Goal: Task Accomplishment & Management: Use online tool/utility

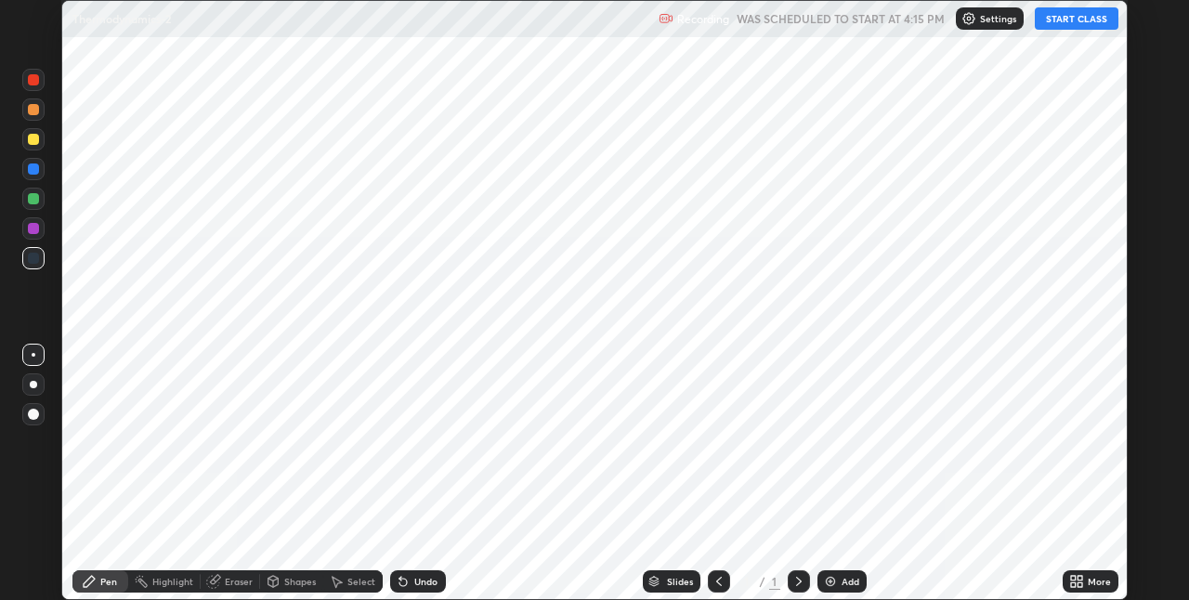
scroll to position [600, 1189]
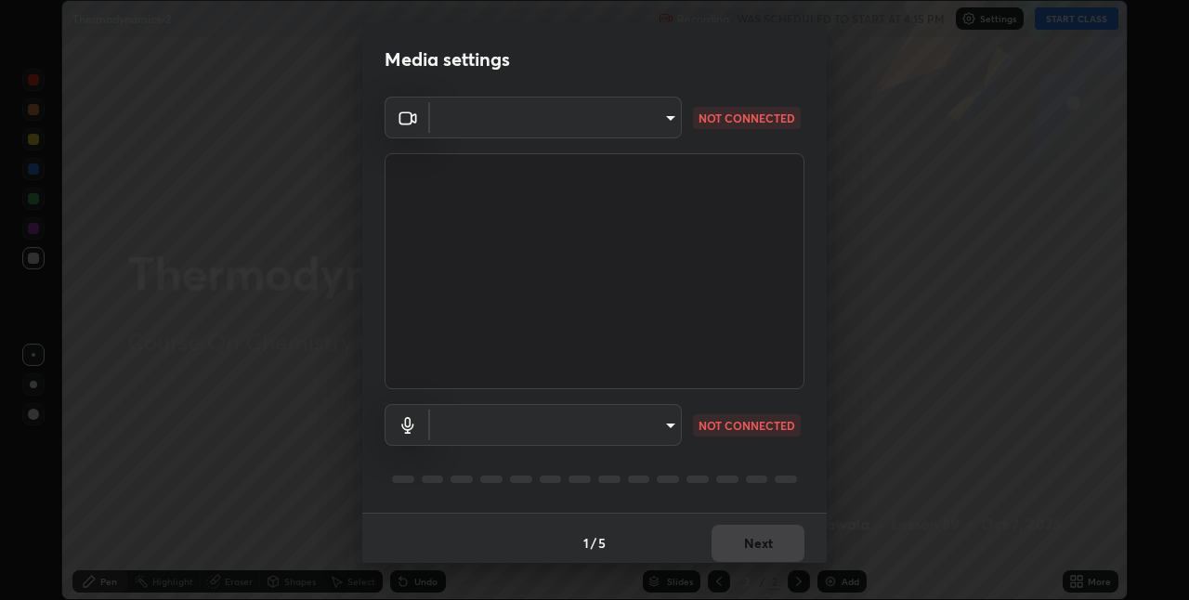
type input "36e128aea5a76c441567214939eeabbf24327133292da18f50fe7275e7648a53"
type input "communications"
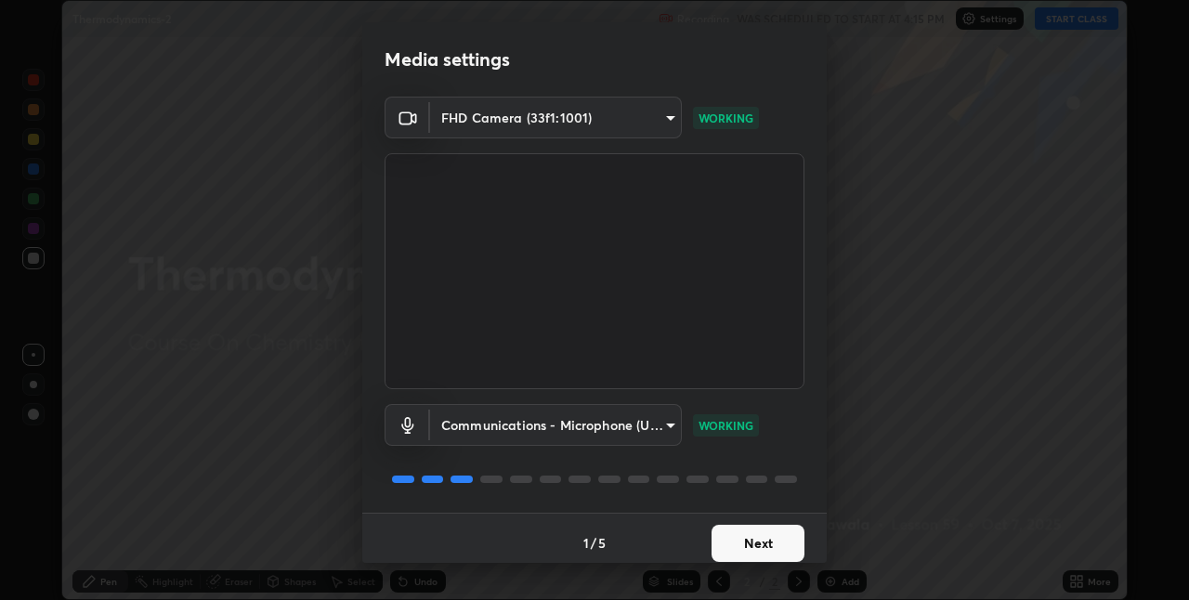
scroll to position [9, 0]
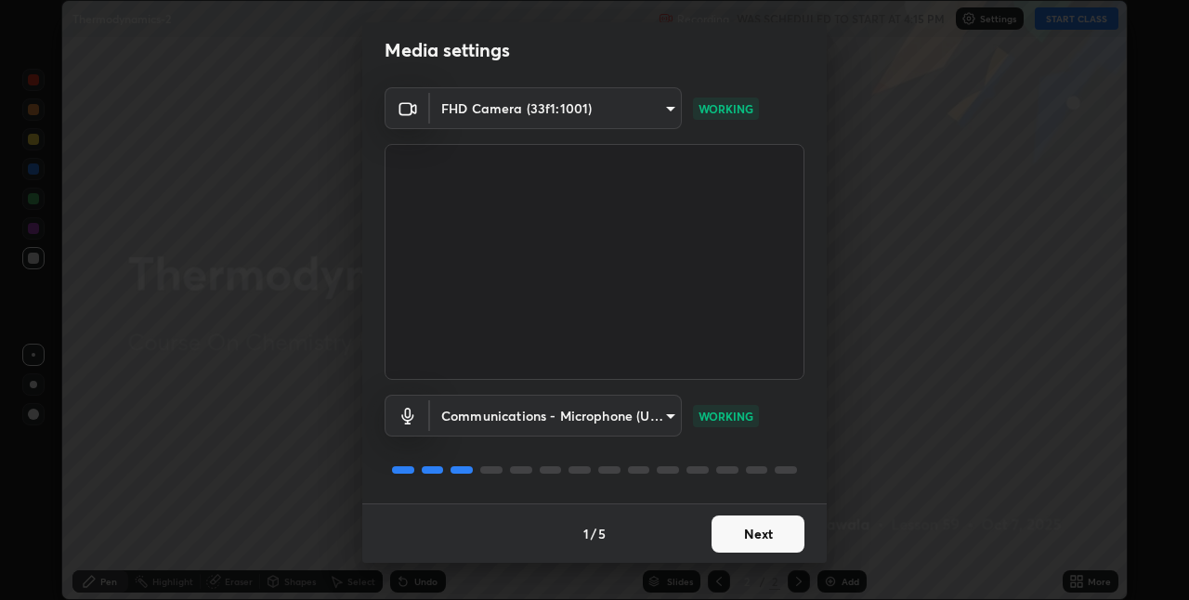
click at [752, 524] on button "Next" at bounding box center [757, 533] width 93 height 37
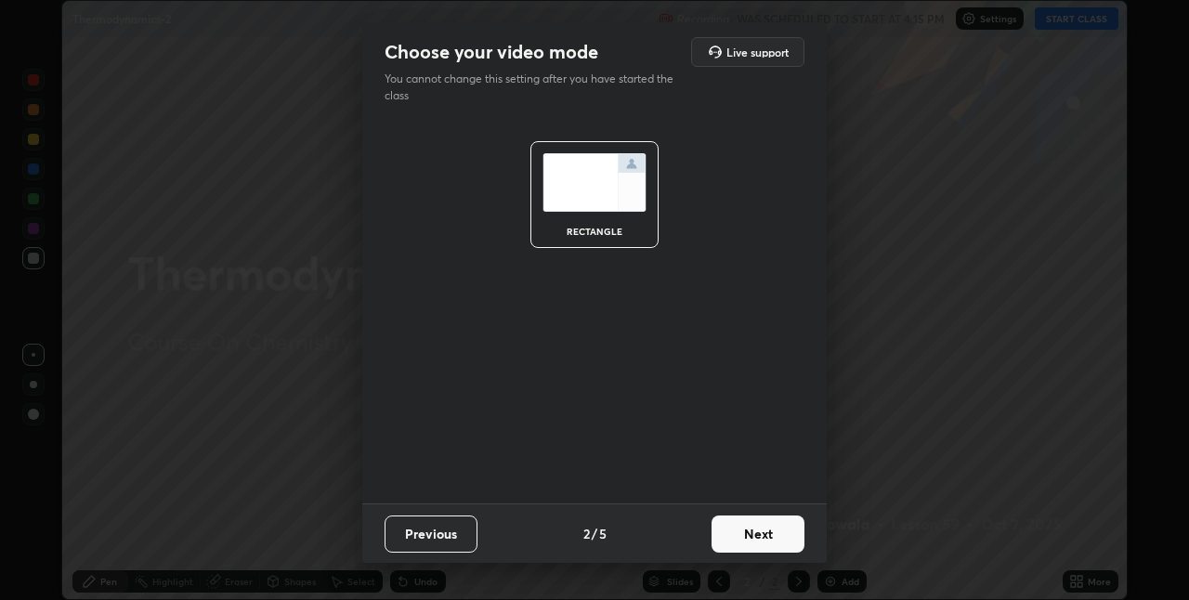
scroll to position [0, 0]
click at [761, 529] on button "Next" at bounding box center [757, 533] width 93 height 37
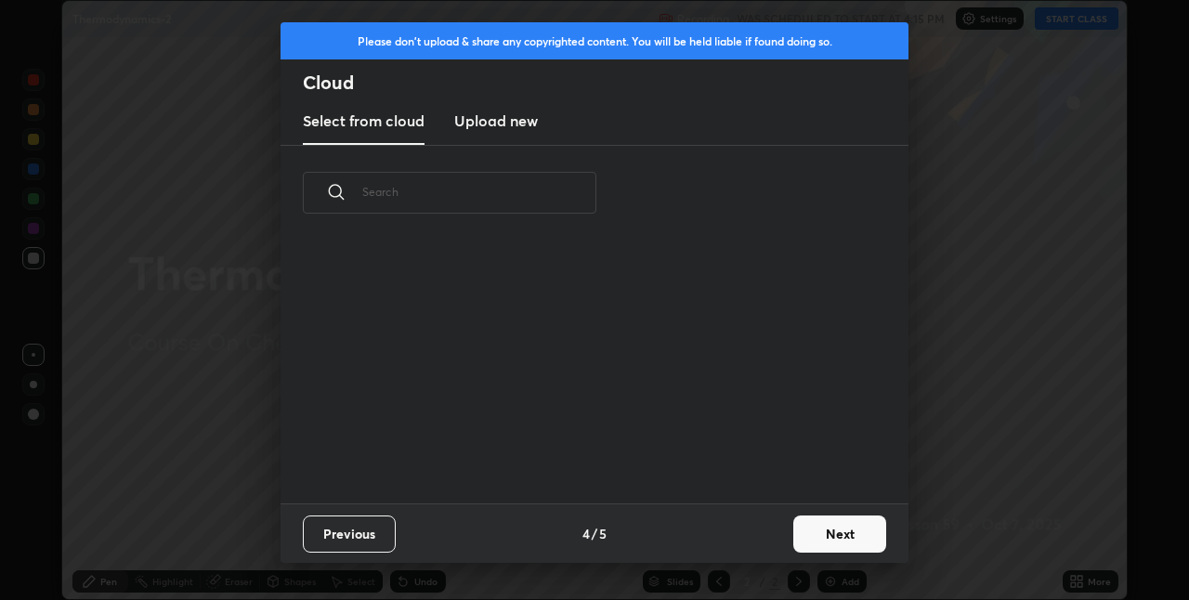
click at [799, 527] on button "Next" at bounding box center [839, 533] width 93 height 37
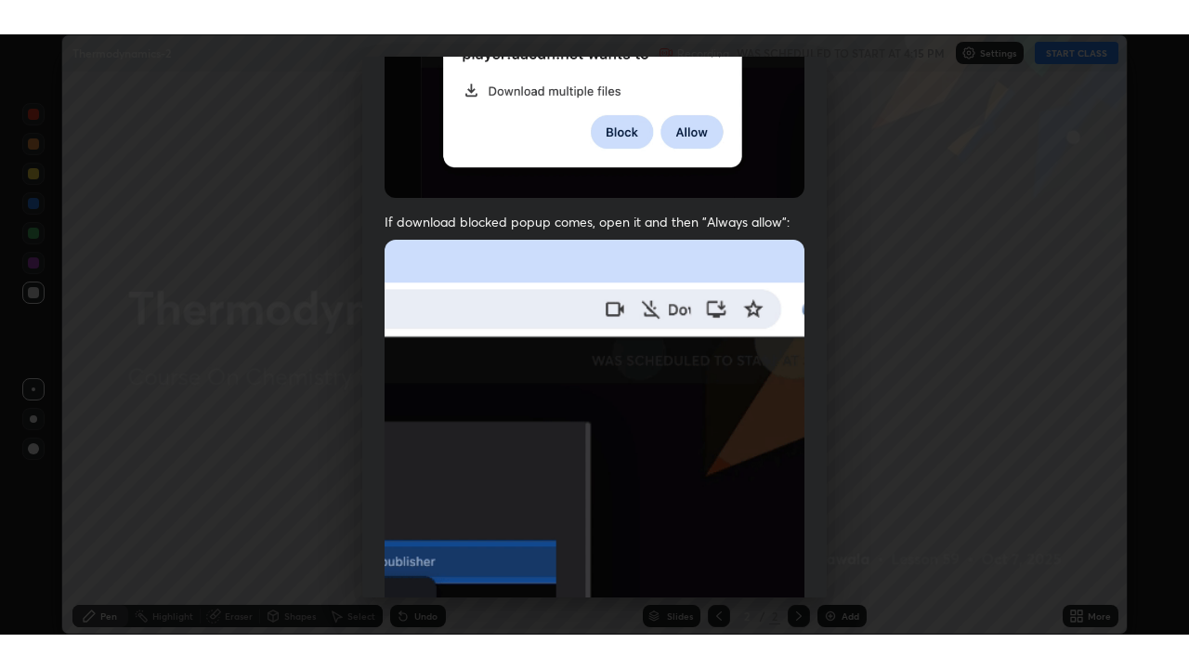
scroll to position [388, 0]
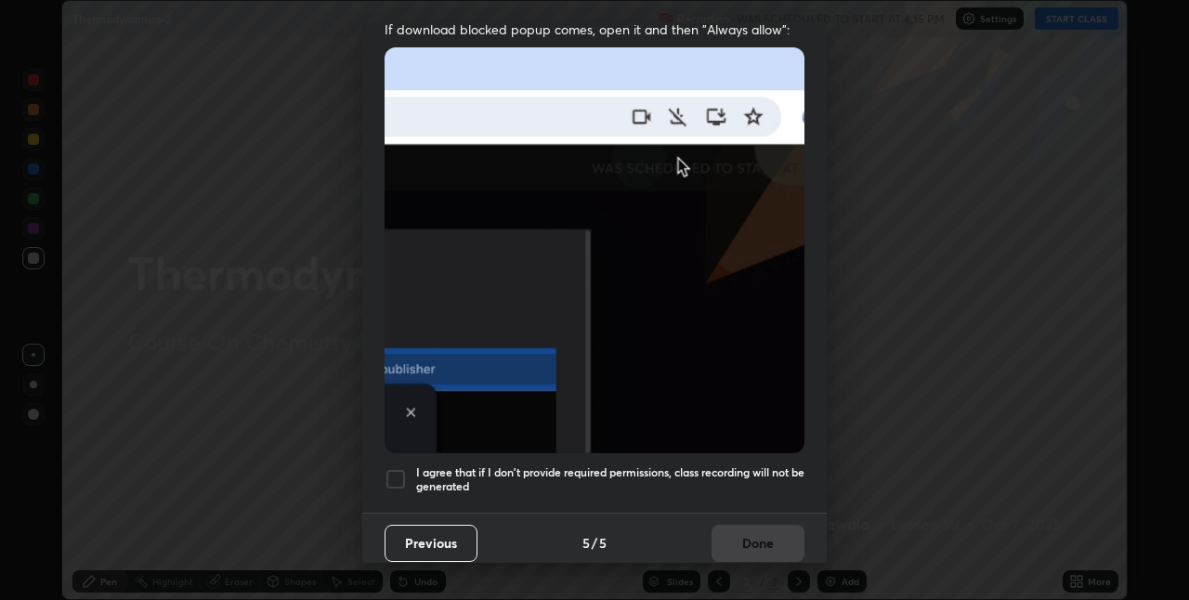
click at [560, 465] on h5 "I agree that if I don't provide required permissions, class recording will not …" at bounding box center [610, 479] width 388 height 29
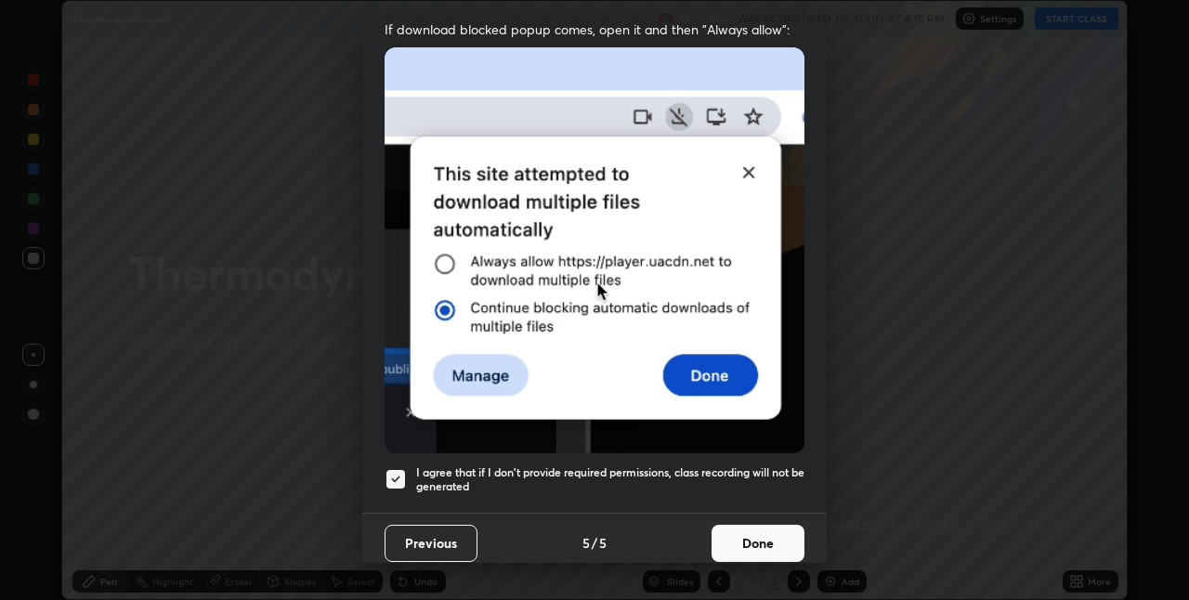
click at [719, 525] on button "Done" at bounding box center [757, 543] width 93 height 37
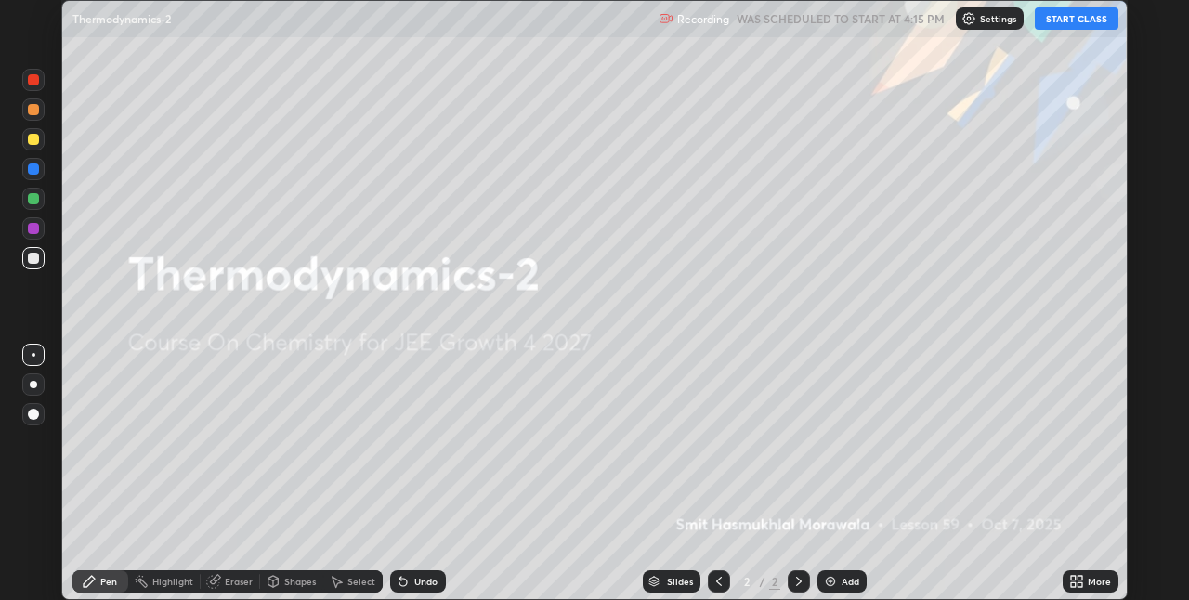
click at [1061, 27] on button "START CLASS" at bounding box center [1076, 18] width 84 height 22
click at [1051, 568] on div "Slides 2 / 2 Add" at bounding box center [754, 581] width 617 height 37
click at [1085, 581] on div "More" at bounding box center [1090, 581] width 56 height 22
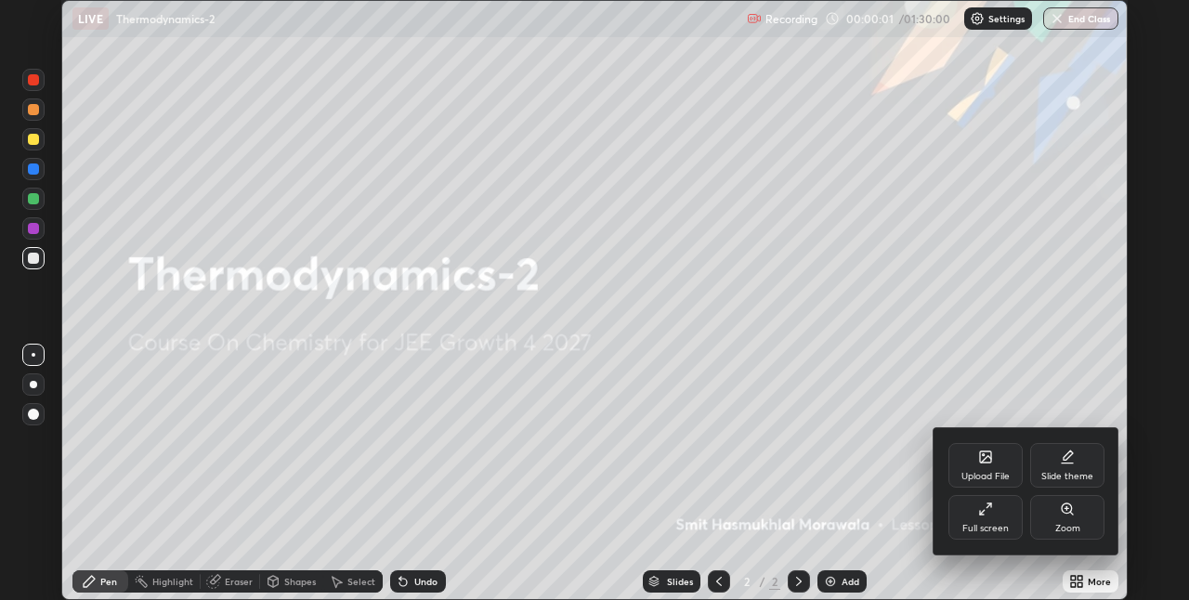
click at [999, 516] on div "Full screen" at bounding box center [985, 517] width 74 height 45
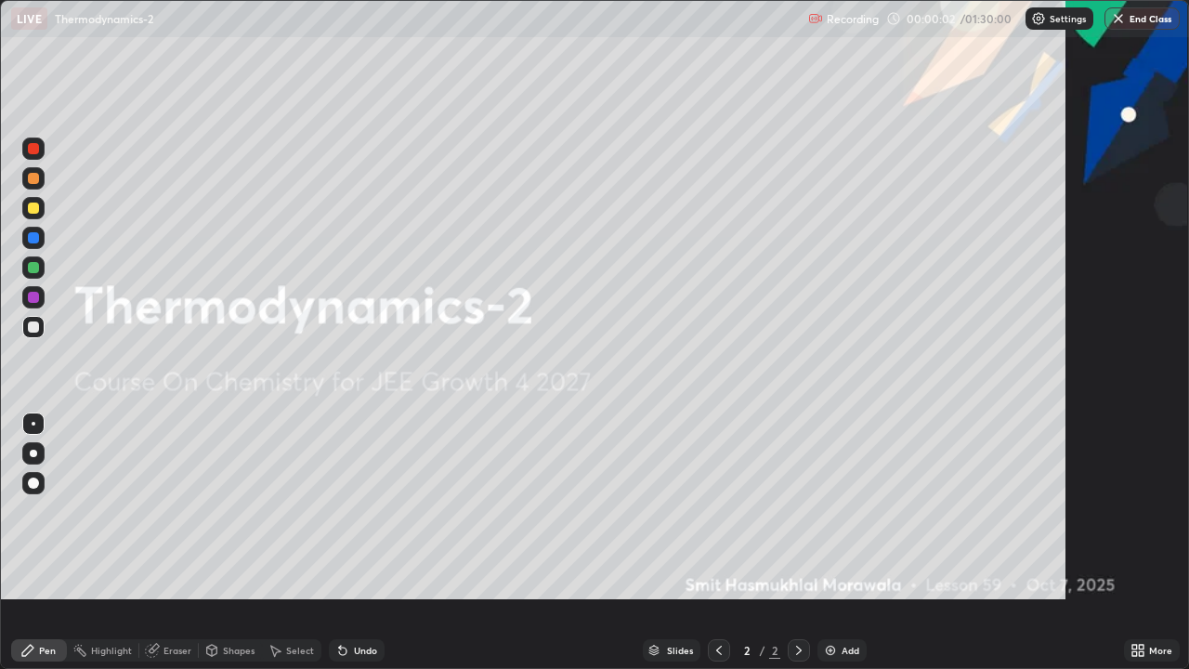
scroll to position [669, 1189]
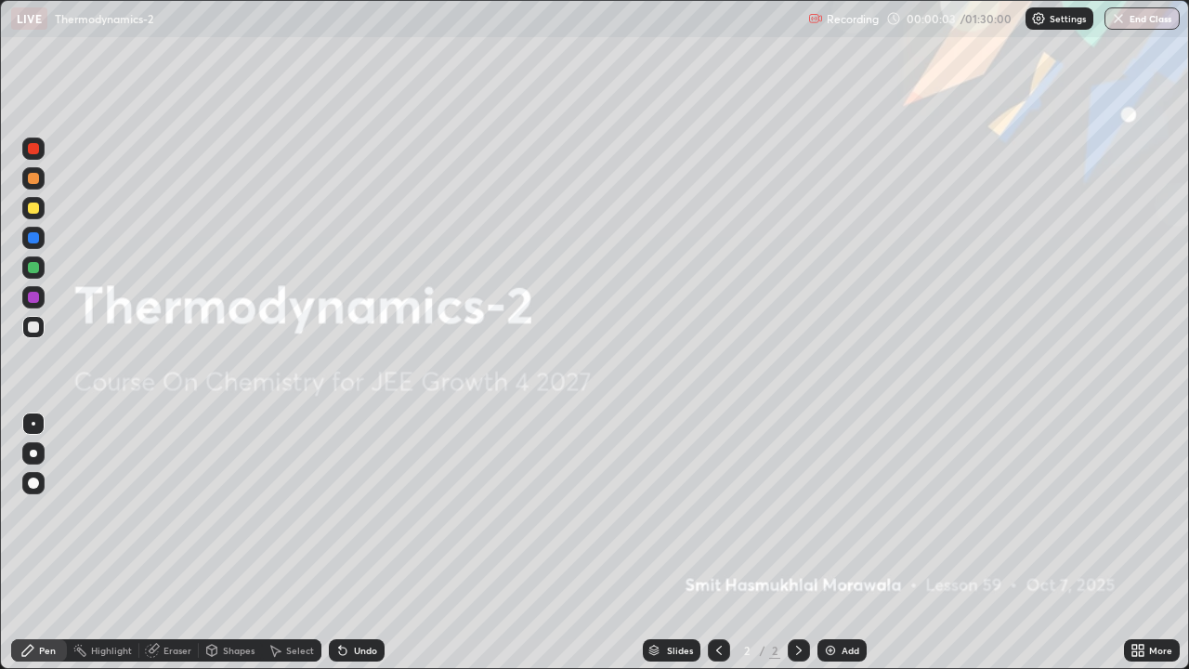
click at [36, 270] on div at bounding box center [33, 267] width 11 height 11
click at [33, 453] on div at bounding box center [33, 452] width 7 height 7
click at [351, 599] on div "Undo" at bounding box center [357, 650] width 56 height 22
click at [34, 482] on div at bounding box center [33, 482] width 11 height 11
click at [32, 323] on div at bounding box center [33, 326] width 11 height 11
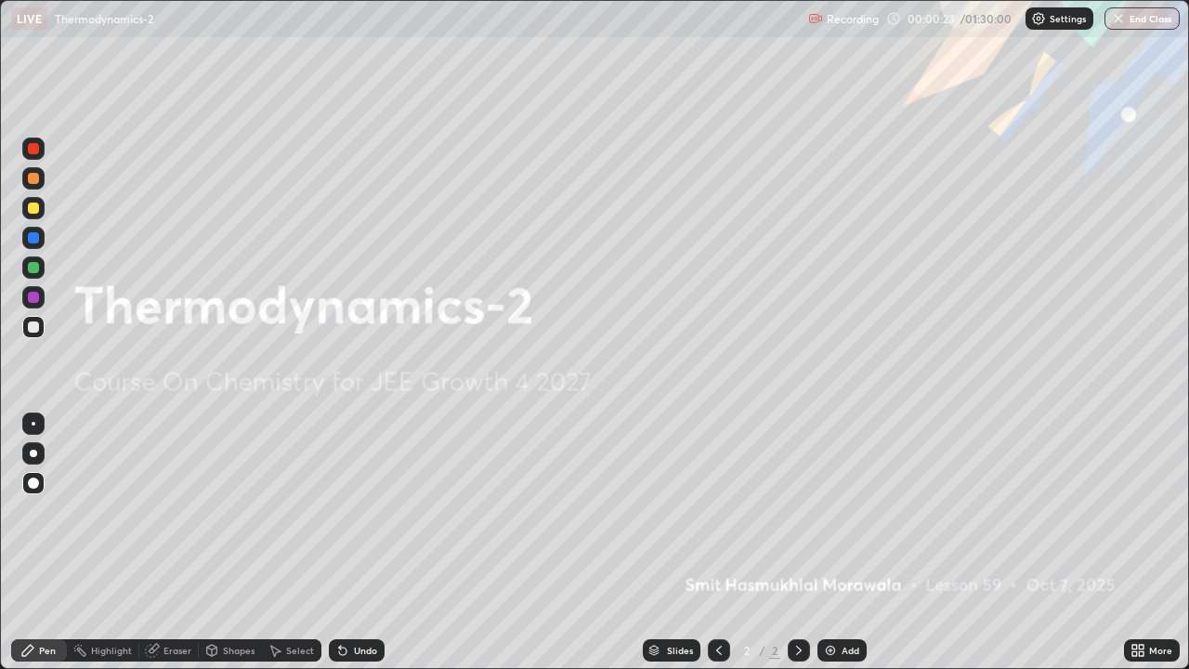
click at [849, 599] on div "Add" at bounding box center [850, 649] width 18 height 9
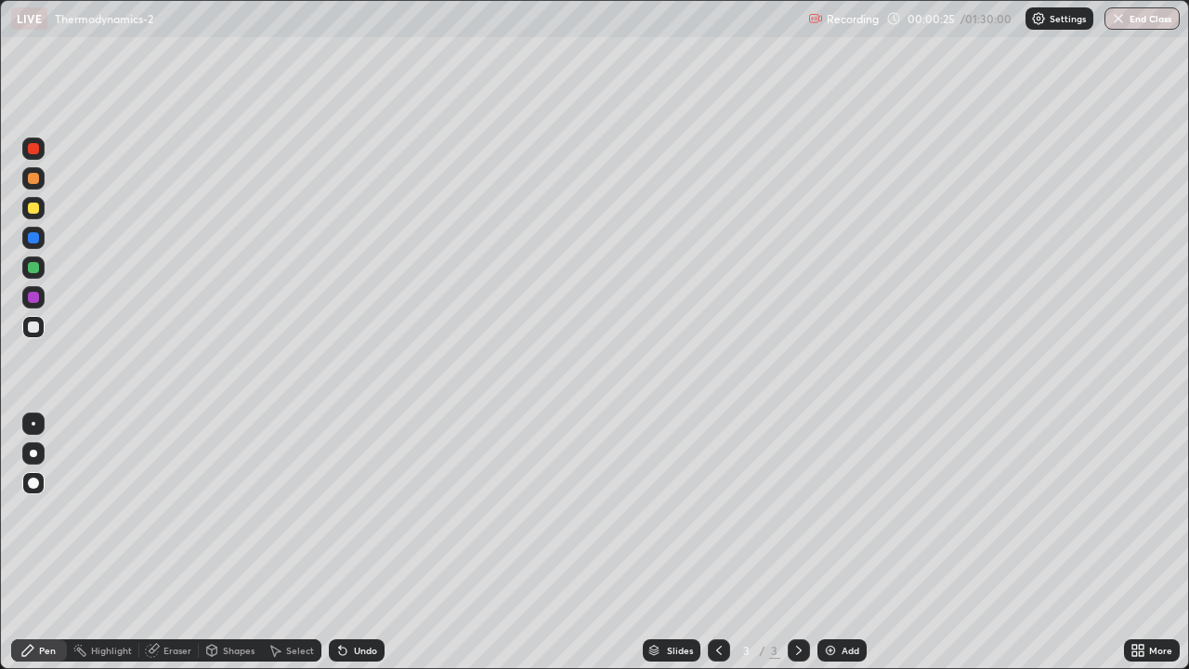
click at [33, 453] on div at bounding box center [33, 452] width 7 height 7
click at [33, 209] on div at bounding box center [33, 207] width 11 height 11
click at [33, 453] on div at bounding box center [33, 452] width 7 height 7
click at [31, 203] on div at bounding box center [33, 207] width 11 height 11
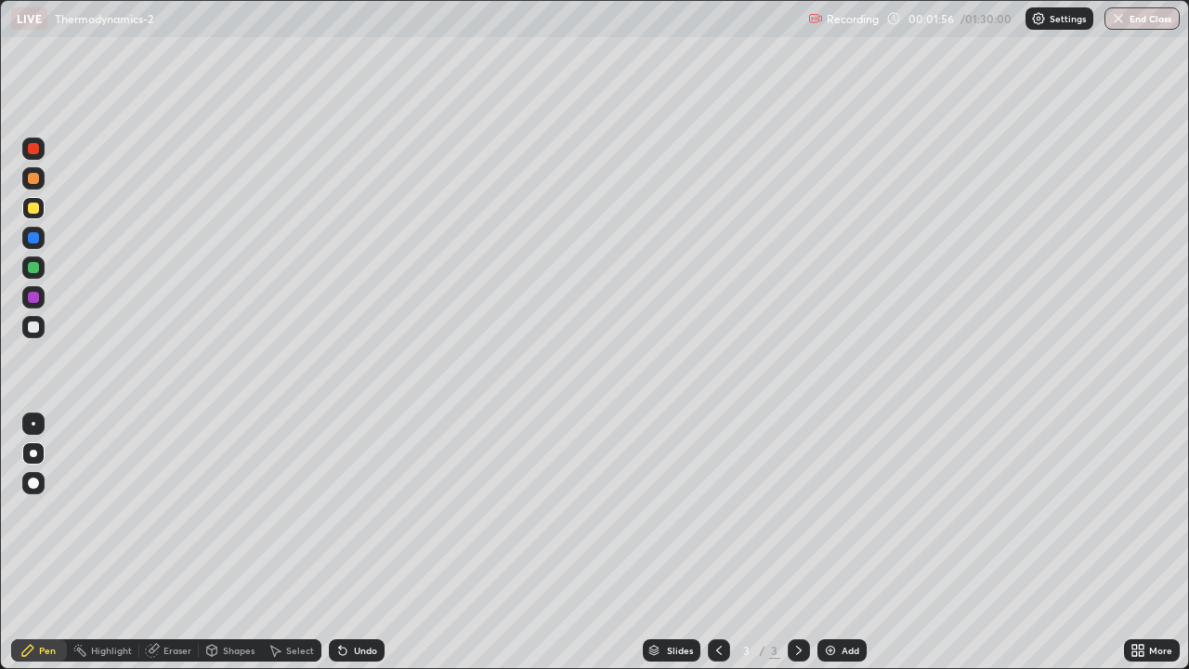
click at [36, 208] on div at bounding box center [33, 207] width 11 height 11
click at [169, 599] on div "Eraser" at bounding box center [168, 650] width 59 height 22
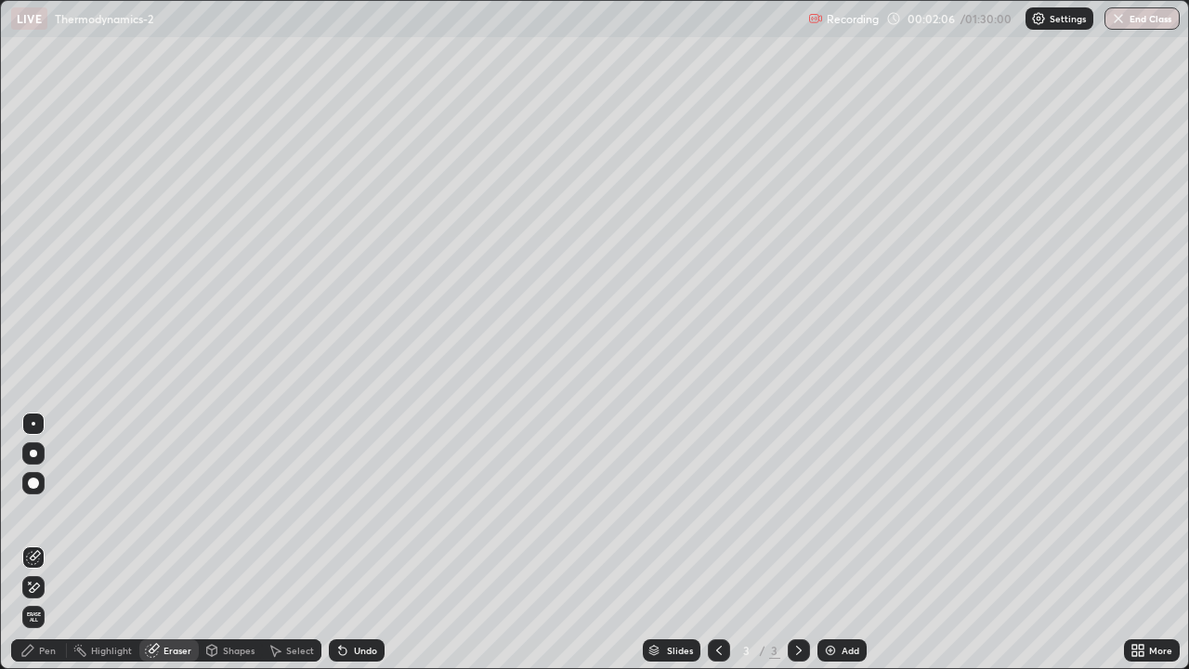
click at [46, 599] on div "Pen" at bounding box center [47, 649] width 17 height 9
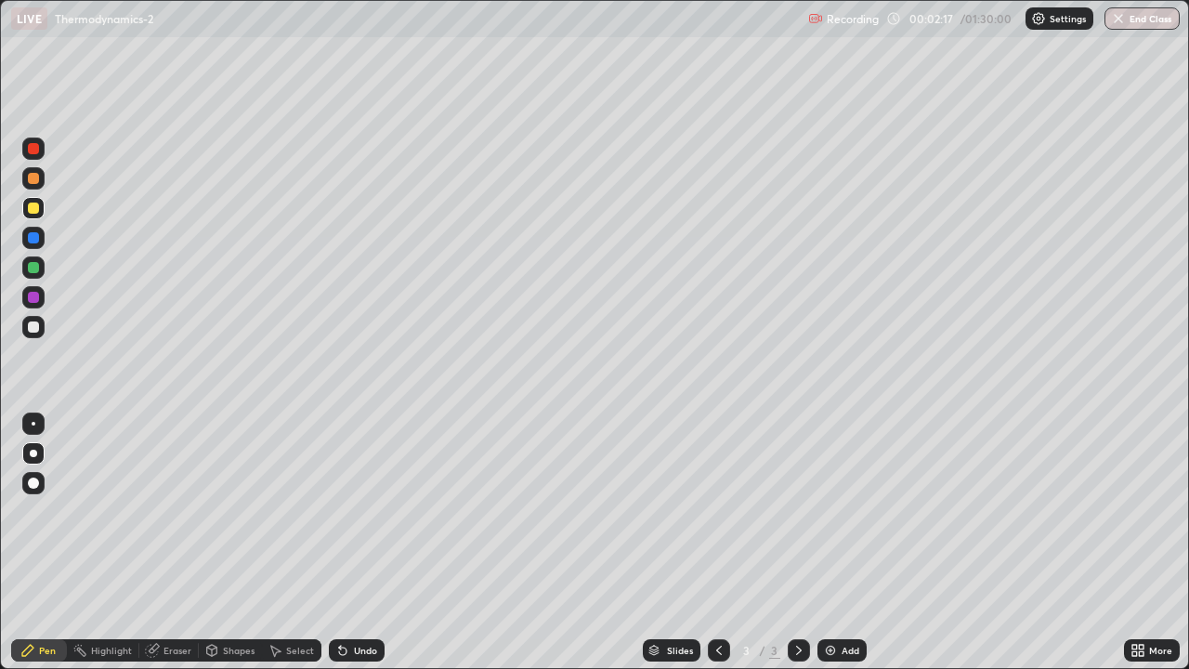
click at [32, 207] on div at bounding box center [33, 207] width 11 height 11
click at [33, 233] on div at bounding box center [33, 237] width 11 height 11
click at [349, 599] on div "Undo" at bounding box center [357, 650] width 56 height 22
click at [26, 328] on div at bounding box center [33, 327] width 22 height 22
click at [33, 208] on div at bounding box center [33, 207] width 11 height 11
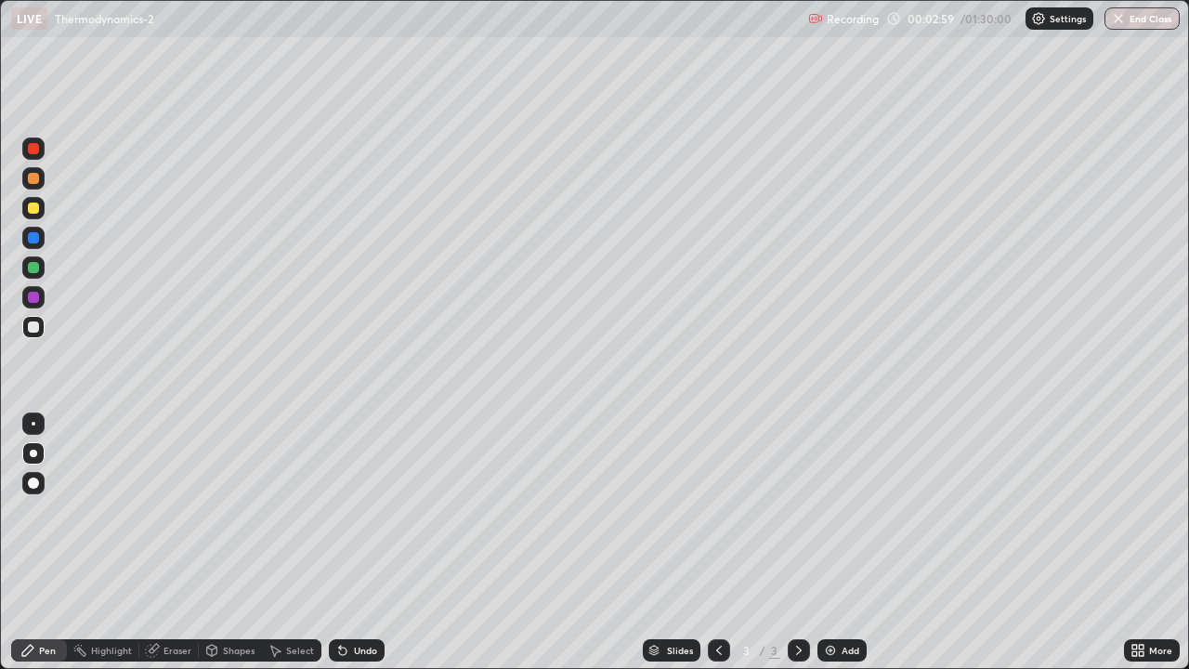
click at [37, 208] on div at bounding box center [33, 207] width 11 height 11
click at [32, 236] on div at bounding box center [33, 237] width 11 height 11
click at [35, 305] on div at bounding box center [33, 297] width 22 height 22
click at [34, 297] on div at bounding box center [33, 297] width 11 height 11
click at [25, 266] on div at bounding box center [33, 267] width 22 height 22
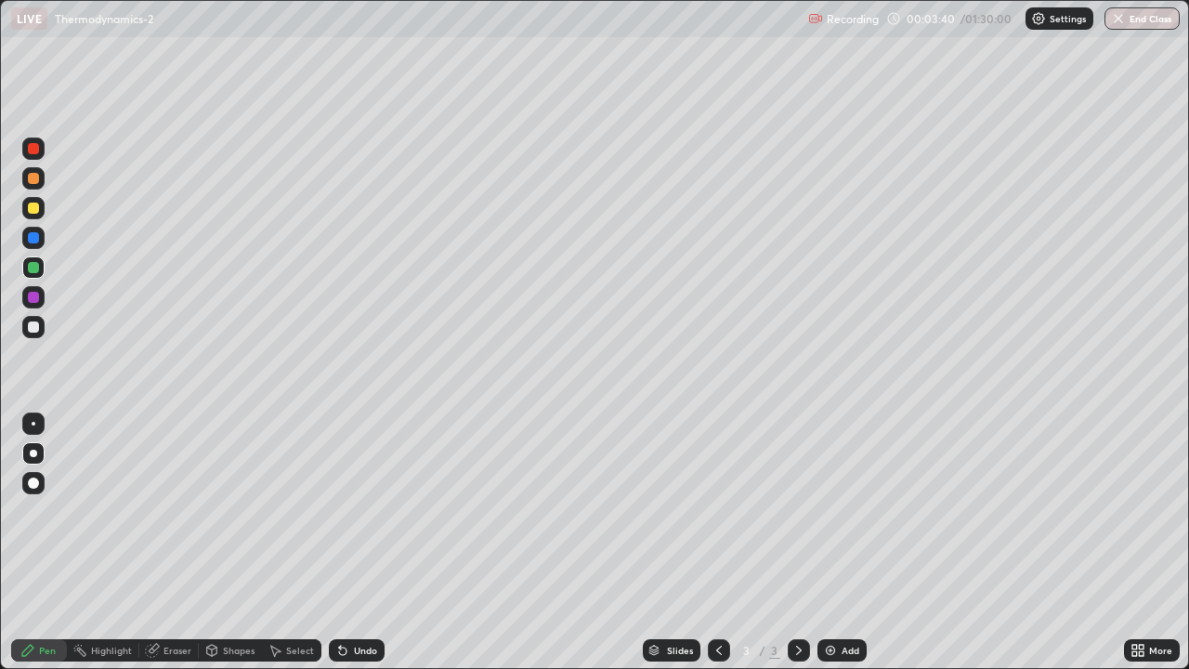
click at [29, 265] on div at bounding box center [33, 267] width 11 height 11
click at [37, 237] on div at bounding box center [33, 237] width 11 height 11
click at [36, 211] on div at bounding box center [33, 207] width 11 height 11
click at [37, 268] on div at bounding box center [33, 267] width 11 height 11
click at [350, 599] on div "Undo" at bounding box center [357, 650] width 56 height 22
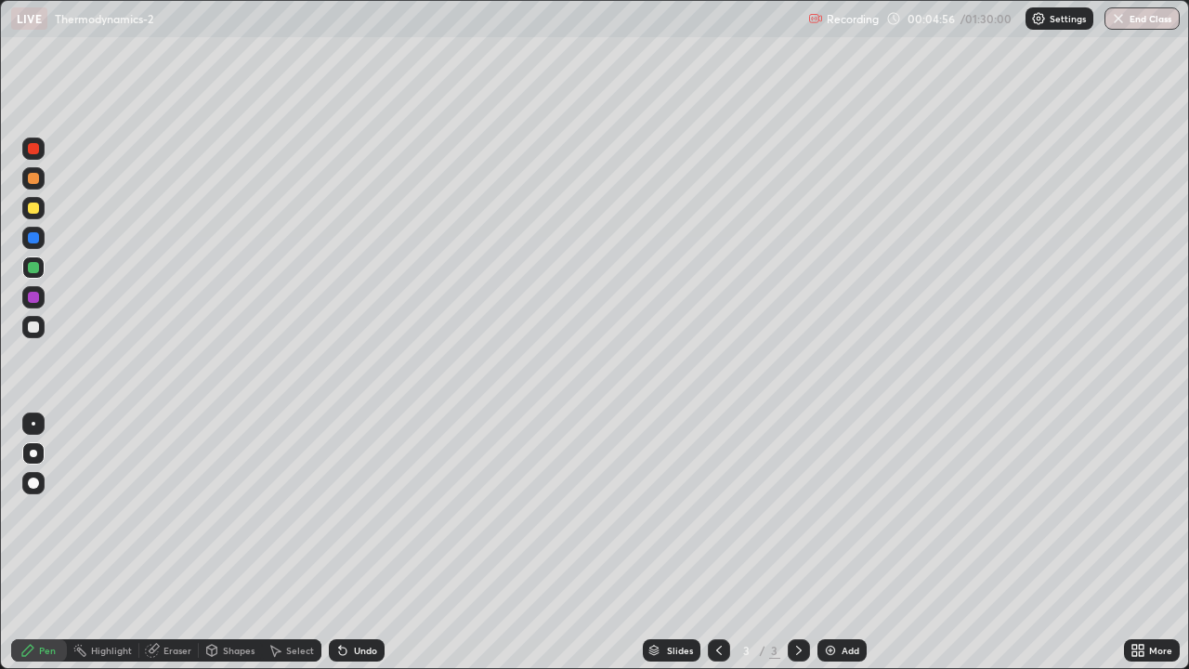
click at [37, 241] on div at bounding box center [33, 237] width 11 height 11
click at [34, 210] on div at bounding box center [33, 207] width 11 height 11
click at [31, 174] on div at bounding box center [33, 178] width 11 height 11
click at [33, 204] on div at bounding box center [33, 207] width 11 height 11
click at [41, 210] on div at bounding box center [33, 208] width 22 height 22
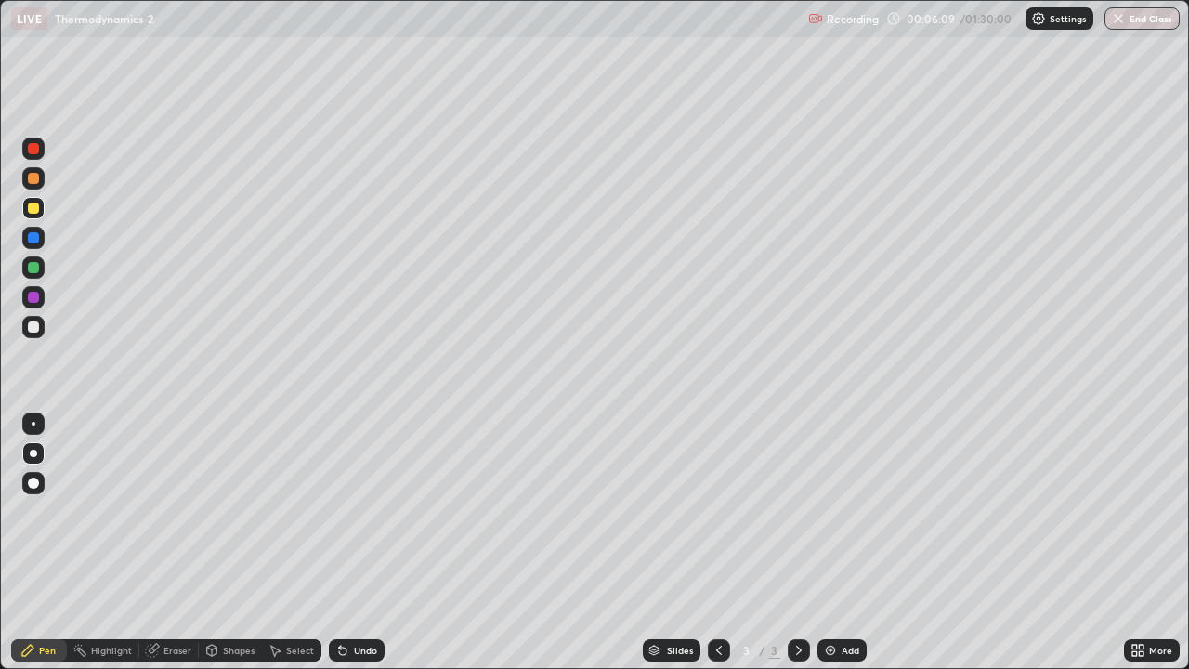
click at [357, 599] on div "Undo" at bounding box center [357, 650] width 56 height 22
click at [362, 599] on div "Undo" at bounding box center [357, 650] width 56 height 22
click at [26, 202] on div at bounding box center [33, 208] width 22 height 22
click at [35, 200] on div at bounding box center [33, 208] width 22 height 22
click at [849, 599] on div "Add" at bounding box center [850, 649] width 18 height 9
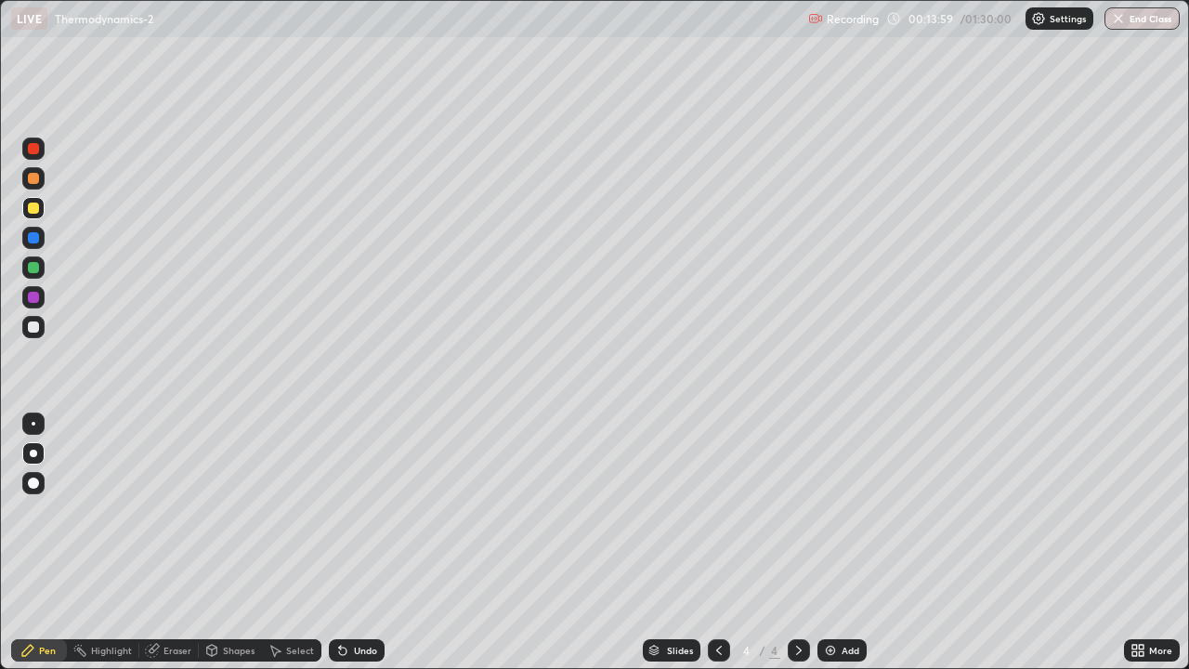
click at [34, 327] on div at bounding box center [33, 326] width 11 height 11
click at [30, 204] on div at bounding box center [33, 207] width 11 height 11
click at [33, 181] on div at bounding box center [33, 178] width 11 height 11
click at [33, 179] on div at bounding box center [33, 178] width 11 height 11
click at [31, 239] on div at bounding box center [33, 237] width 11 height 11
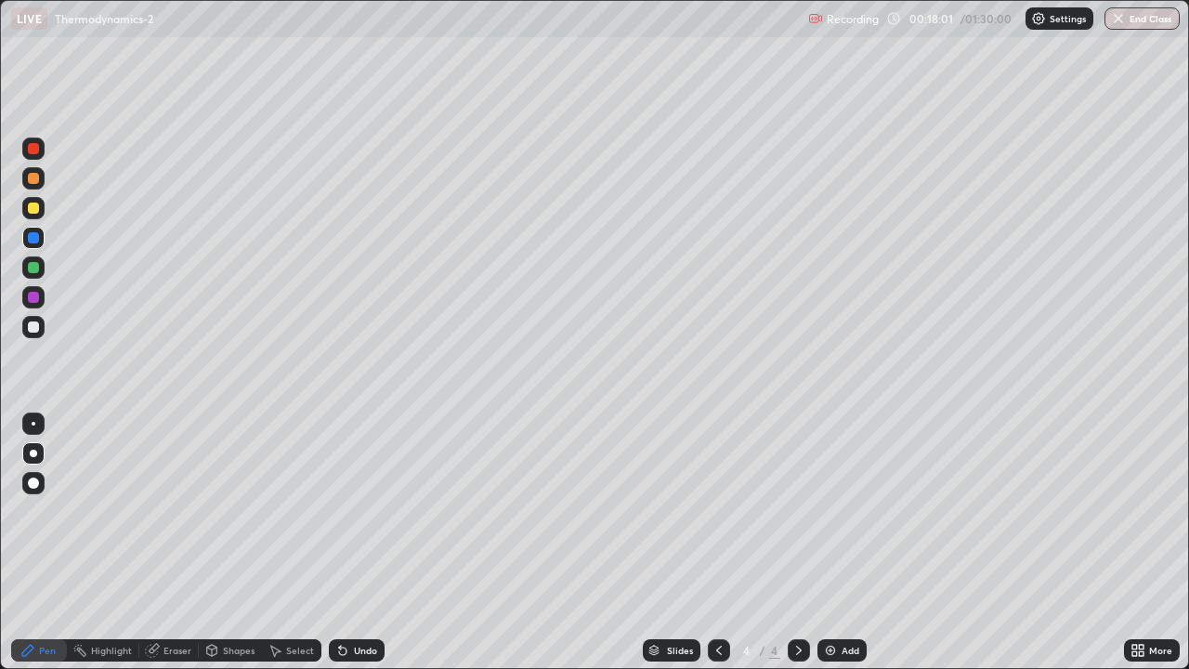
click at [357, 599] on div "Undo" at bounding box center [365, 649] width 23 height 9
click at [345, 599] on icon at bounding box center [342, 650] width 15 height 15
click at [26, 211] on div at bounding box center [33, 208] width 22 height 22
click at [34, 179] on div at bounding box center [33, 178] width 11 height 11
click at [32, 215] on div at bounding box center [33, 208] width 22 height 22
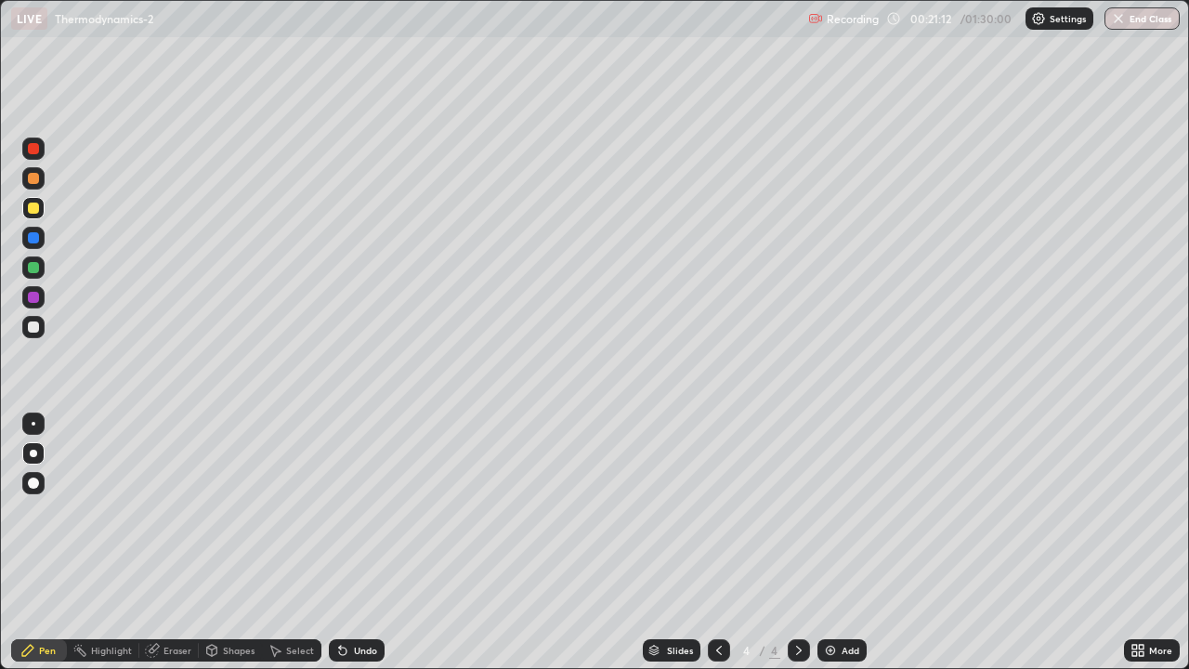
click at [40, 328] on div at bounding box center [33, 327] width 22 height 22
click at [37, 183] on div at bounding box center [33, 178] width 22 height 22
click at [33, 209] on div at bounding box center [33, 207] width 11 height 11
click at [359, 599] on div "Undo" at bounding box center [365, 649] width 23 height 9
click at [851, 599] on div "Add" at bounding box center [850, 649] width 18 height 9
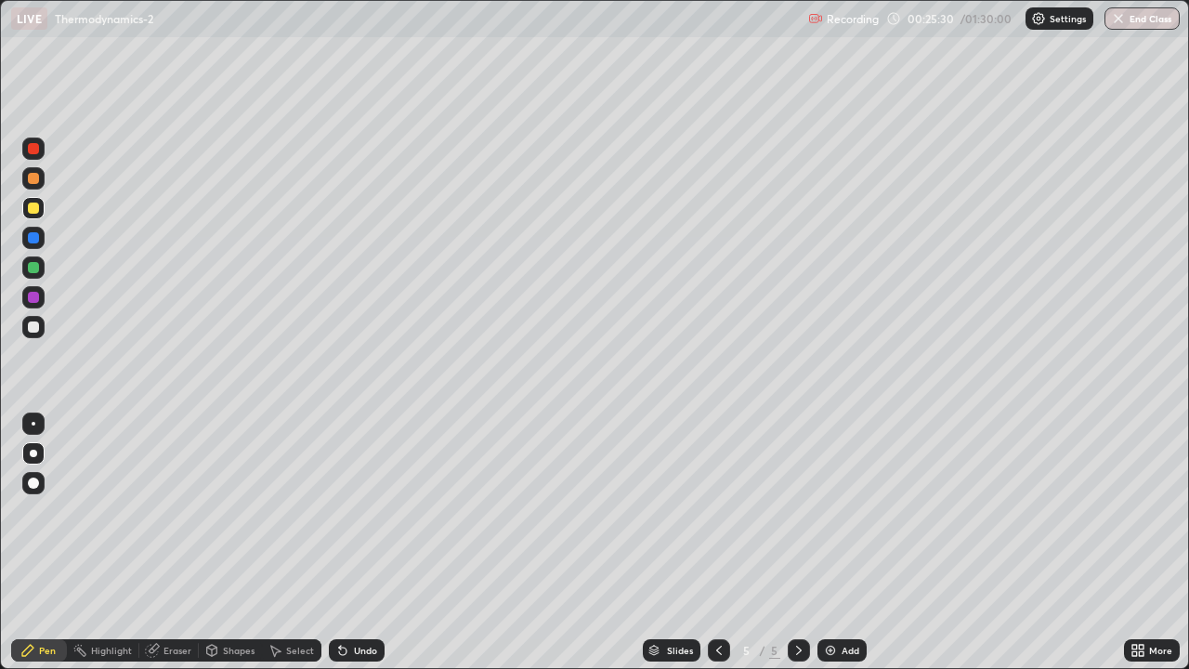
click at [35, 179] on div at bounding box center [33, 178] width 11 height 11
click at [32, 178] on div at bounding box center [33, 178] width 11 height 11
click at [32, 272] on div at bounding box center [33, 267] width 11 height 11
click at [339, 599] on icon at bounding box center [340, 646] width 2 height 2
click at [33, 327] on div at bounding box center [33, 326] width 11 height 11
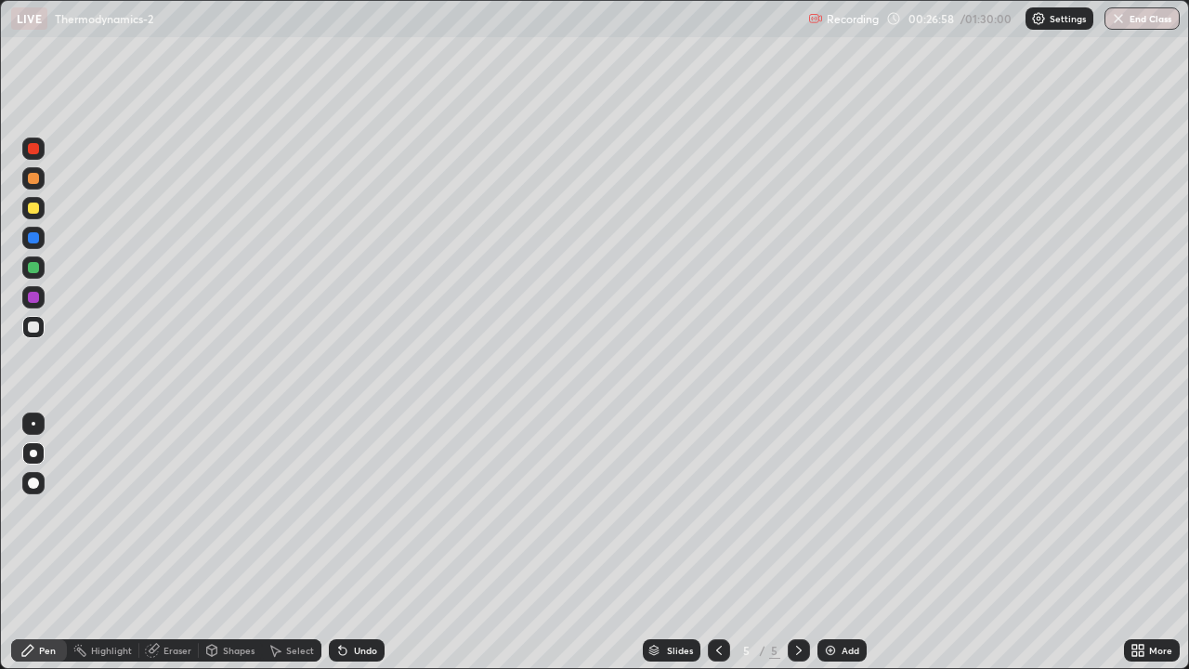
click at [38, 203] on div at bounding box center [33, 208] width 22 height 22
click at [34, 239] on div at bounding box center [33, 237] width 11 height 11
click at [33, 327] on div at bounding box center [33, 326] width 11 height 11
click at [36, 238] on div at bounding box center [33, 237] width 11 height 11
click at [35, 267] on div at bounding box center [33, 267] width 11 height 11
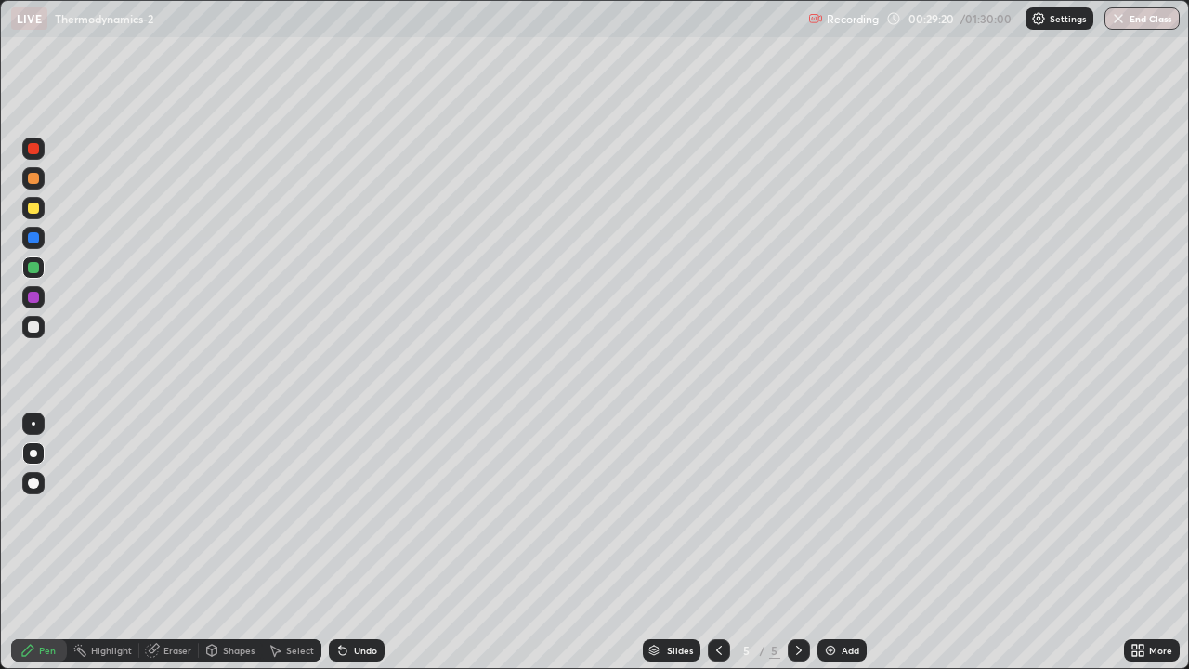
click at [355, 599] on div "Undo" at bounding box center [365, 649] width 23 height 9
click at [358, 599] on div "Undo" at bounding box center [365, 649] width 23 height 9
click at [349, 599] on div "Undo" at bounding box center [357, 650] width 56 height 22
click at [168, 599] on div "Eraser" at bounding box center [177, 649] width 28 height 9
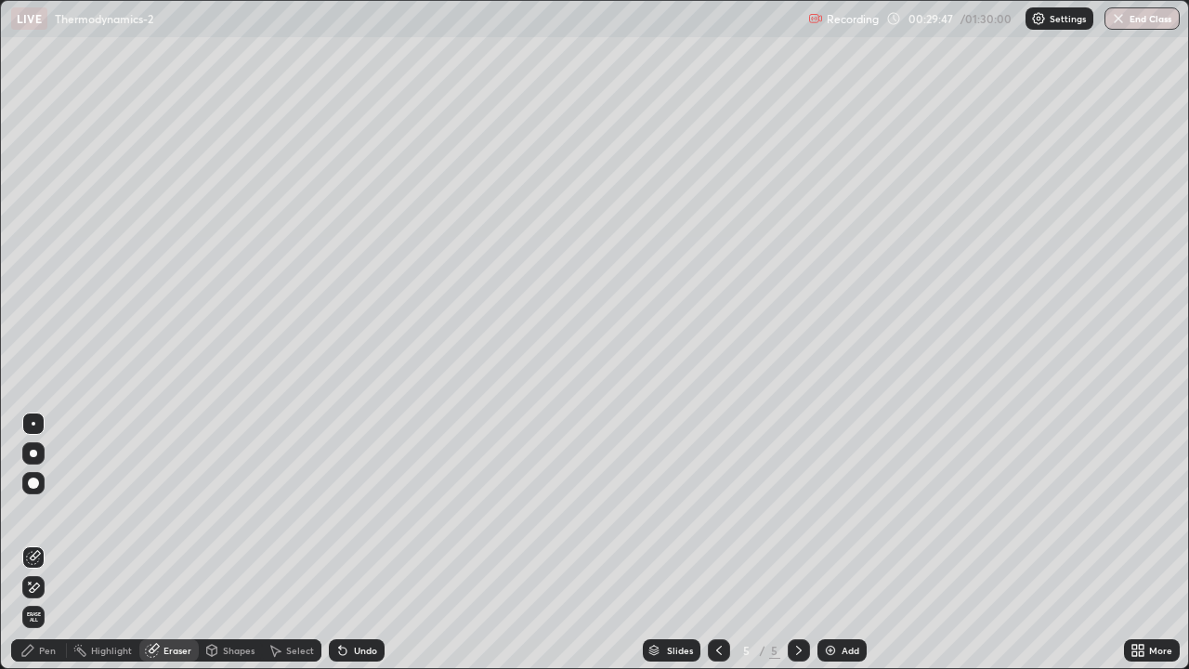
click at [36, 582] on icon at bounding box center [35, 586] width 10 height 9
click at [48, 599] on div "Pen" at bounding box center [39, 650] width 56 height 22
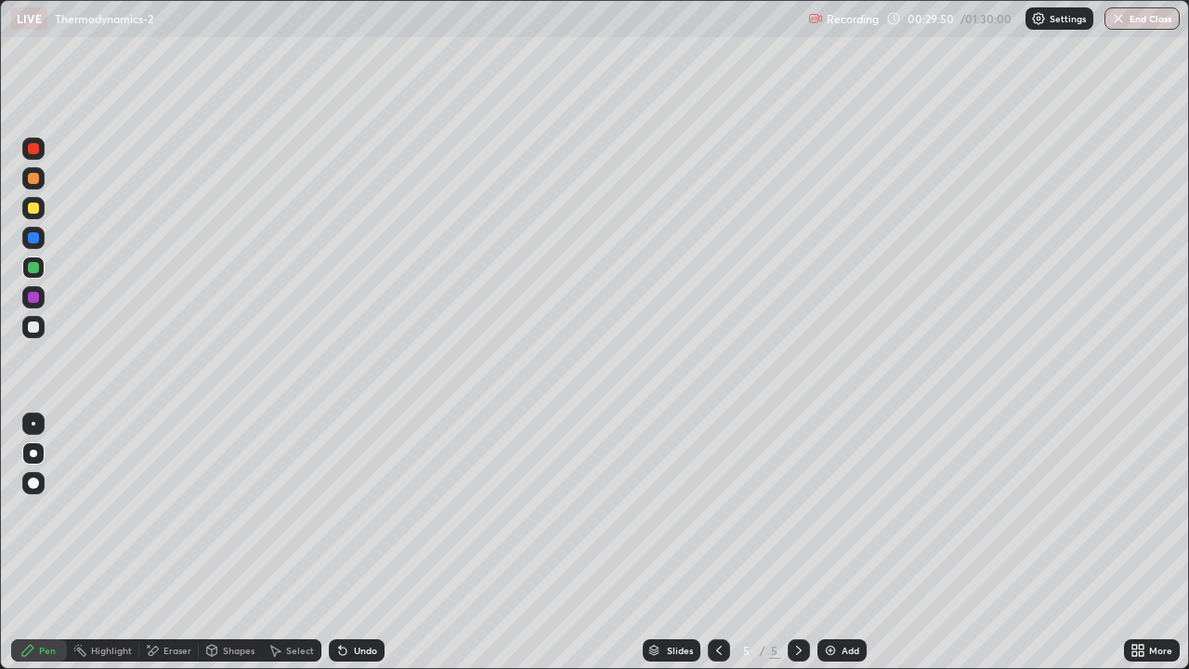
click at [38, 324] on div at bounding box center [33, 326] width 11 height 11
click at [371, 599] on div "Undo" at bounding box center [365, 649] width 23 height 9
click at [34, 329] on div at bounding box center [33, 326] width 11 height 11
click at [32, 206] on div at bounding box center [33, 207] width 11 height 11
click at [31, 207] on div at bounding box center [33, 207] width 11 height 11
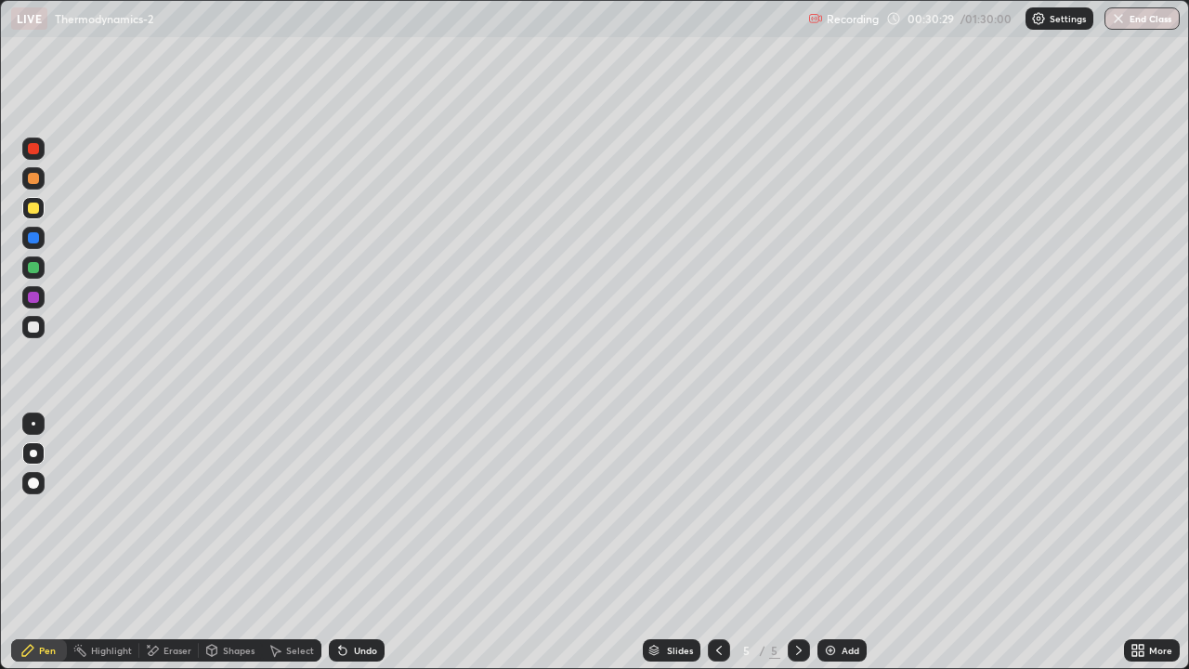
click at [43, 322] on div at bounding box center [33, 327] width 22 height 22
click at [35, 205] on div at bounding box center [33, 207] width 11 height 11
click at [46, 267] on div at bounding box center [34, 268] width 30 height 30
click at [841, 599] on div "Add" at bounding box center [850, 649] width 18 height 9
click at [176, 599] on div "Eraser" at bounding box center [168, 650] width 59 height 22
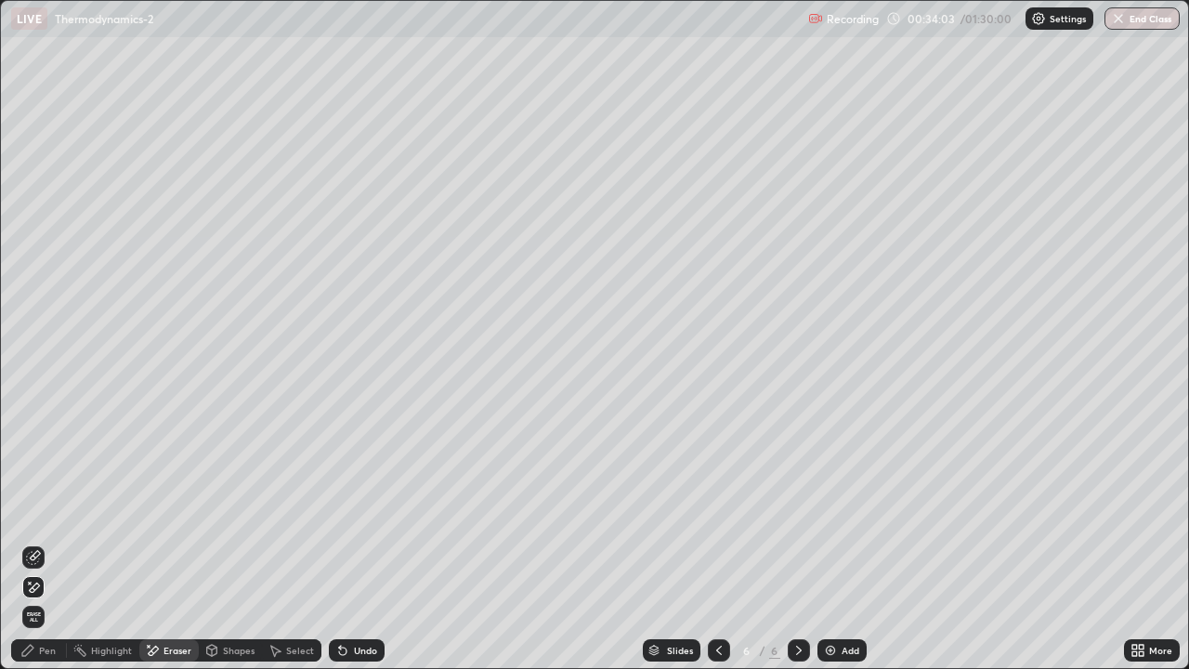
click at [725, 599] on div at bounding box center [719, 650] width 22 height 22
click at [797, 599] on icon at bounding box center [798, 650] width 15 height 15
click at [46, 599] on div "Pen" at bounding box center [47, 649] width 17 height 9
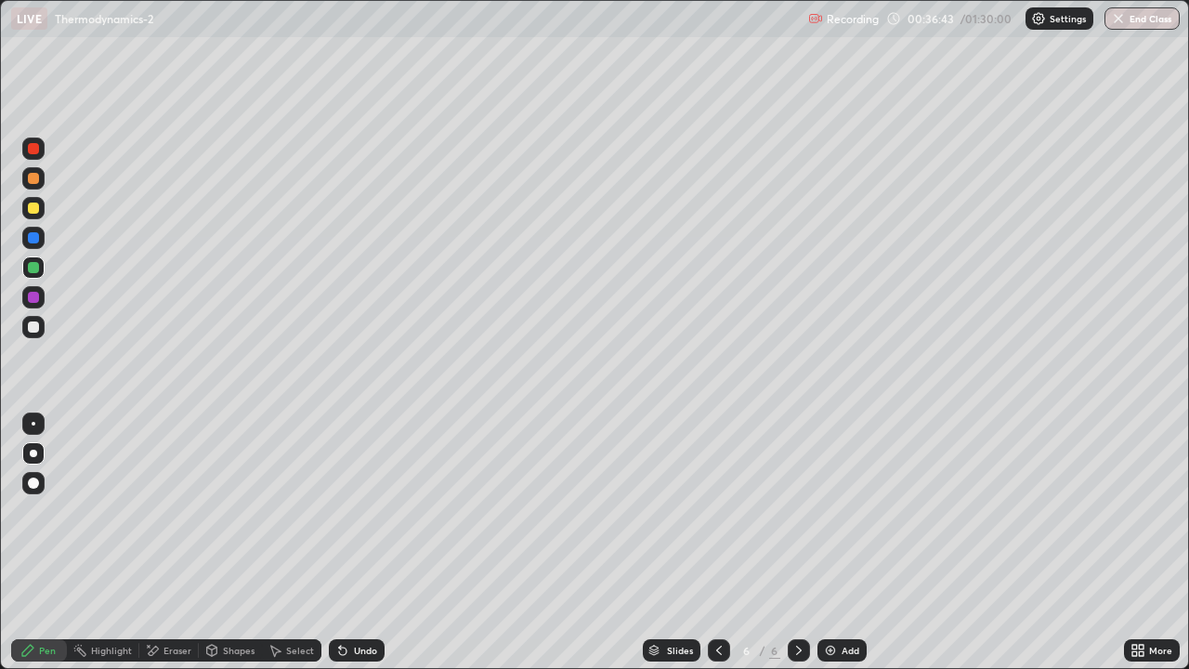
click at [35, 333] on div at bounding box center [33, 327] width 22 height 22
click at [35, 182] on div at bounding box center [33, 178] width 11 height 11
click at [32, 150] on div at bounding box center [33, 148] width 11 height 11
click at [357, 599] on div "Undo" at bounding box center [352, 649] width 63 height 37
click at [357, 599] on div "Undo" at bounding box center [357, 650] width 56 height 22
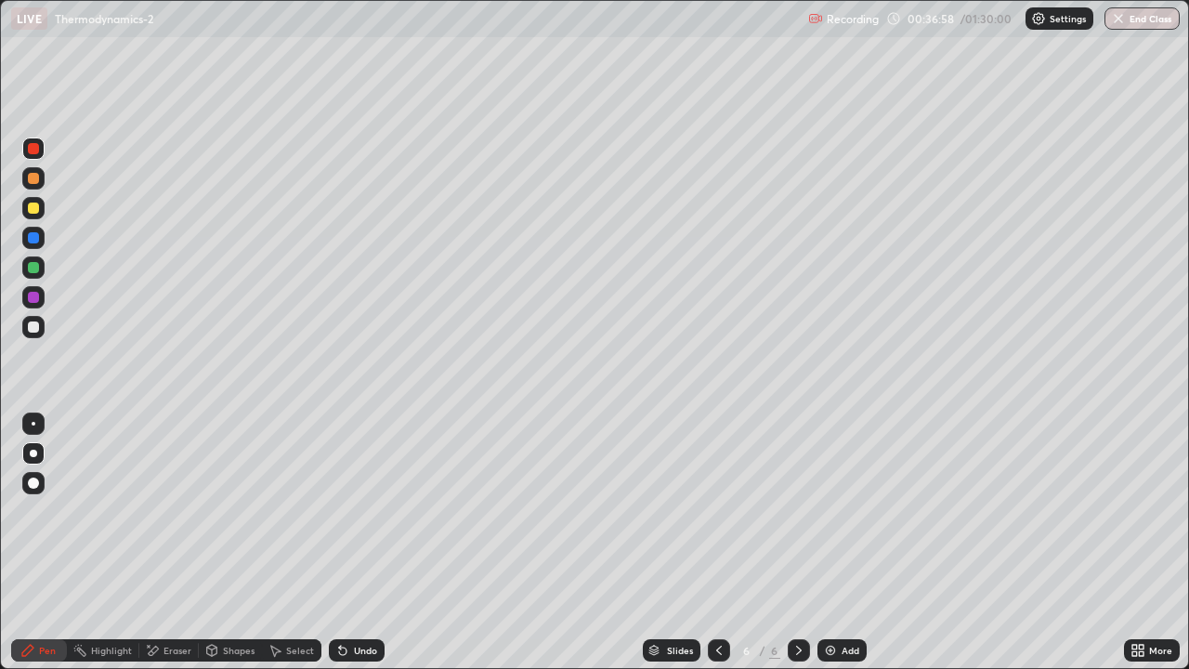
click at [353, 599] on div "Undo" at bounding box center [357, 650] width 56 height 22
click at [352, 599] on div "Undo" at bounding box center [357, 650] width 56 height 22
click at [349, 599] on div "Undo" at bounding box center [357, 650] width 56 height 22
click at [348, 599] on div "Undo" at bounding box center [357, 650] width 56 height 22
click at [347, 599] on div "Undo" at bounding box center [357, 650] width 56 height 22
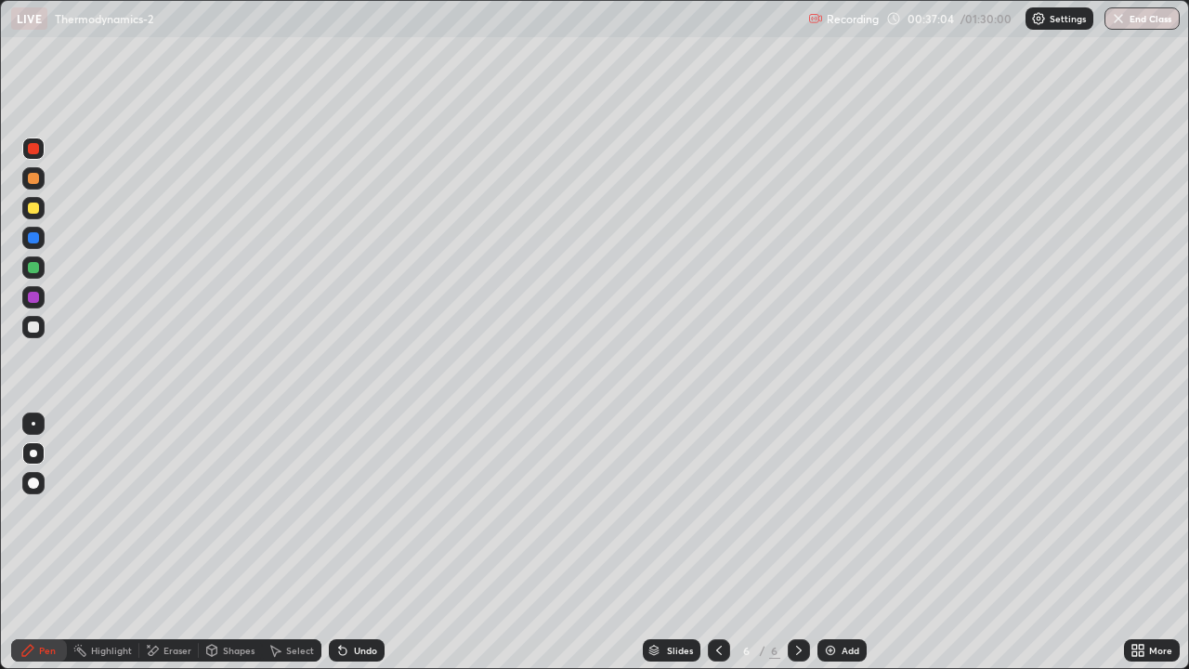
click at [35, 177] on div at bounding box center [33, 178] width 11 height 11
click at [29, 324] on div at bounding box center [33, 326] width 11 height 11
click at [362, 599] on div "Undo" at bounding box center [365, 649] width 23 height 9
click at [361, 599] on div "Undo" at bounding box center [365, 649] width 23 height 9
click at [364, 599] on div "Undo" at bounding box center [357, 650] width 56 height 22
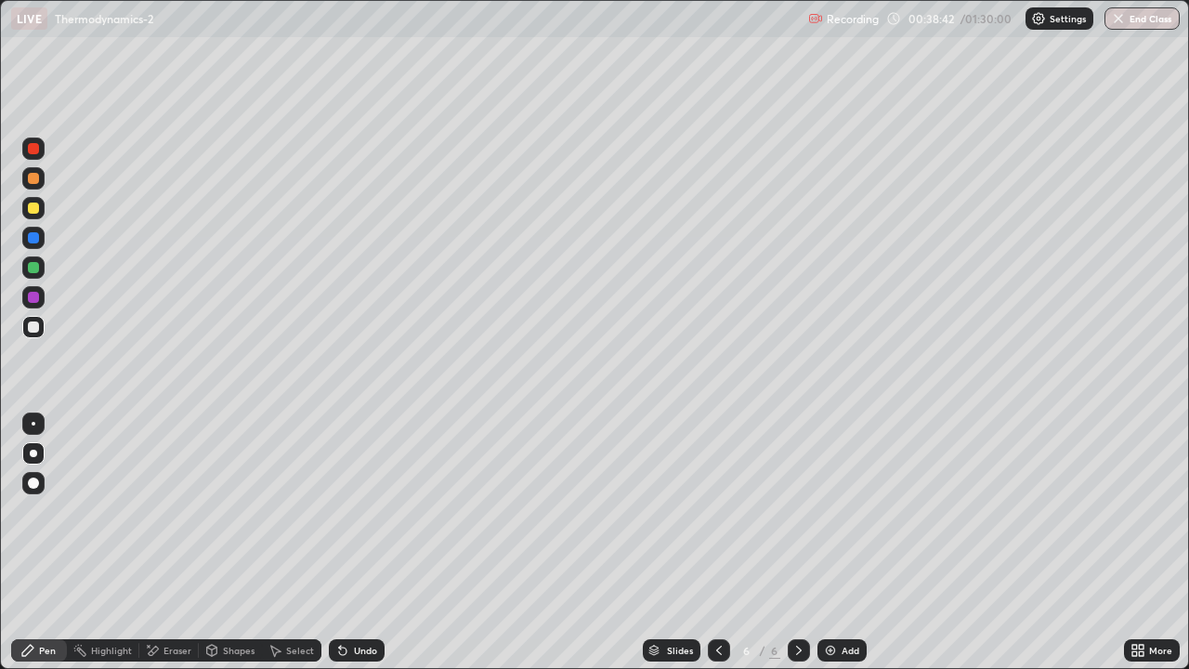
click at [360, 599] on div "Undo" at bounding box center [357, 650] width 56 height 22
click at [357, 599] on div "Undo" at bounding box center [357, 650] width 56 height 22
click at [349, 599] on div "Undo" at bounding box center [357, 650] width 56 height 22
click at [347, 599] on div "Undo" at bounding box center [357, 650] width 56 height 22
click at [35, 208] on div at bounding box center [33, 207] width 11 height 11
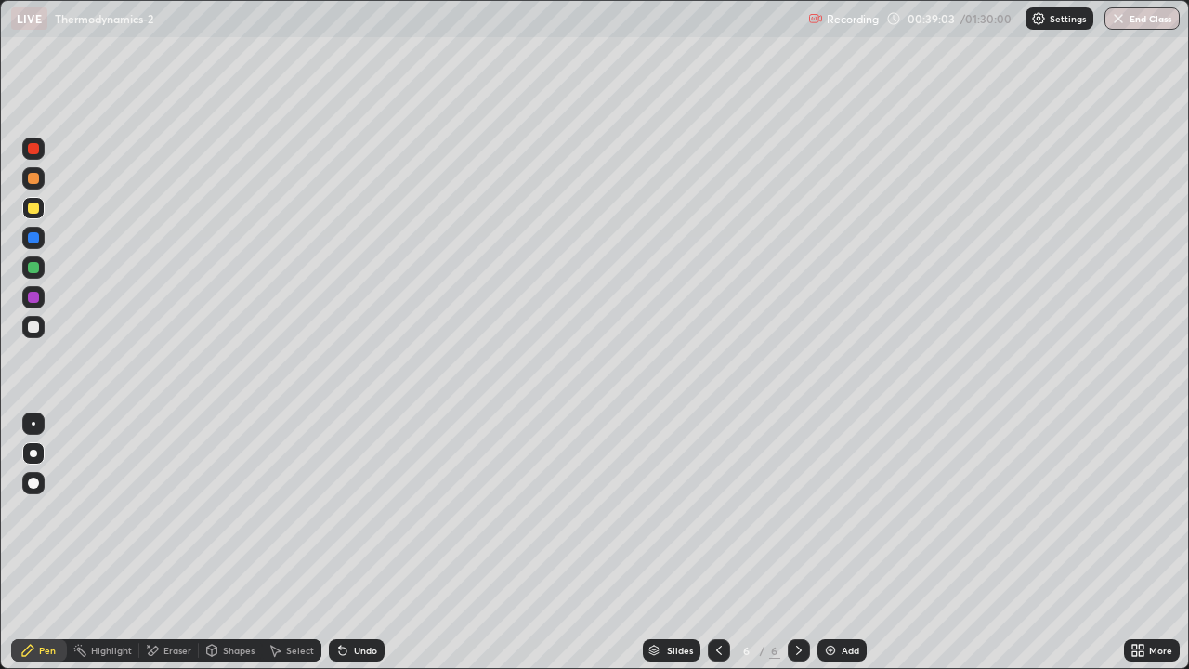
click at [166, 599] on div "Eraser" at bounding box center [168, 650] width 59 height 22
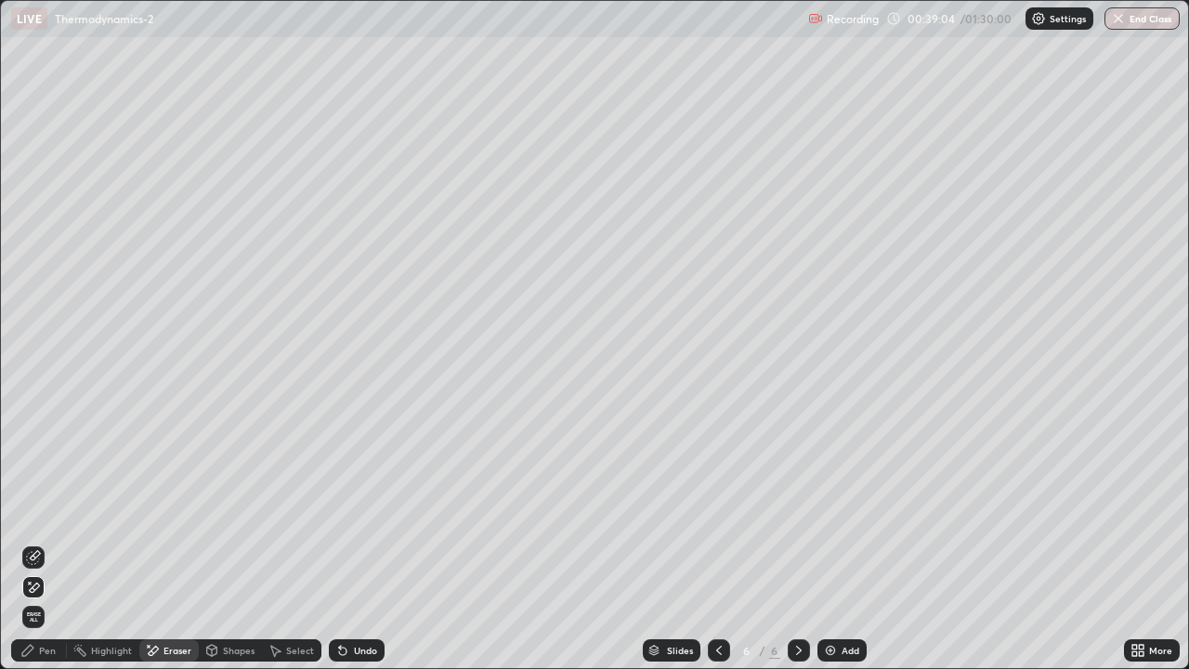
click at [54, 599] on div "Pen" at bounding box center [39, 650] width 56 height 22
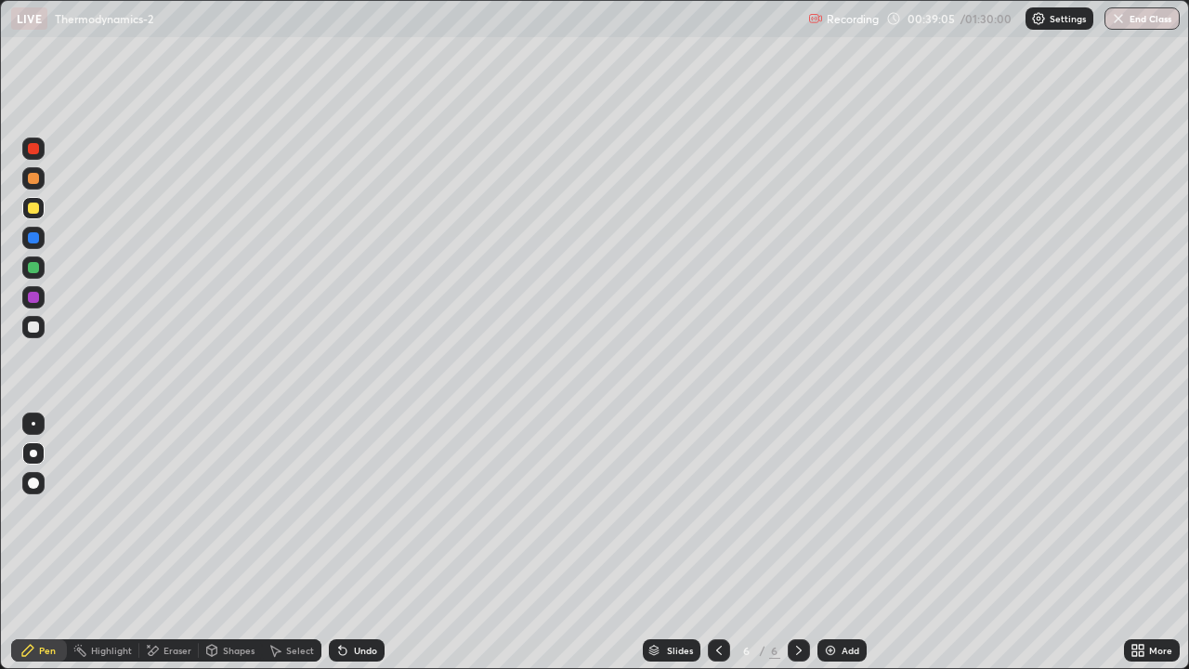
click at [37, 240] on div at bounding box center [33, 237] width 11 height 11
click at [33, 240] on div at bounding box center [33, 237] width 11 height 11
click at [364, 599] on div "Undo" at bounding box center [365, 649] width 23 height 9
click at [357, 599] on div "Undo" at bounding box center [357, 650] width 56 height 22
click at [347, 599] on div "Undo" at bounding box center [357, 650] width 56 height 22
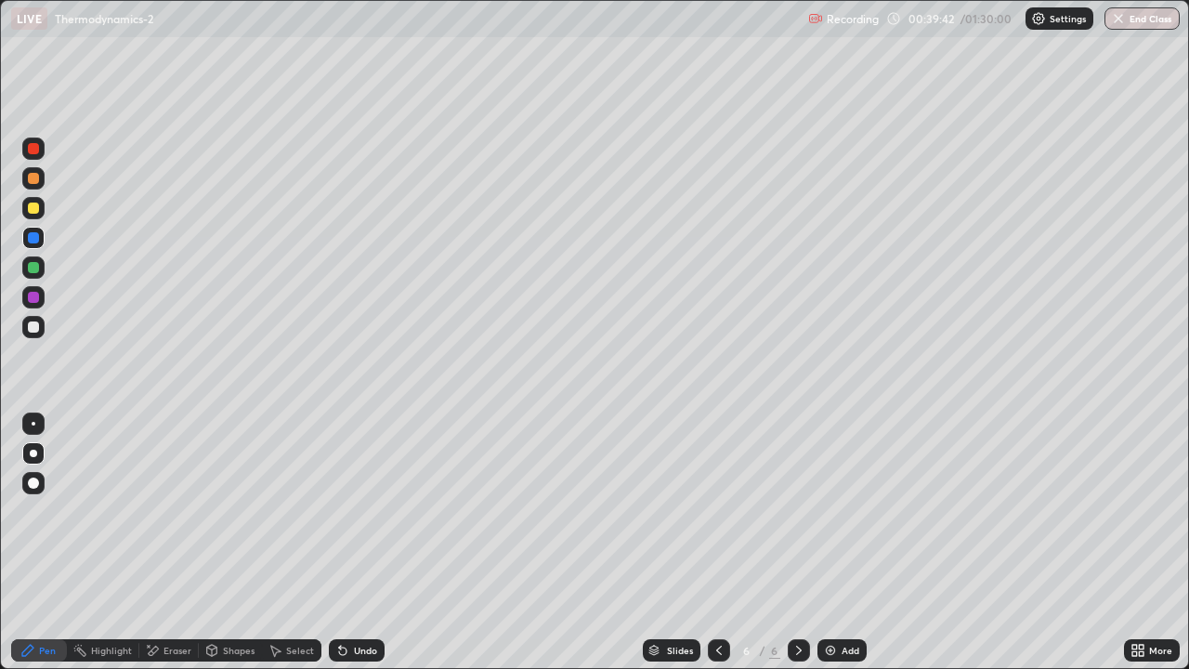
click at [358, 599] on div "Undo" at bounding box center [365, 649] width 23 height 9
click at [364, 599] on div "Undo" at bounding box center [365, 649] width 23 height 9
click at [357, 599] on div "Undo" at bounding box center [365, 649] width 23 height 9
click at [365, 599] on div "Undo" at bounding box center [357, 650] width 56 height 22
click at [28, 260] on div at bounding box center [33, 267] width 22 height 22
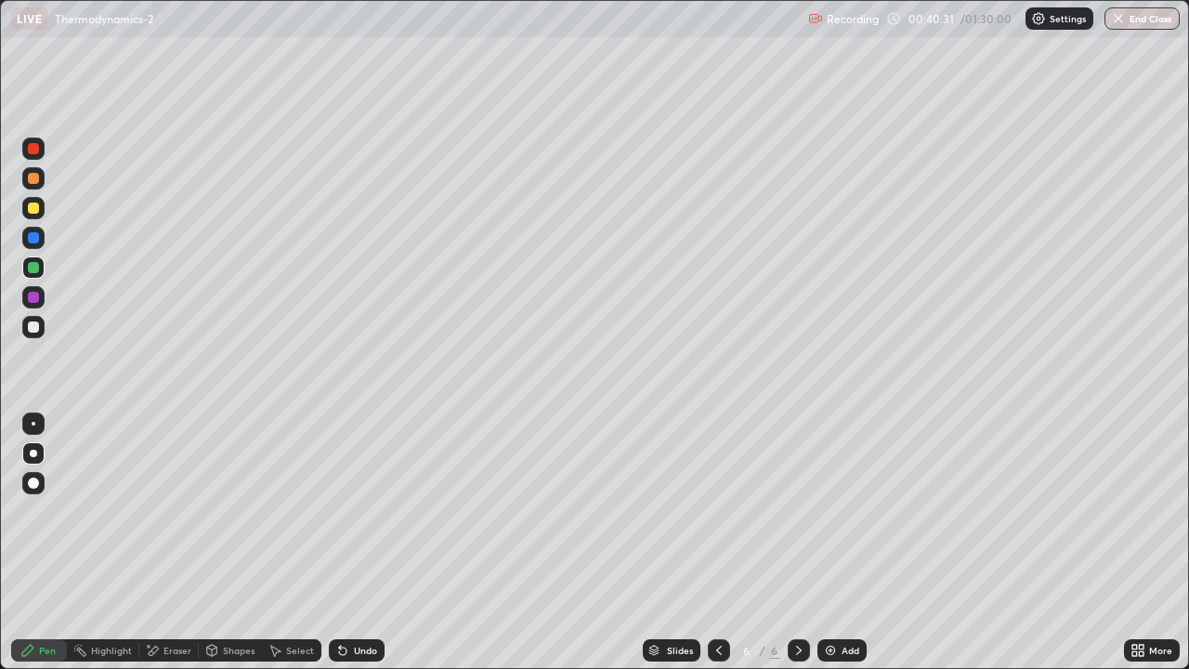
click at [353, 599] on div "Undo" at bounding box center [357, 650] width 56 height 22
click at [31, 330] on div at bounding box center [33, 326] width 11 height 11
click at [717, 599] on icon at bounding box center [718, 650] width 15 height 15
click at [791, 599] on div at bounding box center [798, 650] width 22 height 22
click at [163, 599] on div "Eraser" at bounding box center [177, 649] width 28 height 9
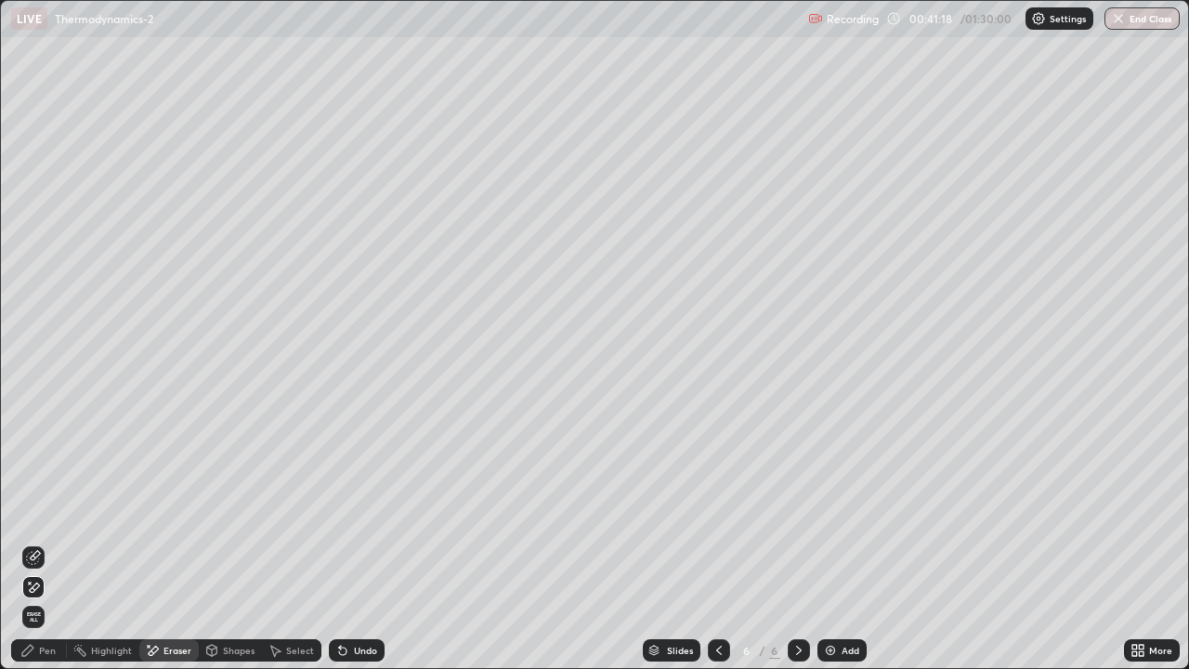
click at [35, 599] on icon at bounding box center [27, 650] width 15 height 15
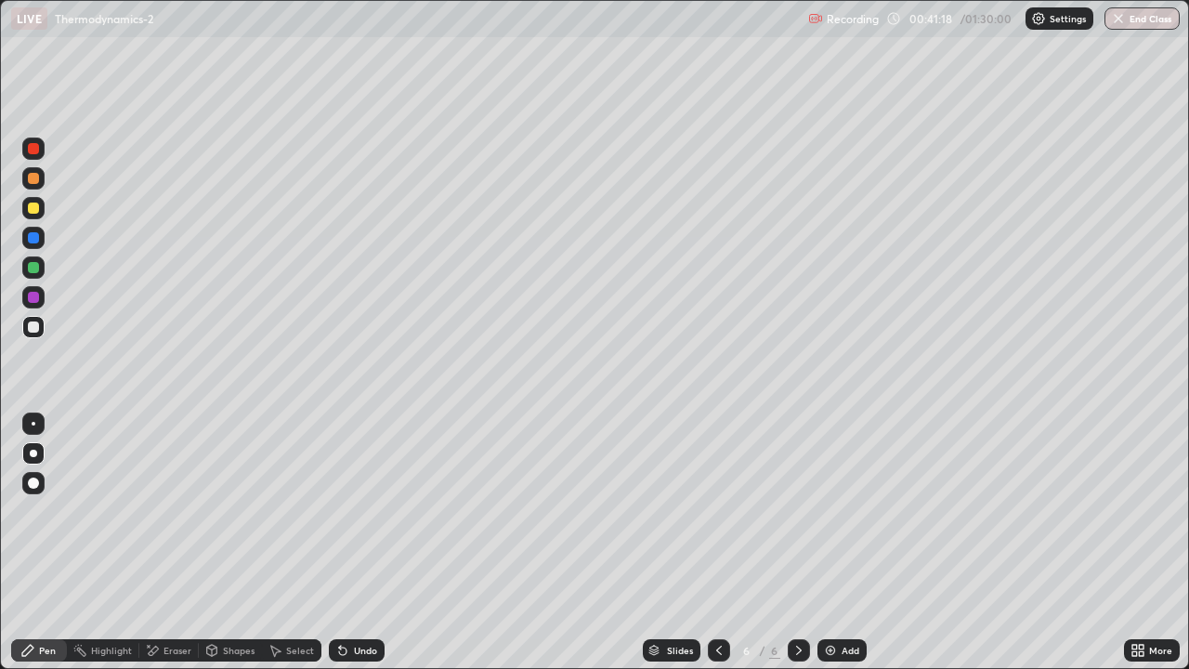
click at [33, 333] on div at bounding box center [33, 327] width 22 height 22
click at [716, 599] on icon at bounding box center [718, 650] width 15 height 15
click at [787, 599] on div at bounding box center [798, 650] width 22 height 22
click at [34, 210] on div at bounding box center [33, 207] width 11 height 11
click at [348, 599] on div "Undo" at bounding box center [357, 650] width 56 height 22
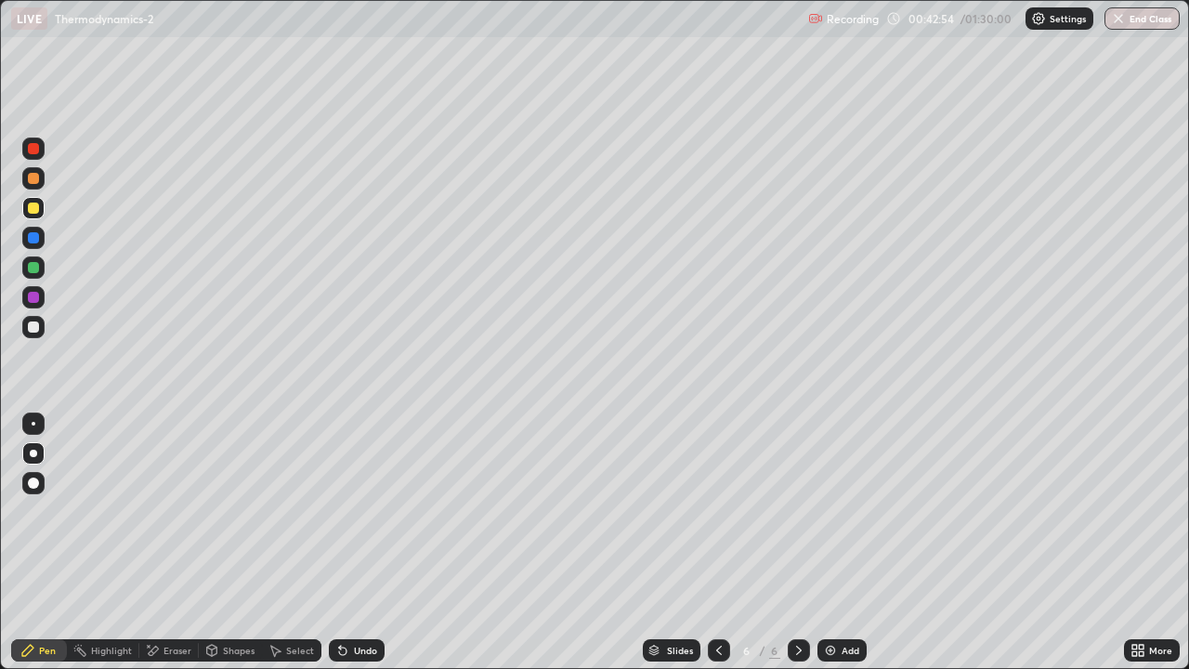
click at [348, 599] on div "Undo" at bounding box center [357, 650] width 56 height 22
click at [171, 599] on div "Eraser" at bounding box center [177, 649] width 28 height 9
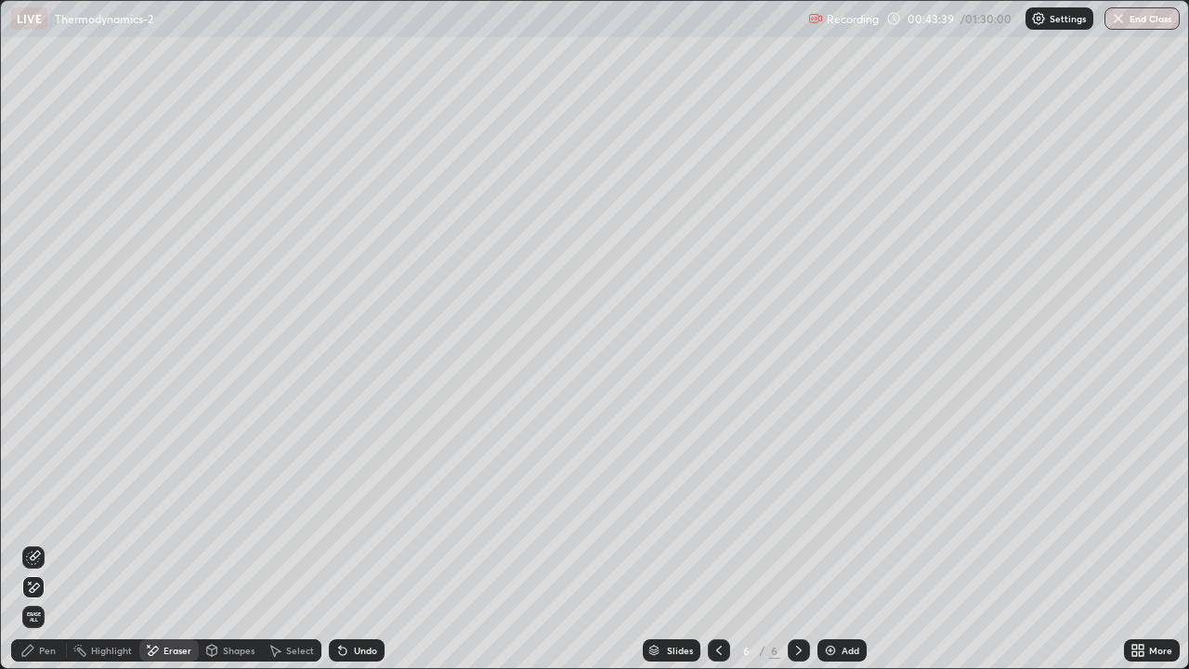
click at [350, 599] on div "Undo" at bounding box center [357, 650] width 56 height 22
click at [351, 599] on div "Undo" at bounding box center [357, 650] width 56 height 22
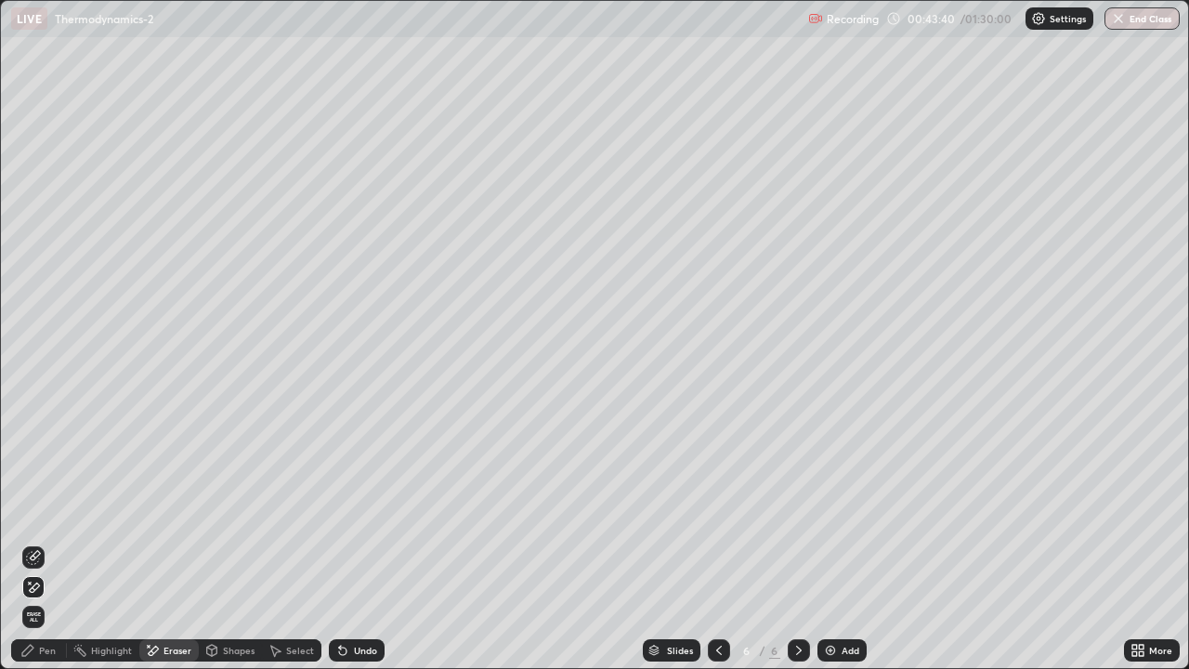
click at [351, 599] on div "Undo" at bounding box center [357, 650] width 56 height 22
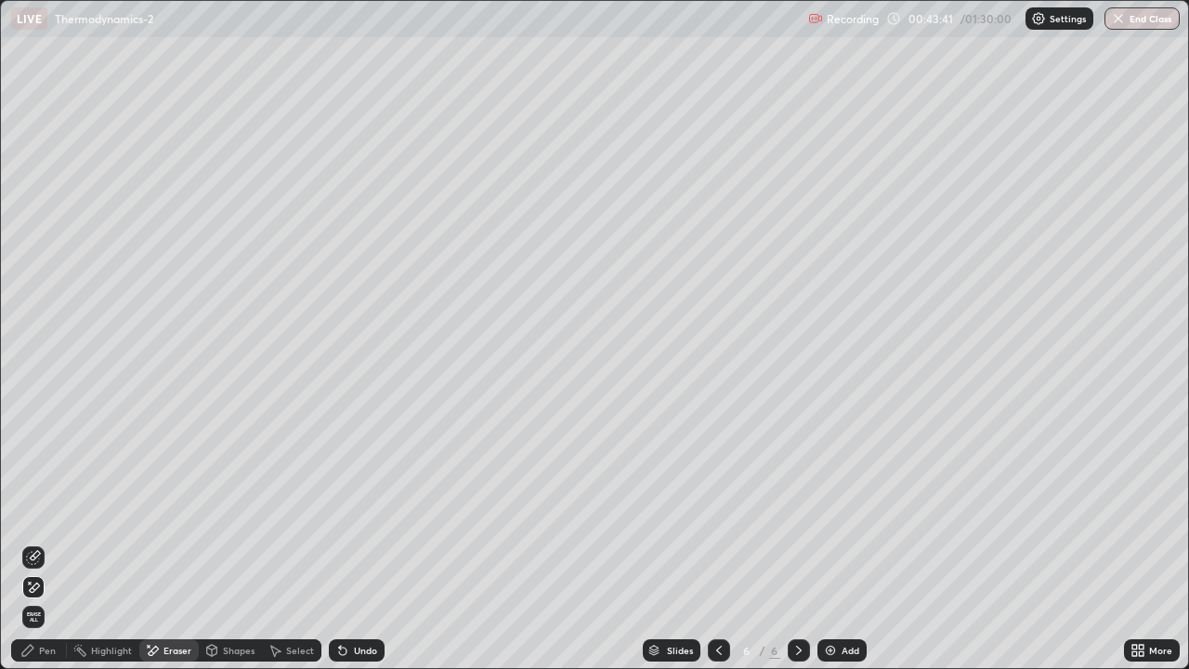
click at [351, 599] on div "Undo" at bounding box center [357, 650] width 56 height 22
click at [347, 599] on div "Undo" at bounding box center [357, 650] width 56 height 22
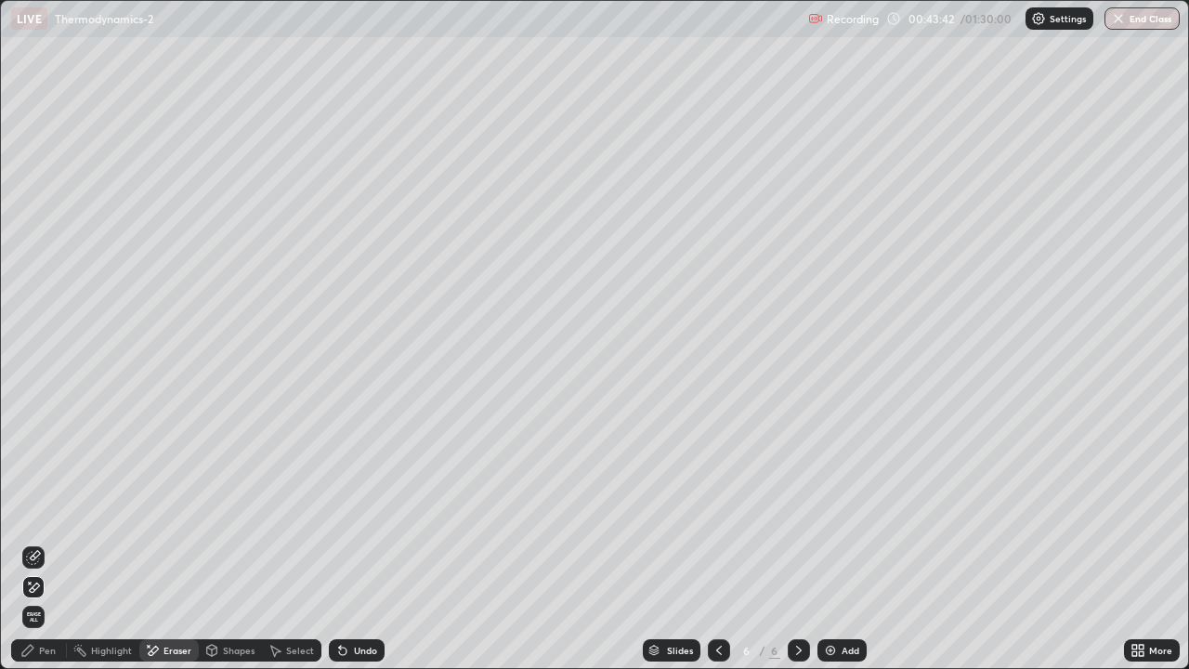
click at [347, 599] on div "Undo" at bounding box center [357, 650] width 56 height 22
click at [346, 599] on icon at bounding box center [342, 650] width 15 height 15
click at [40, 599] on div "Pen" at bounding box center [47, 649] width 17 height 9
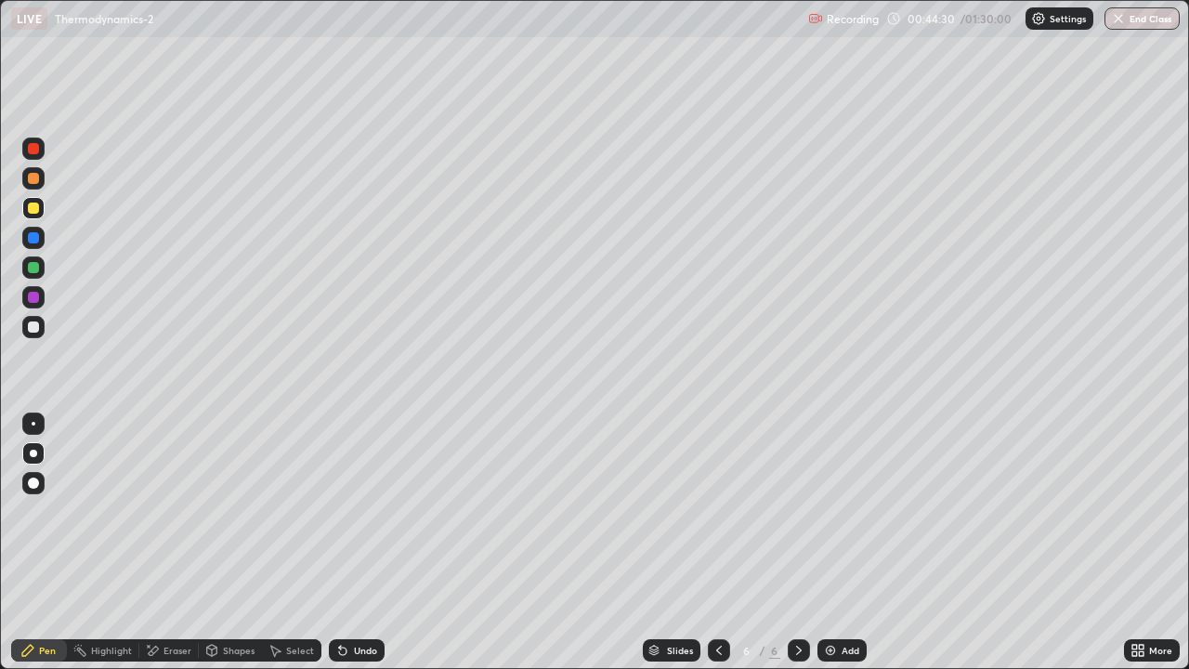
click at [36, 267] on div at bounding box center [33, 267] width 11 height 11
click at [34, 301] on div at bounding box center [33, 297] width 11 height 11
click at [359, 599] on div "Undo" at bounding box center [357, 650] width 56 height 22
click at [368, 599] on div "Undo" at bounding box center [357, 650] width 56 height 22
click at [360, 599] on div "Undo" at bounding box center [365, 649] width 23 height 9
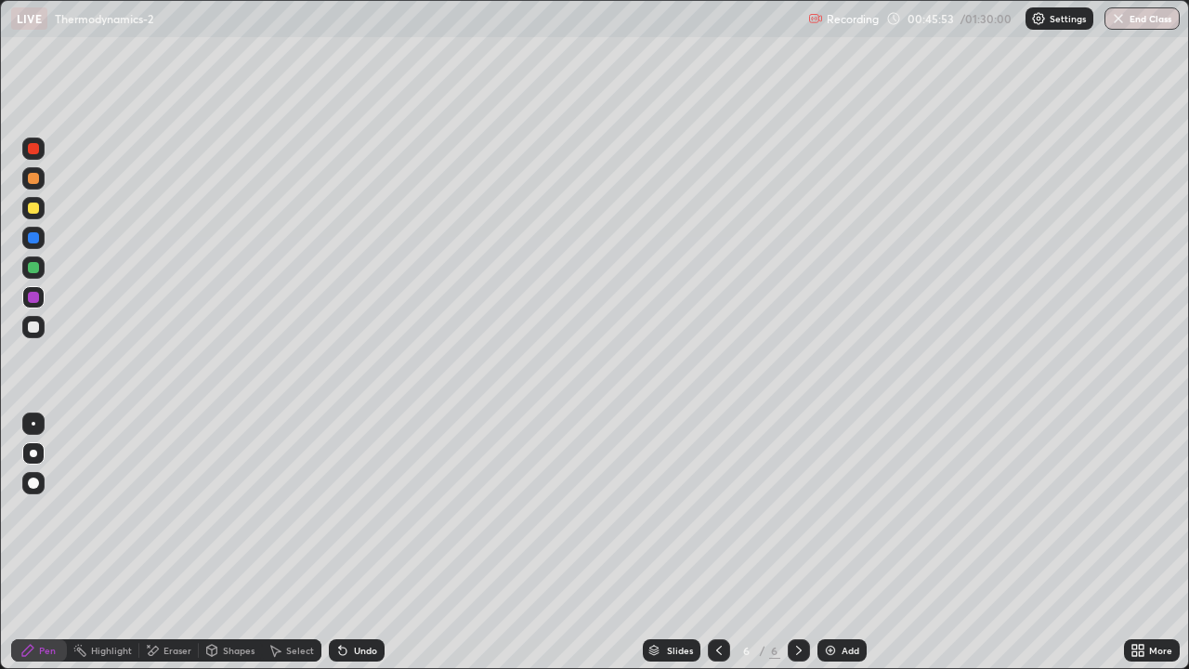
click at [168, 599] on div "Eraser" at bounding box center [177, 649] width 28 height 9
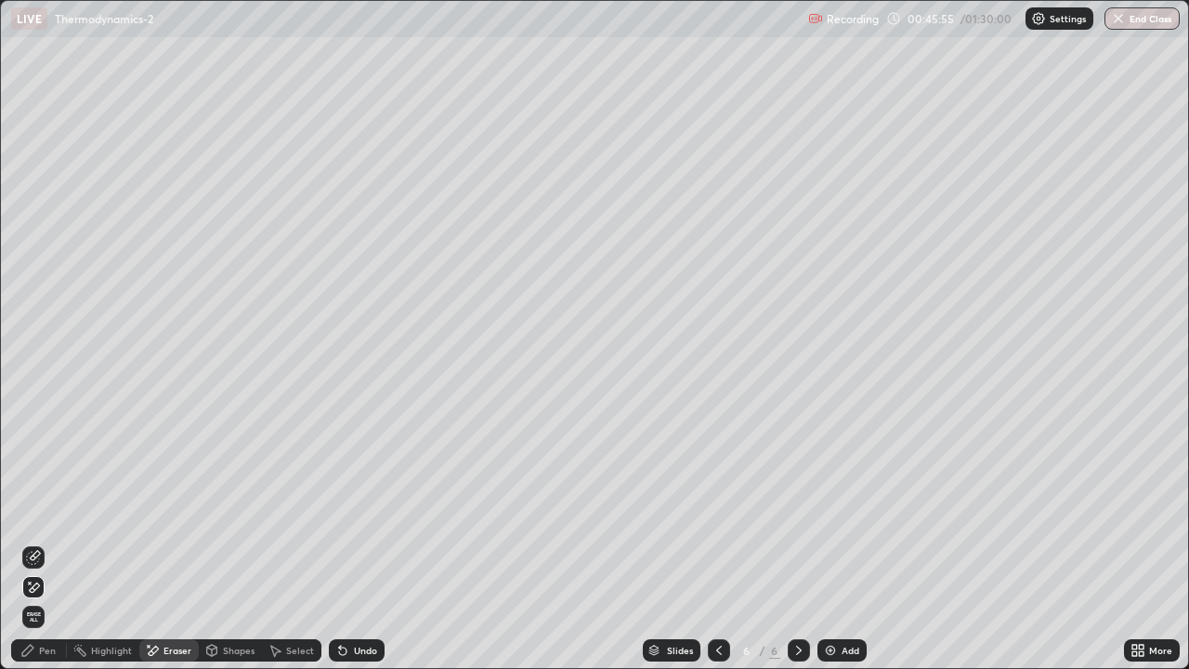
click at [39, 599] on div "Pen" at bounding box center [47, 649] width 17 height 9
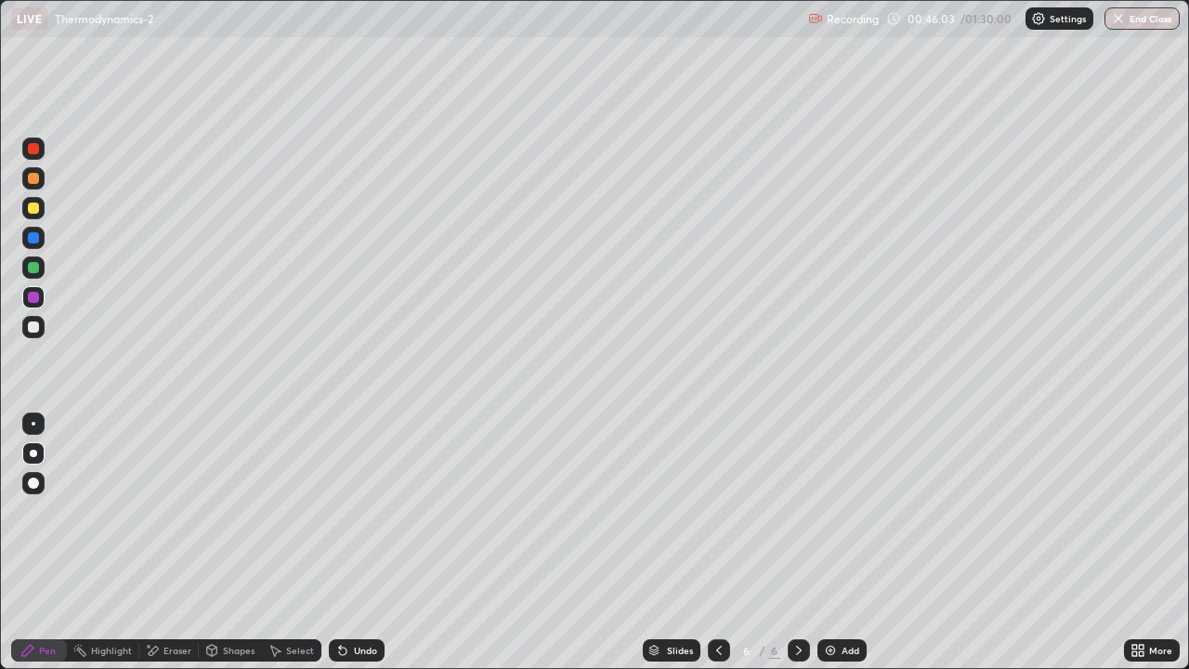
click at [33, 305] on div at bounding box center [33, 297] width 22 height 22
click at [39, 333] on div at bounding box center [33, 327] width 22 height 22
click at [841, 599] on div "Add" at bounding box center [850, 649] width 18 height 9
click at [35, 211] on div at bounding box center [33, 207] width 11 height 11
click at [42, 236] on div at bounding box center [33, 238] width 22 height 22
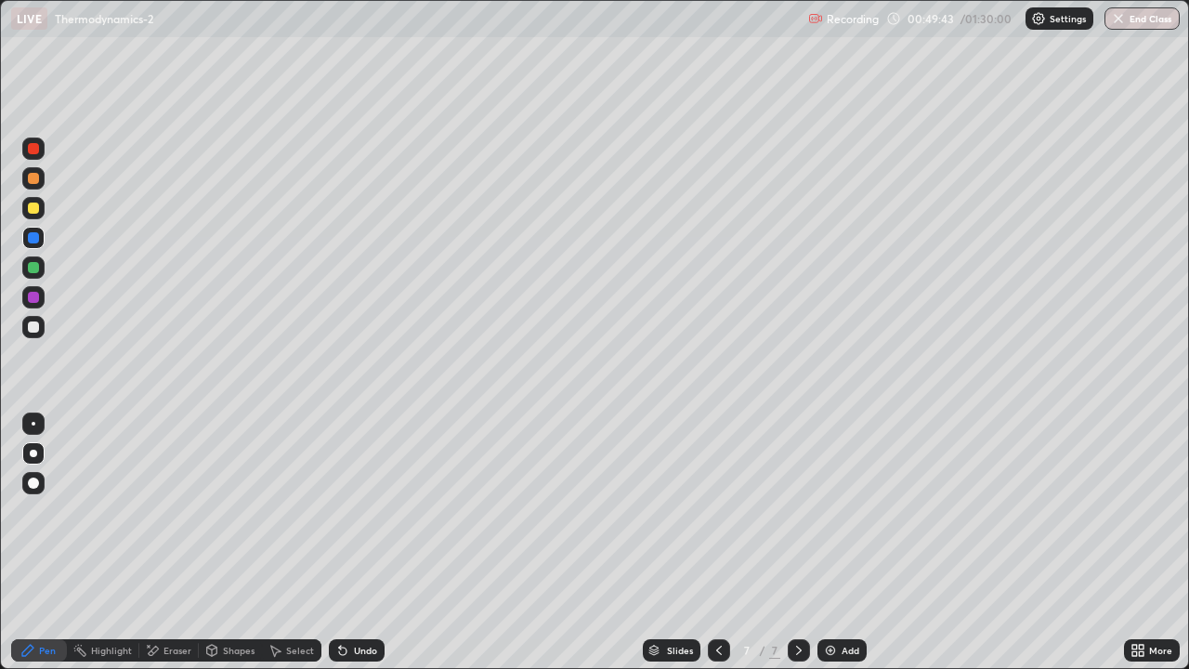
click at [717, 599] on icon at bounding box center [718, 650] width 15 height 15
click at [796, 599] on icon at bounding box center [798, 650] width 15 height 15
click at [35, 180] on div at bounding box center [33, 178] width 11 height 11
click at [34, 178] on div at bounding box center [33, 178] width 11 height 11
click at [356, 599] on div "Undo" at bounding box center [357, 650] width 56 height 22
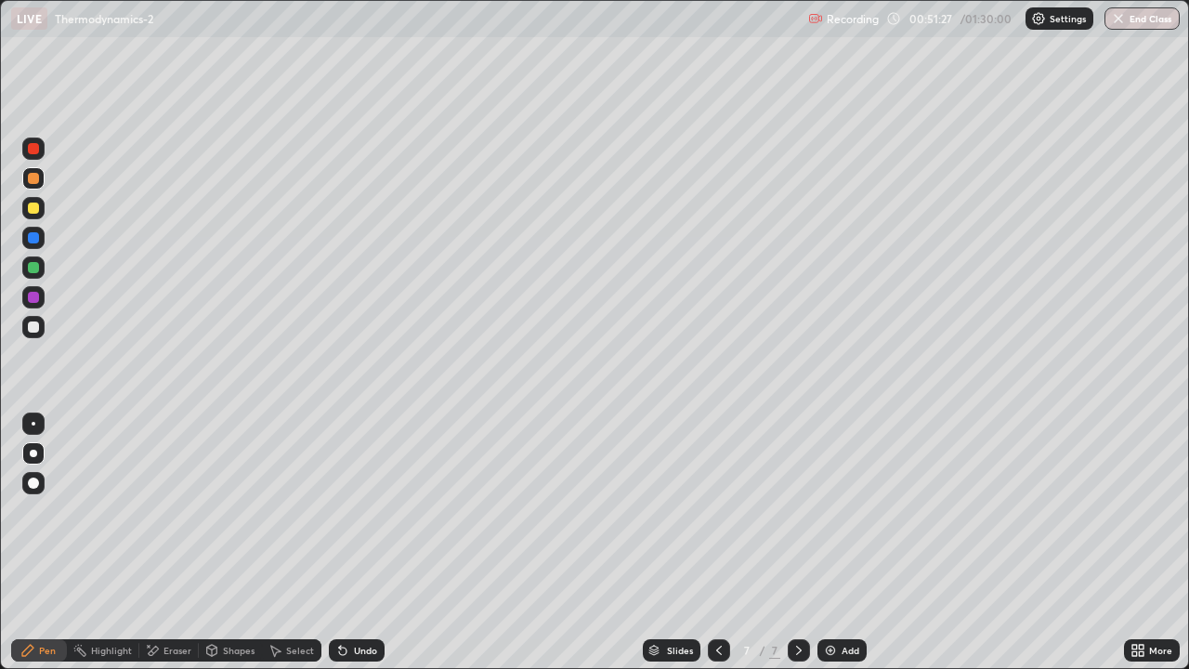
click at [347, 599] on div "Undo" at bounding box center [357, 650] width 56 height 22
click at [357, 599] on div "Undo" at bounding box center [357, 650] width 56 height 22
click at [358, 599] on div "Undo" at bounding box center [357, 650] width 56 height 22
click at [37, 295] on div at bounding box center [33, 297] width 11 height 11
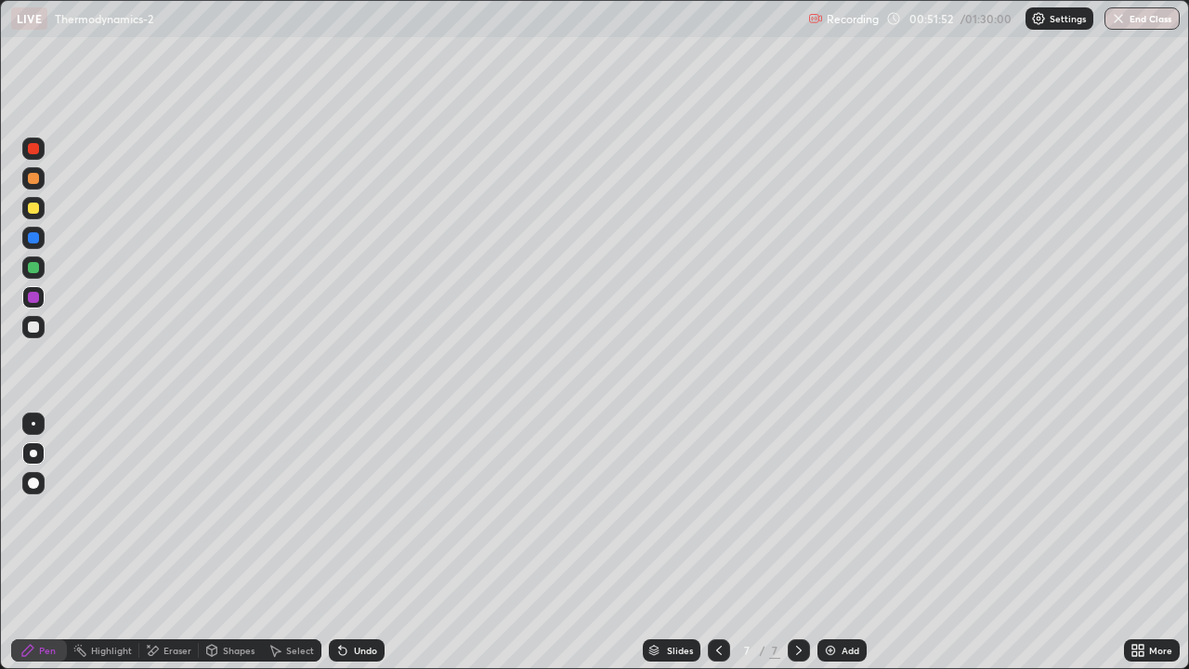
click at [351, 599] on div "Undo" at bounding box center [357, 650] width 56 height 22
click at [373, 599] on div "Undo" at bounding box center [365, 649] width 23 height 9
click at [40, 326] on div at bounding box center [33, 327] width 22 height 22
click at [355, 599] on div "Undo" at bounding box center [357, 650] width 56 height 22
click at [339, 599] on icon at bounding box center [340, 646] width 2 height 2
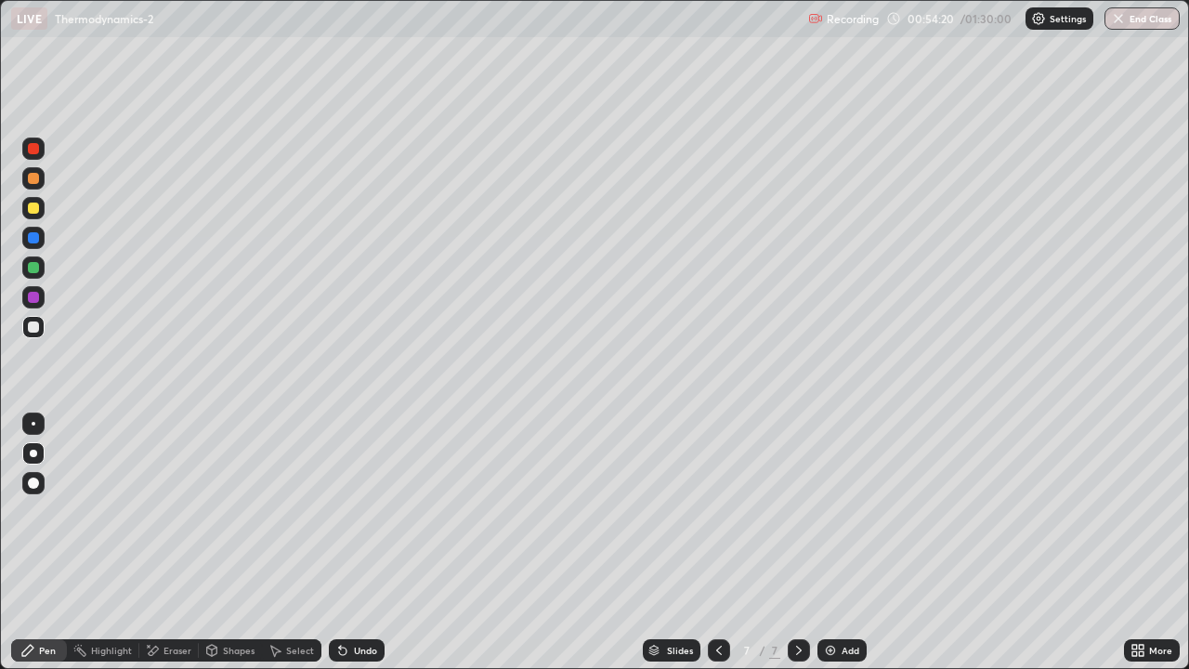
click at [368, 599] on div "Undo" at bounding box center [365, 649] width 23 height 9
click at [339, 599] on icon at bounding box center [342, 650] width 7 height 7
click at [331, 599] on div "Undo" at bounding box center [357, 650] width 56 height 22
click at [365, 599] on div "Undo" at bounding box center [365, 649] width 23 height 9
click at [358, 599] on div "Undo" at bounding box center [365, 649] width 23 height 9
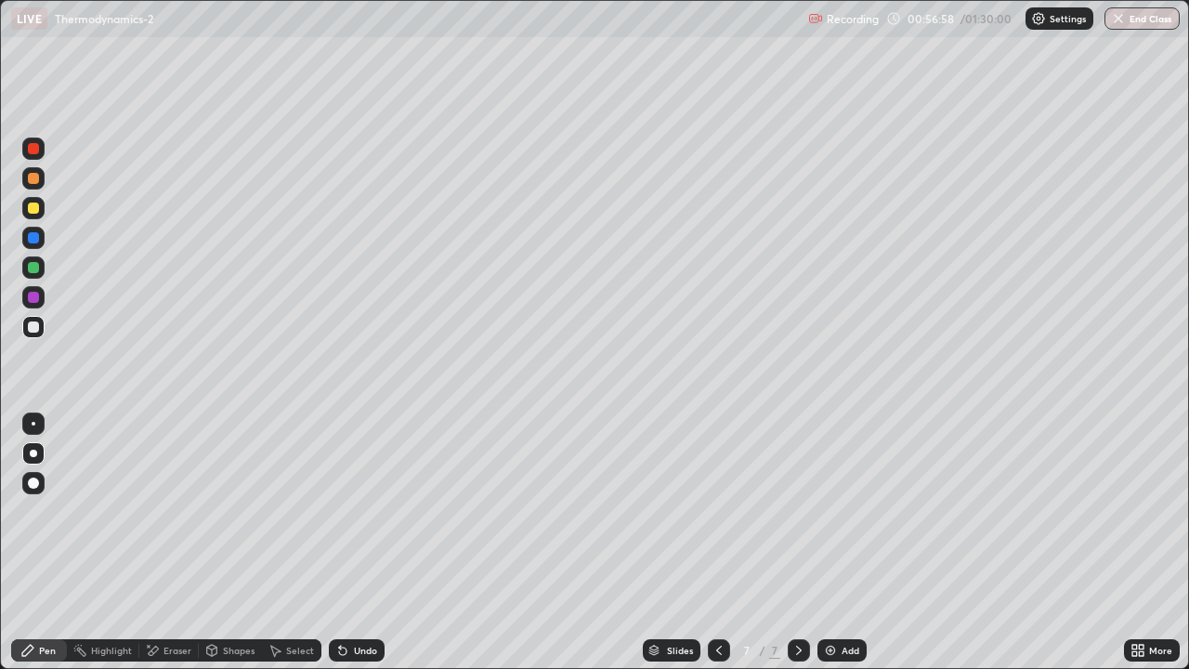
click at [358, 599] on div "Undo" at bounding box center [365, 649] width 23 height 9
click at [362, 599] on div "Undo" at bounding box center [365, 649] width 23 height 9
click at [361, 599] on div "Undo" at bounding box center [357, 650] width 56 height 22
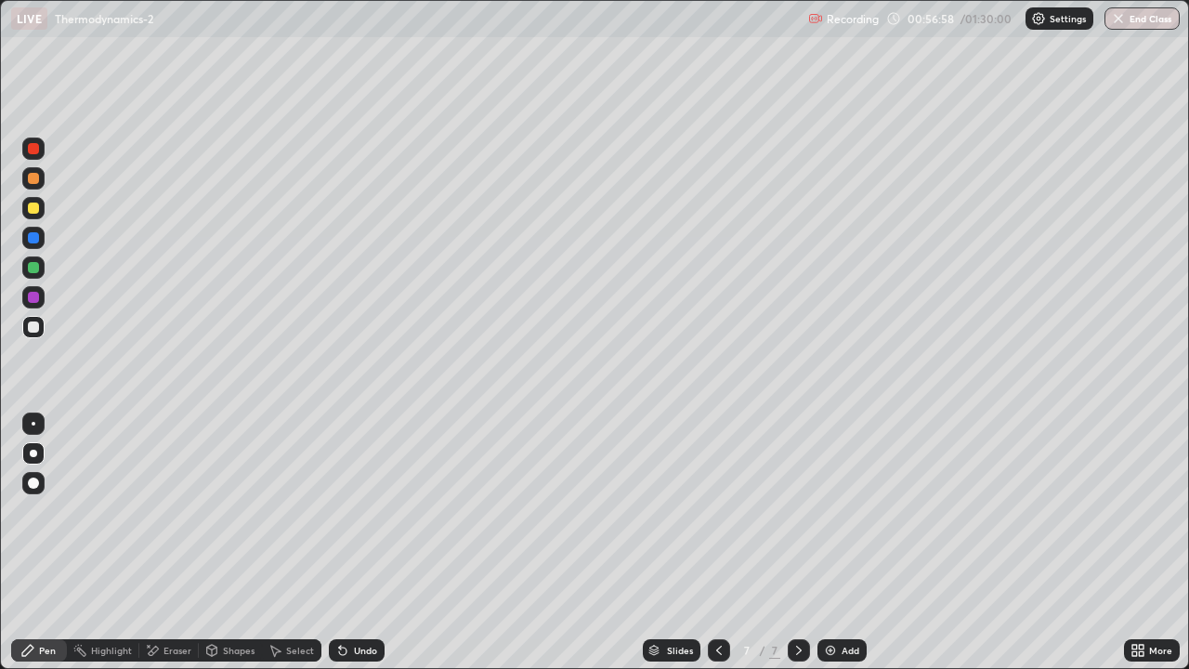
click at [360, 599] on div "Undo" at bounding box center [357, 650] width 56 height 22
click at [360, 599] on div "Undo" at bounding box center [365, 649] width 23 height 9
click at [361, 599] on div "Undo" at bounding box center [365, 649] width 23 height 9
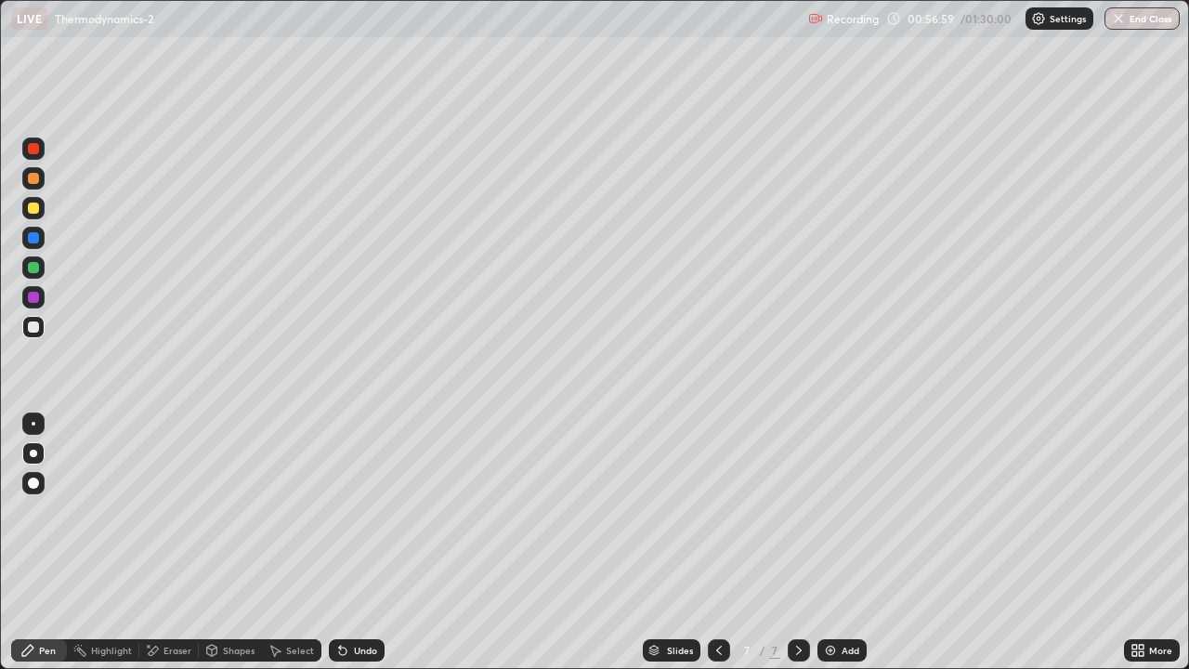
click at [361, 599] on div "Undo" at bounding box center [365, 649] width 23 height 9
click at [360, 599] on div "Undo" at bounding box center [365, 649] width 23 height 9
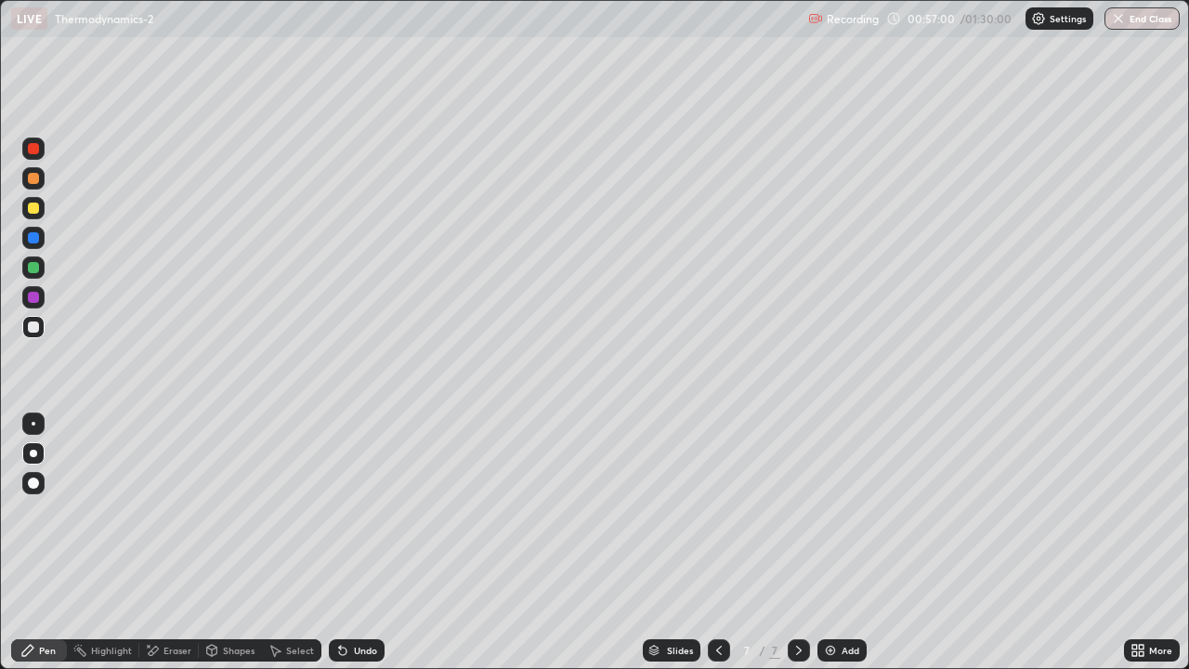
click at [360, 599] on div "Undo" at bounding box center [365, 649] width 23 height 9
click at [359, 599] on div "Undo" at bounding box center [365, 649] width 23 height 9
click at [357, 599] on div "Undo" at bounding box center [365, 649] width 23 height 9
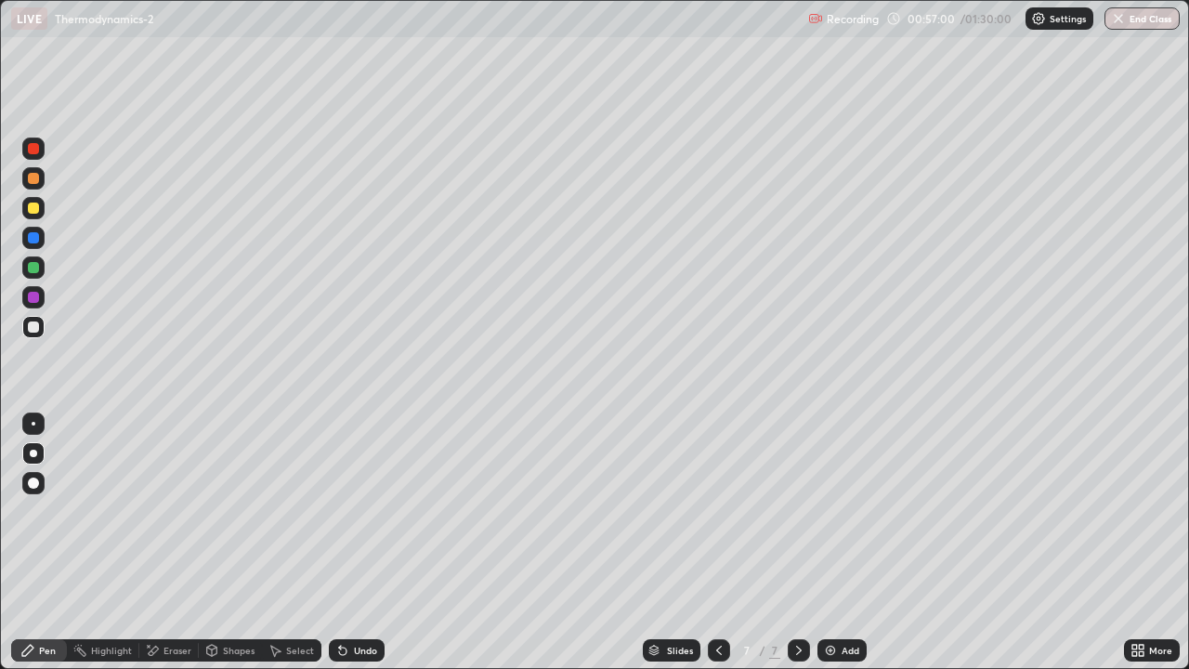
click at [357, 599] on div "Undo" at bounding box center [365, 649] width 23 height 9
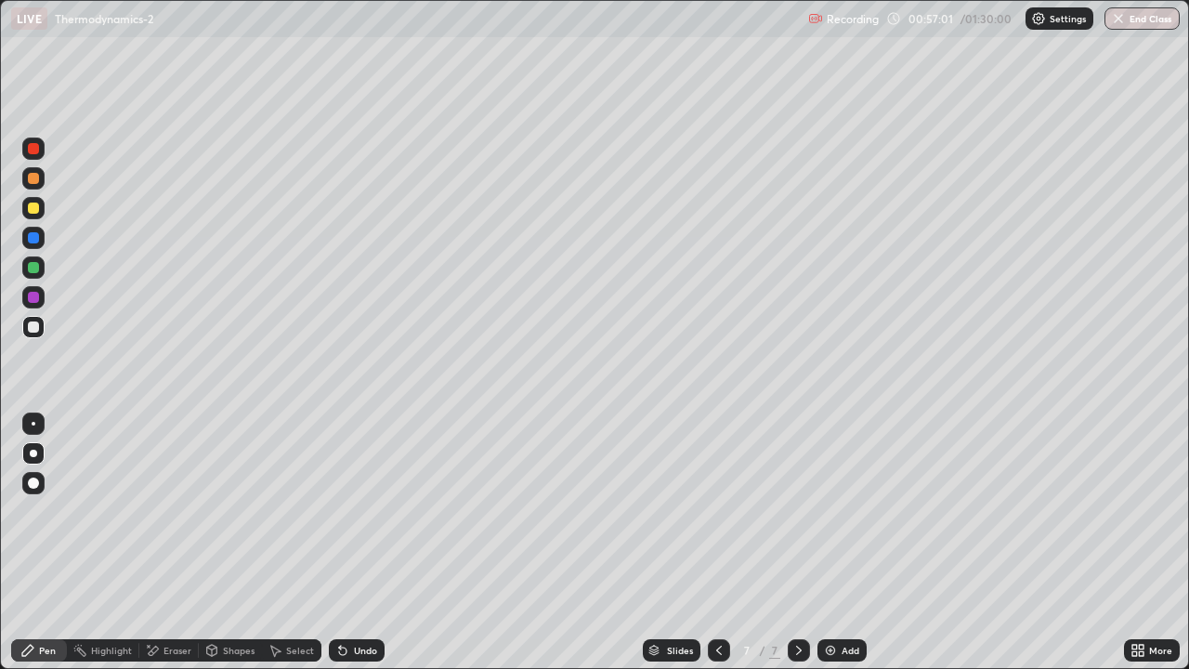
click at [357, 599] on div "Undo" at bounding box center [365, 649] width 23 height 9
click at [356, 599] on div "Undo" at bounding box center [357, 650] width 56 height 22
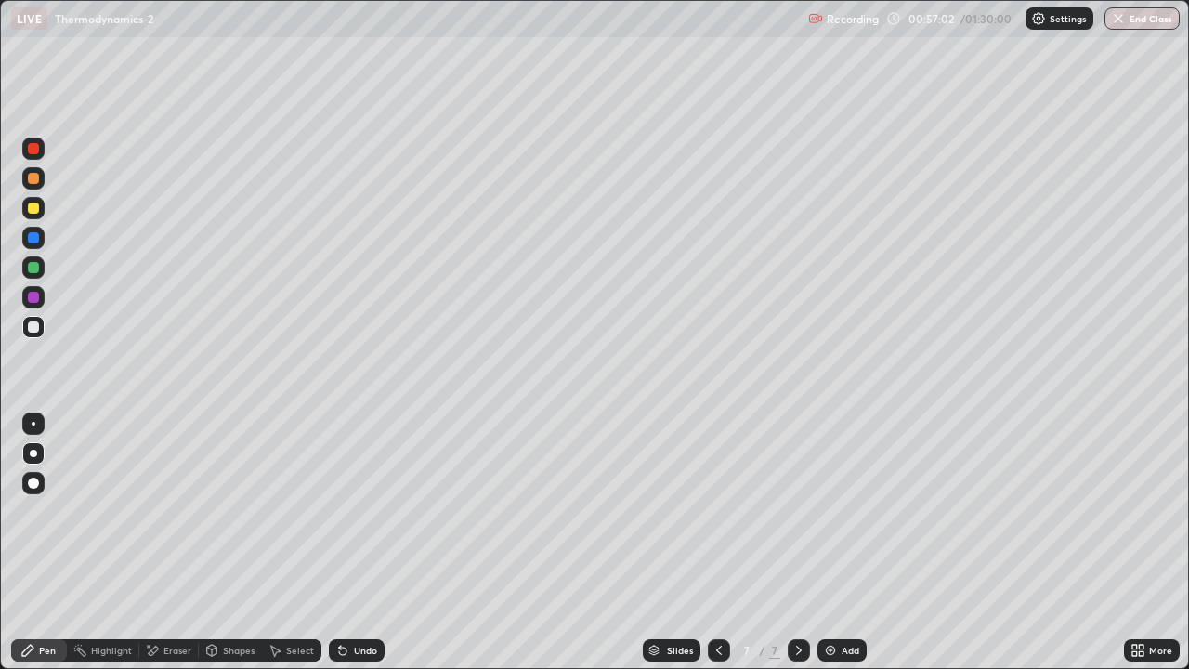
click at [356, 599] on div "Undo" at bounding box center [357, 650] width 56 height 22
click at [351, 599] on div "Undo" at bounding box center [357, 650] width 56 height 22
click at [347, 599] on div "Undo" at bounding box center [357, 650] width 56 height 22
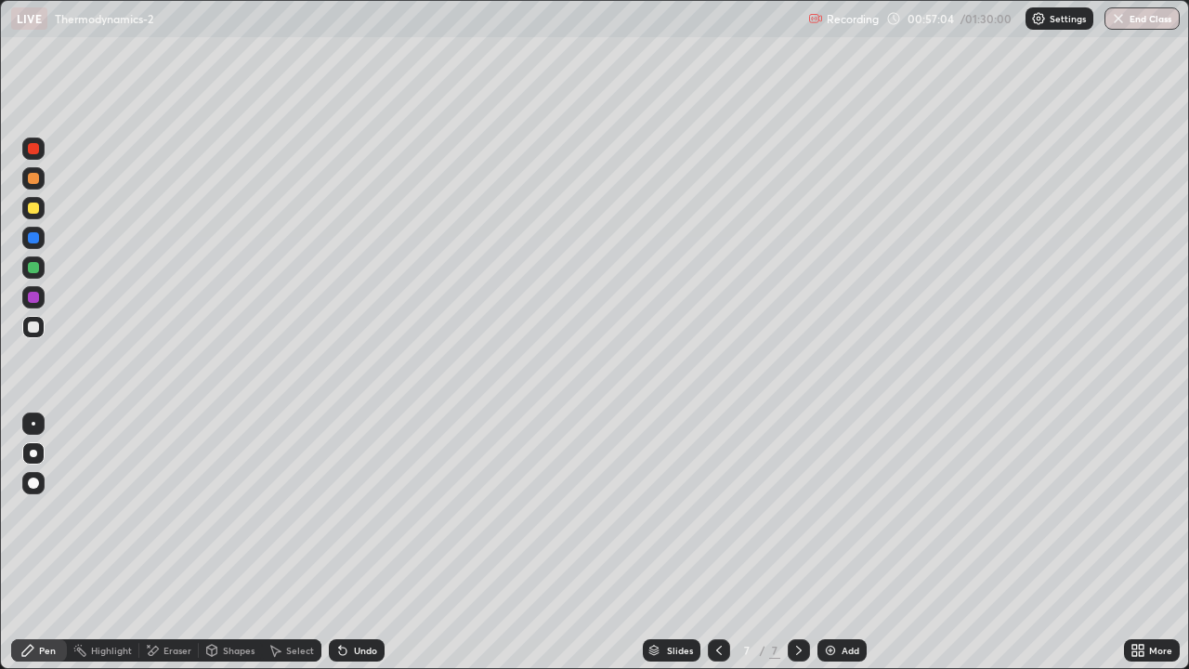
click at [354, 599] on div "Undo" at bounding box center [365, 649] width 23 height 9
click at [355, 599] on div "Undo" at bounding box center [365, 649] width 23 height 9
click at [357, 599] on div "Undo" at bounding box center [365, 649] width 23 height 9
click at [358, 599] on div "Undo" at bounding box center [365, 649] width 23 height 9
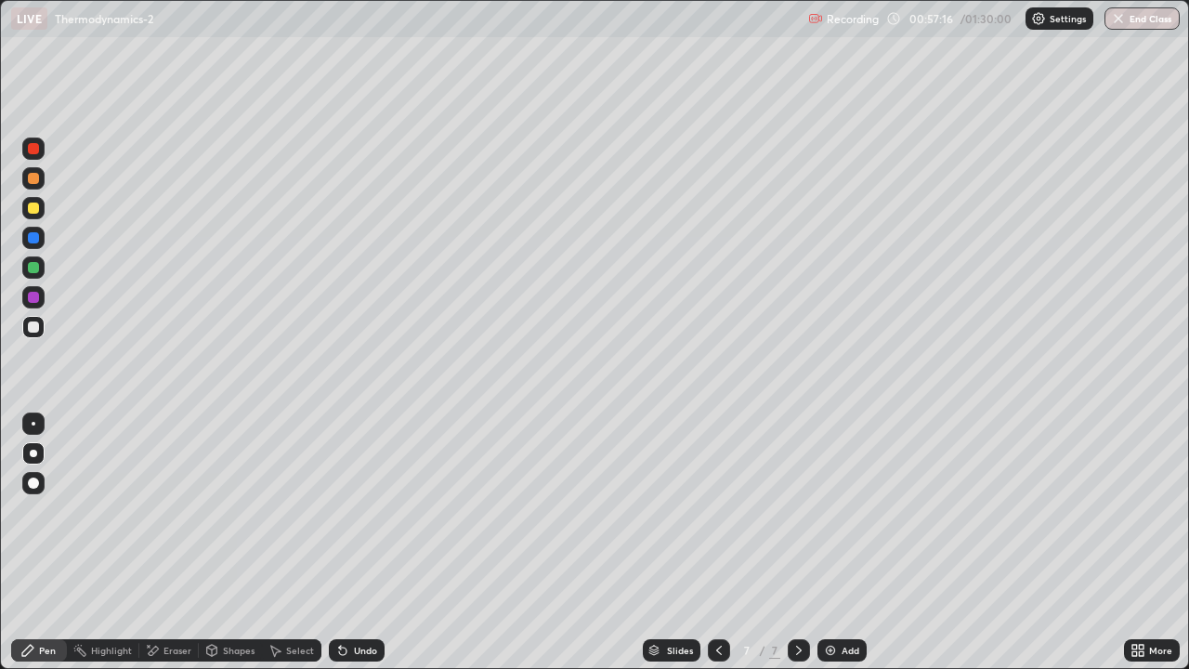
click at [847, 599] on div "Add" at bounding box center [850, 649] width 18 height 9
click at [33, 150] on div at bounding box center [33, 148] width 11 height 11
click at [36, 150] on div at bounding box center [33, 148] width 11 height 11
click at [38, 146] on div at bounding box center [33, 148] width 11 height 11
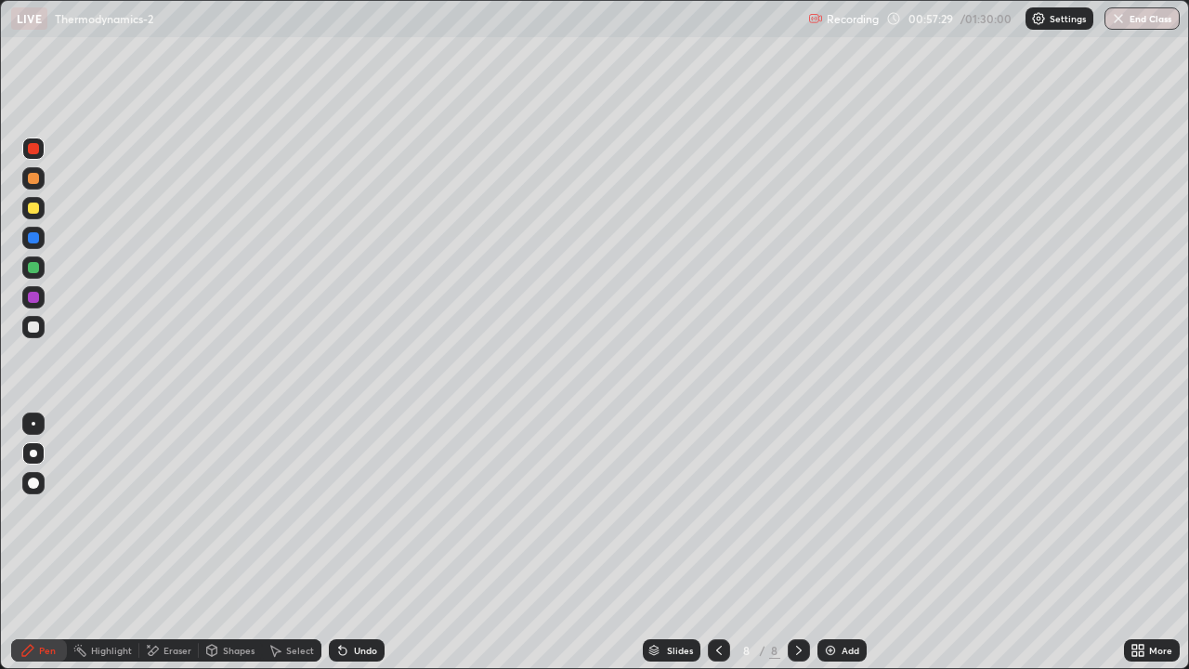
click at [35, 326] on div at bounding box center [33, 326] width 11 height 11
click at [350, 599] on div "Undo" at bounding box center [357, 650] width 56 height 22
click at [351, 599] on div "Undo" at bounding box center [357, 650] width 56 height 22
click at [35, 206] on div at bounding box center [33, 207] width 11 height 11
click at [34, 204] on div at bounding box center [33, 207] width 11 height 11
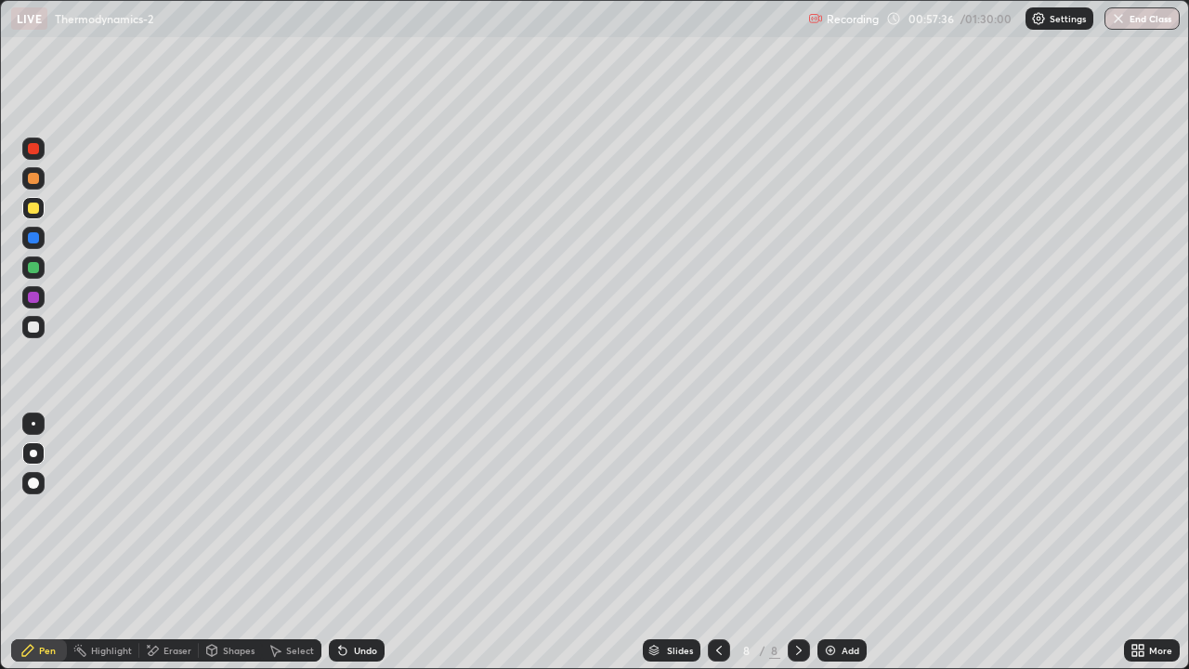
click at [34, 205] on div at bounding box center [33, 207] width 11 height 11
click at [34, 181] on div at bounding box center [33, 178] width 11 height 11
click at [34, 175] on div at bounding box center [33, 178] width 11 height 11
click at [33, 207] on div at bounding box center [33, 207] width 11 height 11
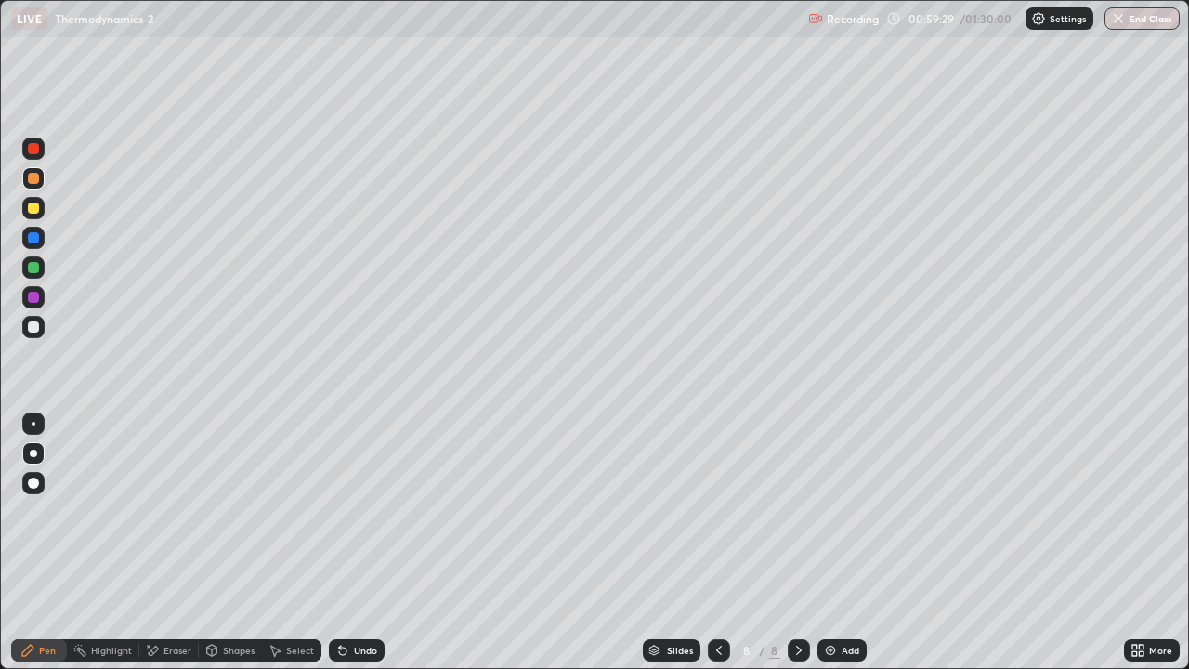
click at [35, 212] on div at bounding box center [33, 207] width 11 height 11
click at [35, 321] on div at bounding box center [33, 326] width 11 height 11
click at [43, 325] on div at bounding box center [33, 327] width 22 height 22
click at [340, 599] on icon at bounding box center [342, 650] width 7 height 7
click at [30, 204] on div at bounding box center [33, 207] width 11 height 11
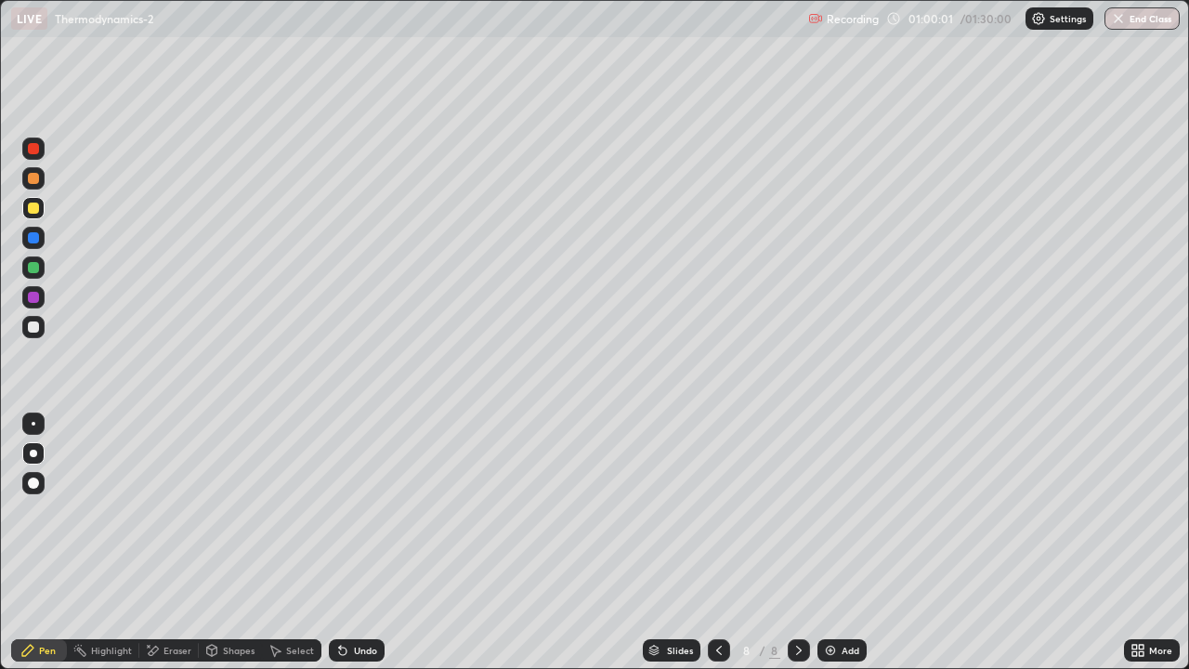
click at [37, 328] on div at bounding box center [33, 326] width 11 height 11
click at [33, 209] on div at bounding box center [33, 207] width 11 height 11
click at [34, 206] on div at bounding box center [33, 207] width 11 height 11
click at [37, 267] on div at bounding box center [33, 267] width 11 height 11
click at [31, 209] on div at bounding box center [33, 207] width 11 height 11
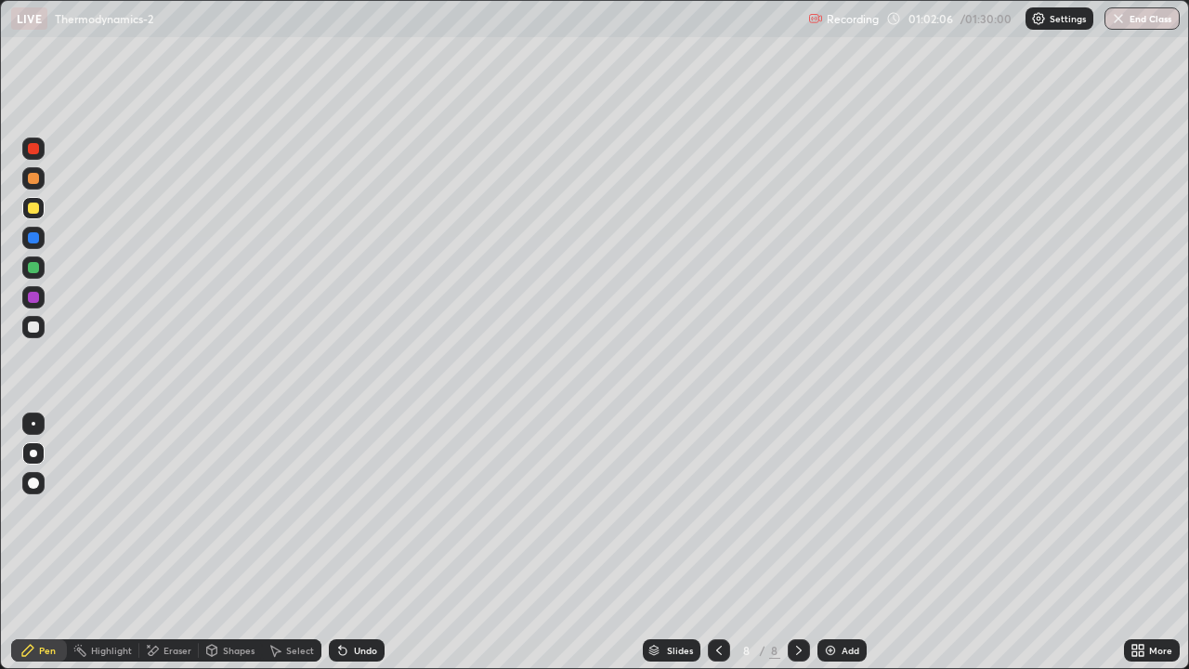
click at [34, 266] on div at bounding box center [33, 267] width 11 height 11
click at [35, 297] on div at bounding box center [33, 297] width 11 height 11
click at [357, 599] on div "Undo" at bounding box center [365, 649] width 23 height 9
click at [358, 599] on div "Undo" at bounding box center [357, 650] width 56 height 22
click at [33, 325] on div at bounding box center [33, 326] width 11 height 11
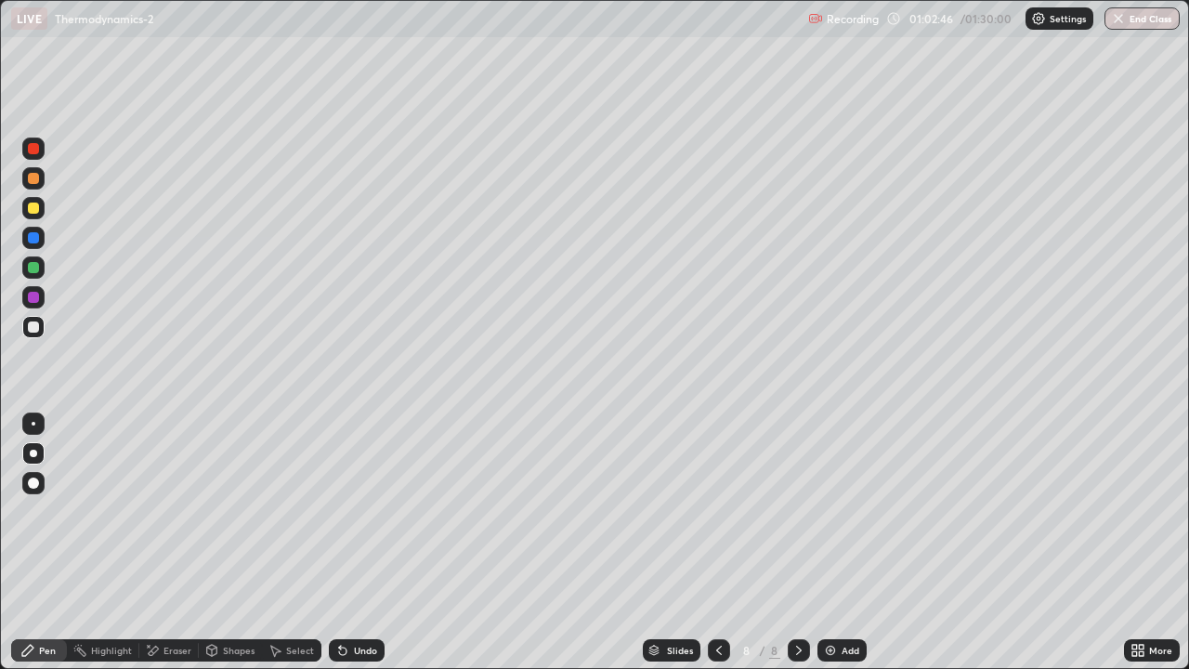
click at [358, 599] on div "Undo" at bounding box center [365, 649] width 23 height 9
click at [364, 599] on div "Undo" at bounding box center [357, 650] width 56 height 22
click at [368, 599] on div "Undo" at bounding box center [357, 650] width 56 height 22
click at [33, 325] on div at bounding box center [33, 326] width 11 height 11
click at [38, 276] on div at bounding box center [33, 267] width 22 height 22
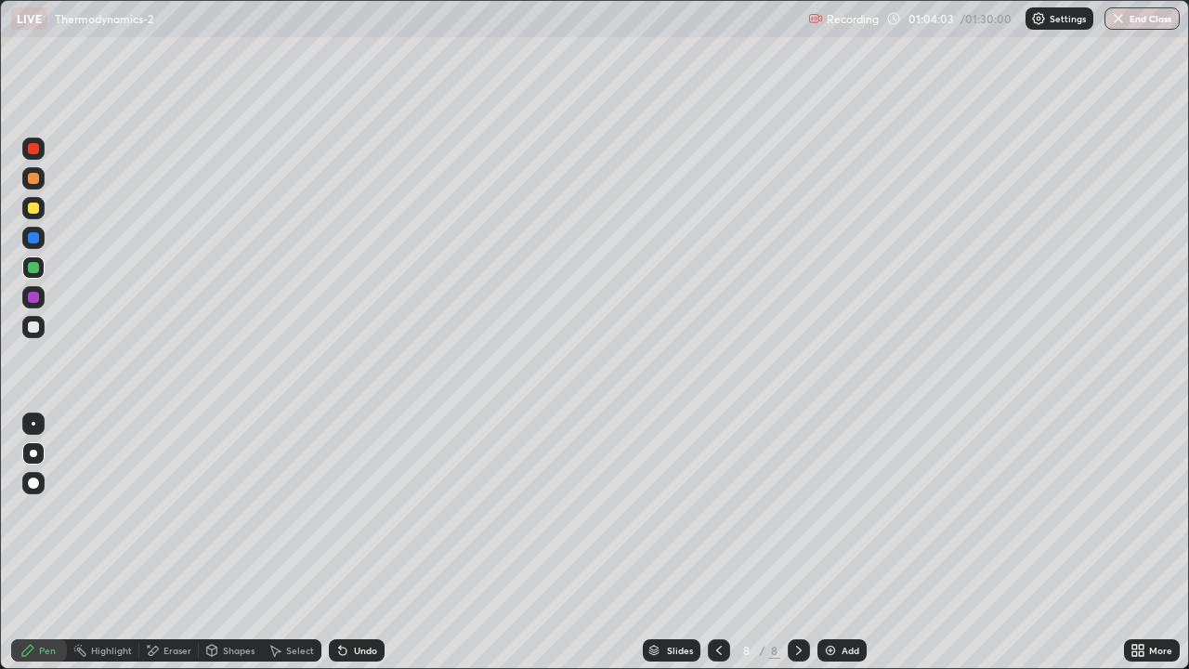
click at [35, 271] on div at bounding box center [33, 267] width 11 height 11
click at [25, 205] on div at bounding box center [33, 208] width 22 height 22
click at [31, 208] on div at bounding box center [33, 207] width 11 height 11
click at [41, 321] on div at bounding box center [33, 327] width 22 height 22
click at [31, 319] on div at bounding box center [33, 327] width 22 height 22
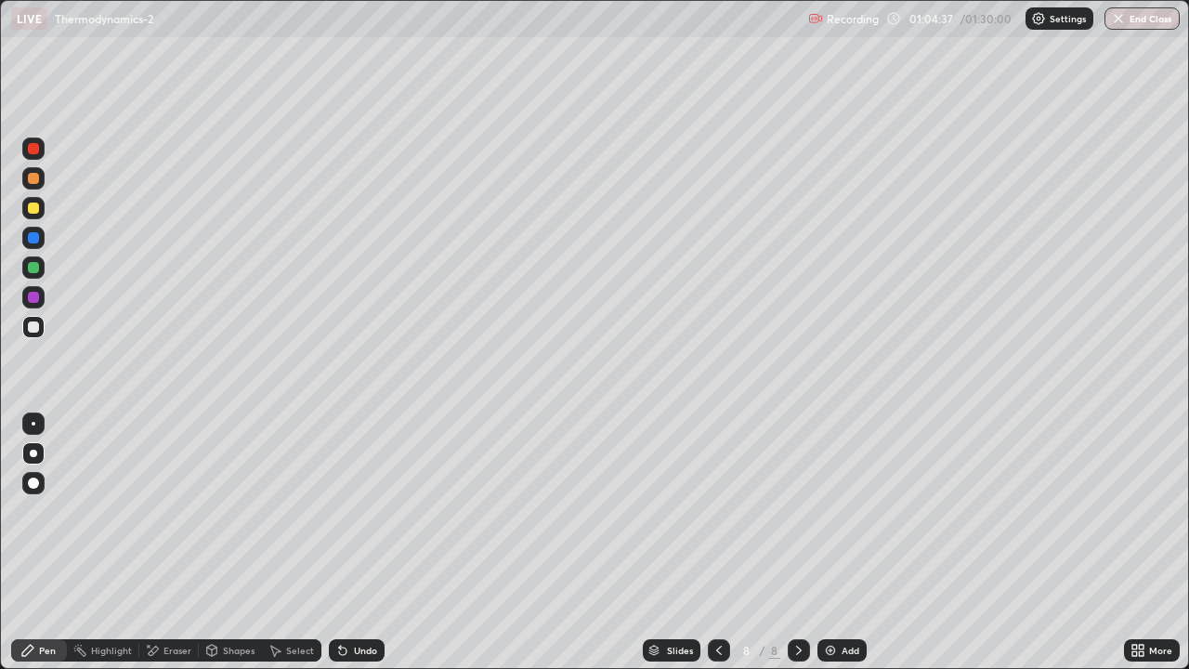
click at [358, 599] on div "Undo" at bounding box center [357, 650] width 56 height 22
click at [171, 599] on div "Eraser" at bounding box center [177, 649] width 28 height 9
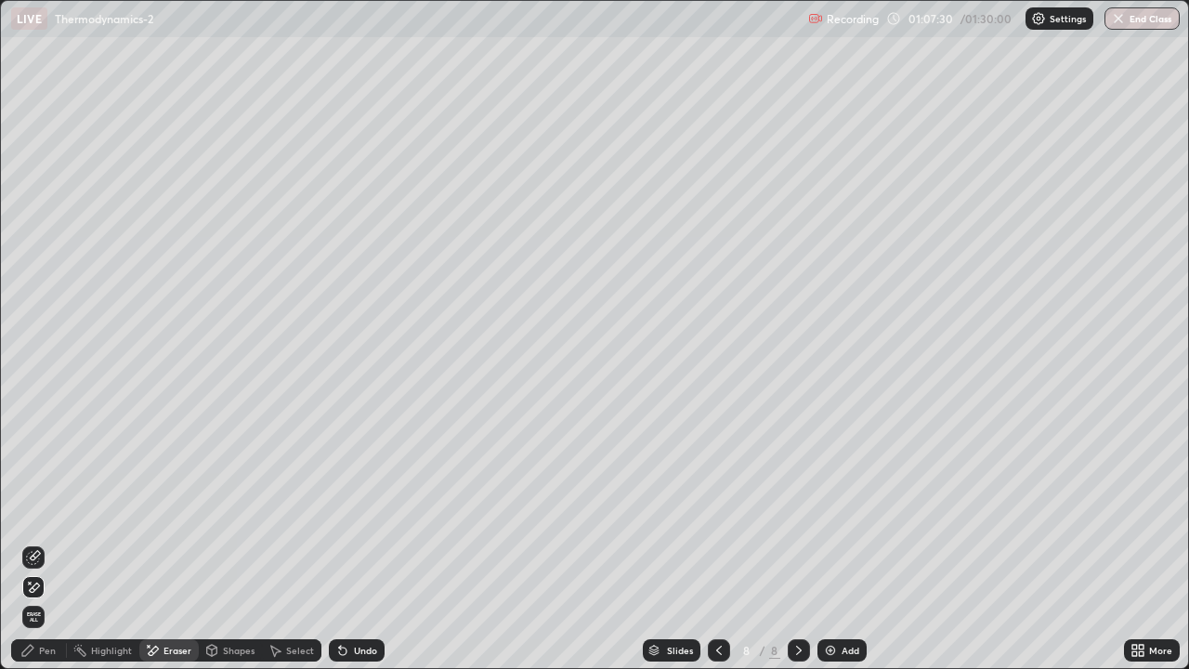
click at [26, 599] on div "Pen" at bounding box center [39, 650] width 56 height 22
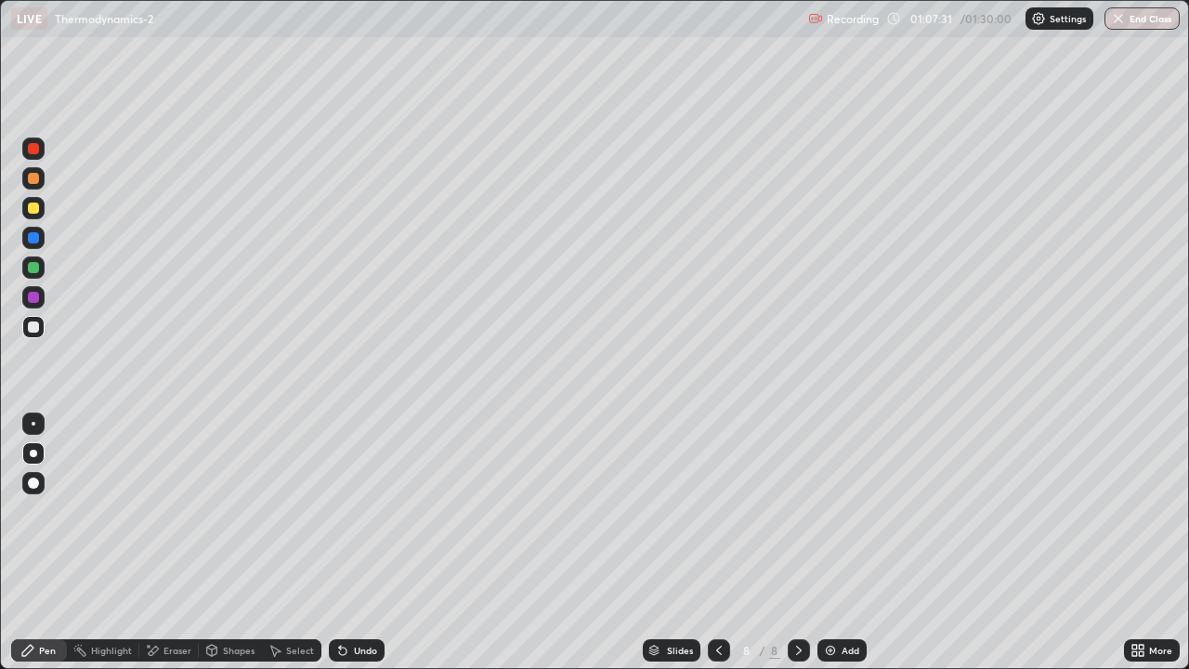
click at [30, 329] on div at bounding box center [33, 326] width 11 height 11
click at [847, 599] on div "Add" at bounding box center [850, 649] width 18 height 9
click at [33, 212] on div at bounding box center [33, 207] width 11 height 11
click at [33, 209] on div at bounding box center [33, 207] width 11 height 11
click at [34, 212] on div at bounding box center [33, 207] width 11 height 11
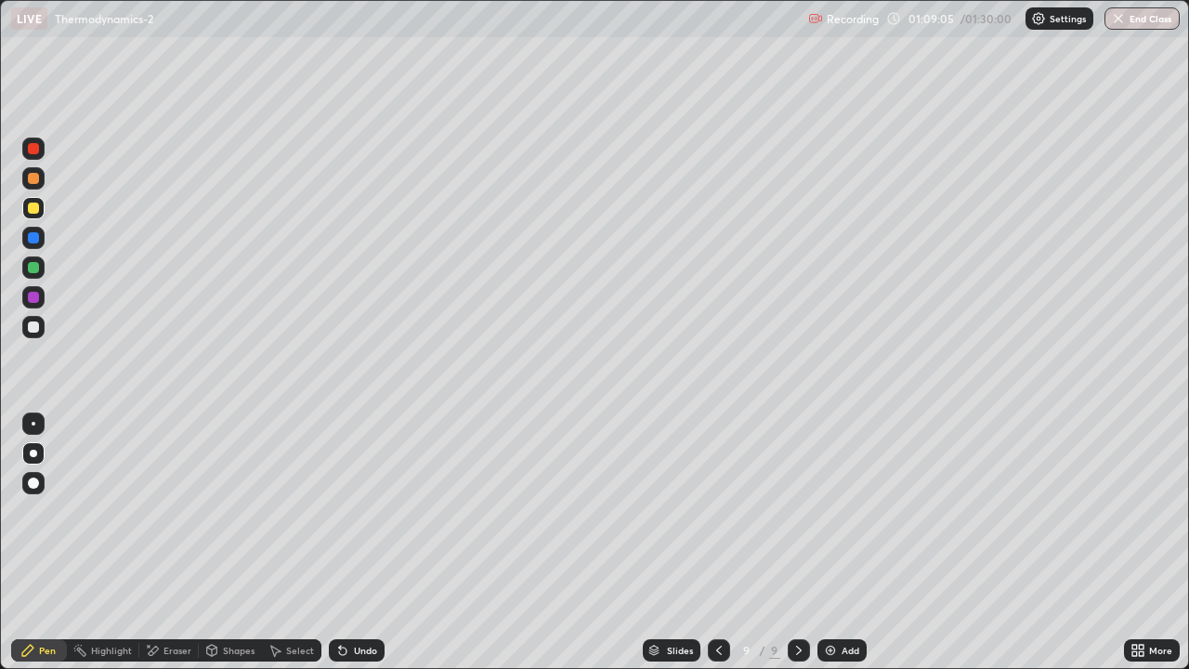
click at [28, 183] on div at bounding box center [33, 178] width 22 height 22
click at [29, 180] on div at bounding box center [33, 178] width 11 height 11
click at [29, 177] on div at bounding box center [33, 178] width 11 height 11
click at [37, 237] on div at bounding box center [33, 237] width 11 height 11
click at [33, 187] on div at bounding box center [33, 178] width 22 height 22
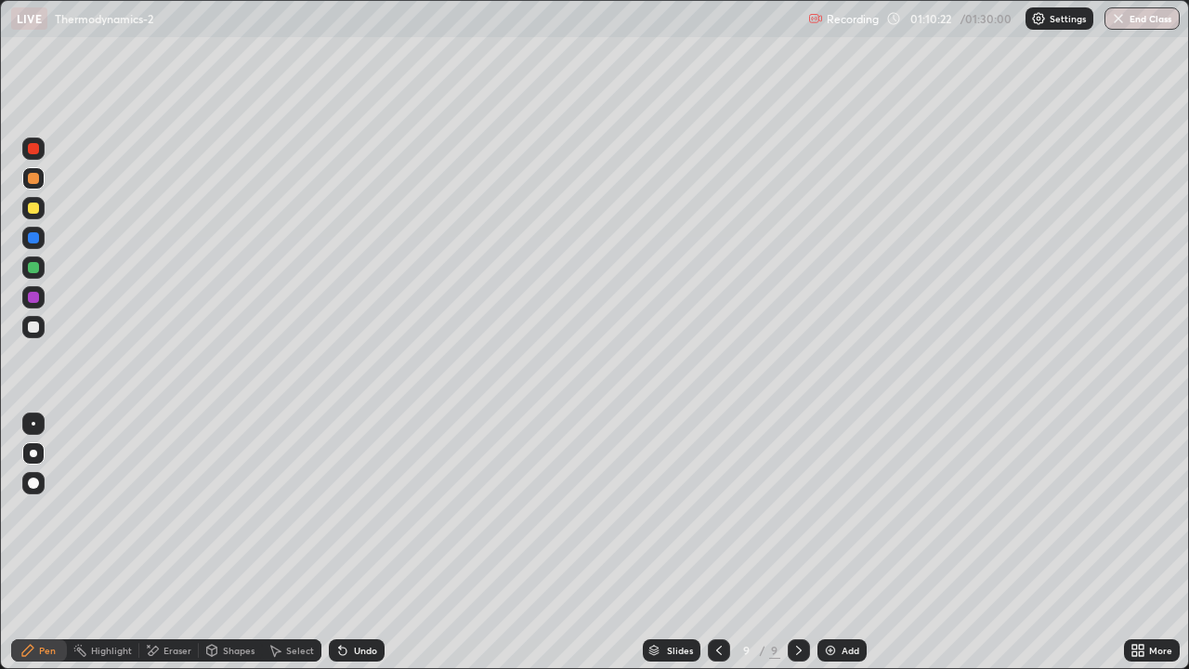
click at [37, 328] on div at bounding box center [33, 326] width 11 height 11
click at [349, 599] on div "Undo" at bounding box center [357, 650] width 56 height 22
click at [33, 266] on div at bounding box center [33, 267] width 11 height 11
click at [359, 599] on div "Undo" at bounding box center [365, 649] width 23 height 9
click at [175, 599] on div "Eraser" at bounding box center [177, 649] width 28 height 9
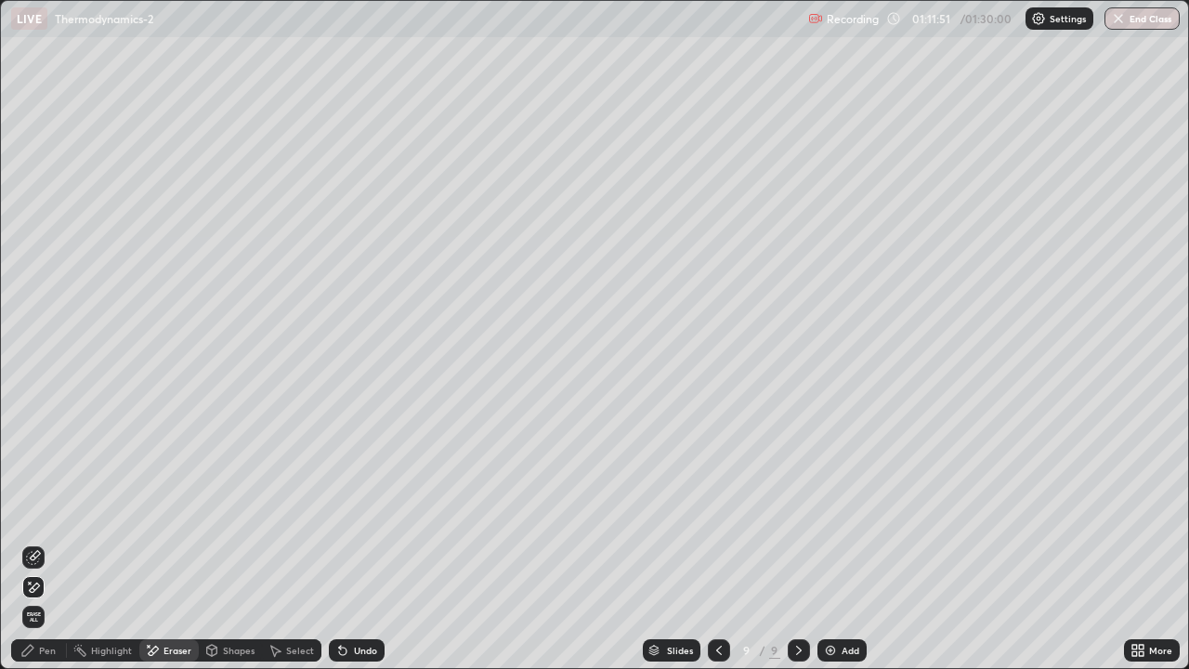
click at [358, 599] on div "Undo" at bounding box center [365, 649] width 23 height 9
click at [353, 599] on div "Undo" at bounding box center [357, 650] width 56 height 22
click at [26, 599] on div "Pen" at bounding box center [39, 650] width 56 height 22
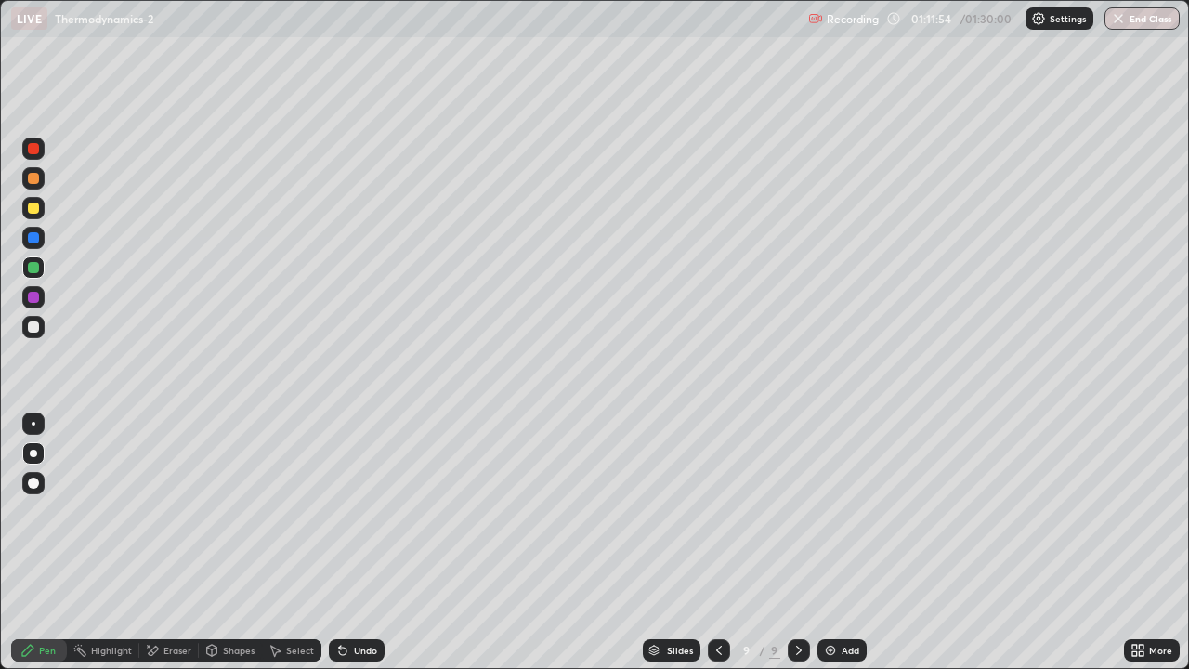
click at [41, 264] on div at bounding box center [33, 267] width 22 height 22
click at [37, 326] on div at bounding box center [33, 326] width 11 height 11
click at [33, 334] on div at bounding box center [33, 327] width 22 height 22
click at [33, 150] on div at bounding box center [33, 148] width 11 height 11
click at [853, 599] on div "Add" at bounding box center [841, 650] width 49 height 22
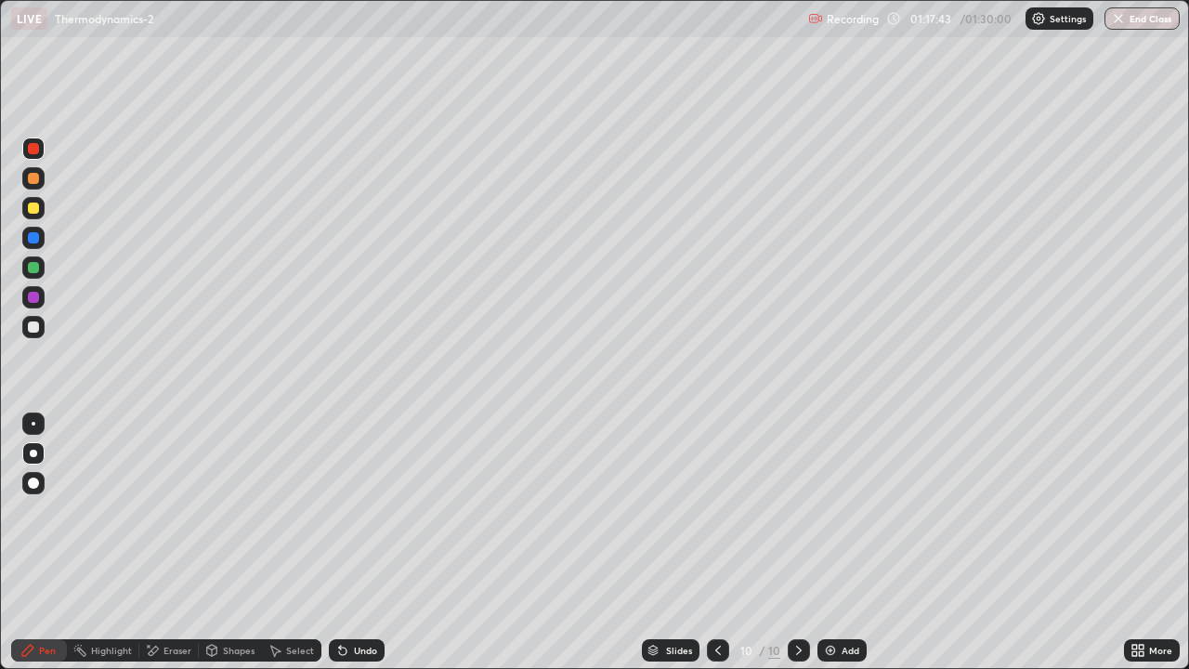
click at [32, 181] on div at bounding box center [33, 178] width 11 height 11
click at [41, 212] on div at bounding box center [33, 208] width 22 height 22
click at [35, 151] on div at bounding box center [33, 148] width 11 height 11
click at [34, 152] on div at bounding box center [33, 148] width 11 height 11
click at [35, 150] on div at bounding box center [33, 148] width 11 height 11
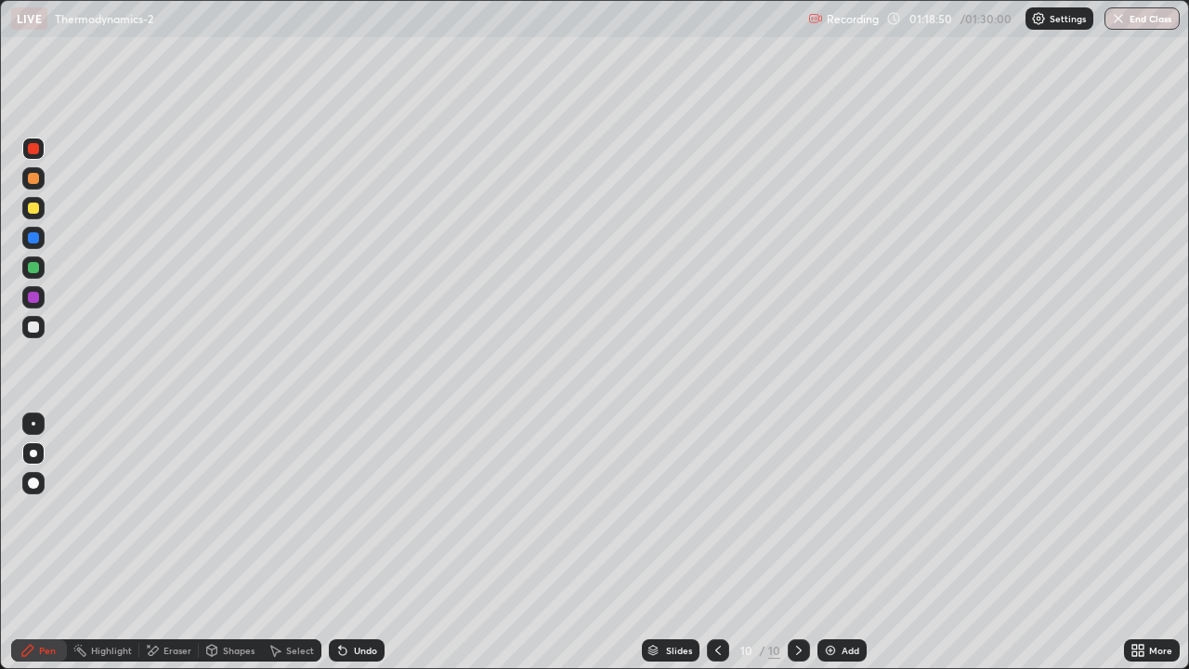
click at [35, 147] on div at bounding box center [33, 148] width 11 height 11
click at [36, 290] on div at bounding box center [33, 297] width 22 height 22
click at [33, 325] on div at bounding box center [33, 326] width 11 height 11
click at [30, 331] on div at bounding box center [33, 326] width 11 height 11
click at [36, 179] on div at bounding box center [33, 178] width 11 height 11
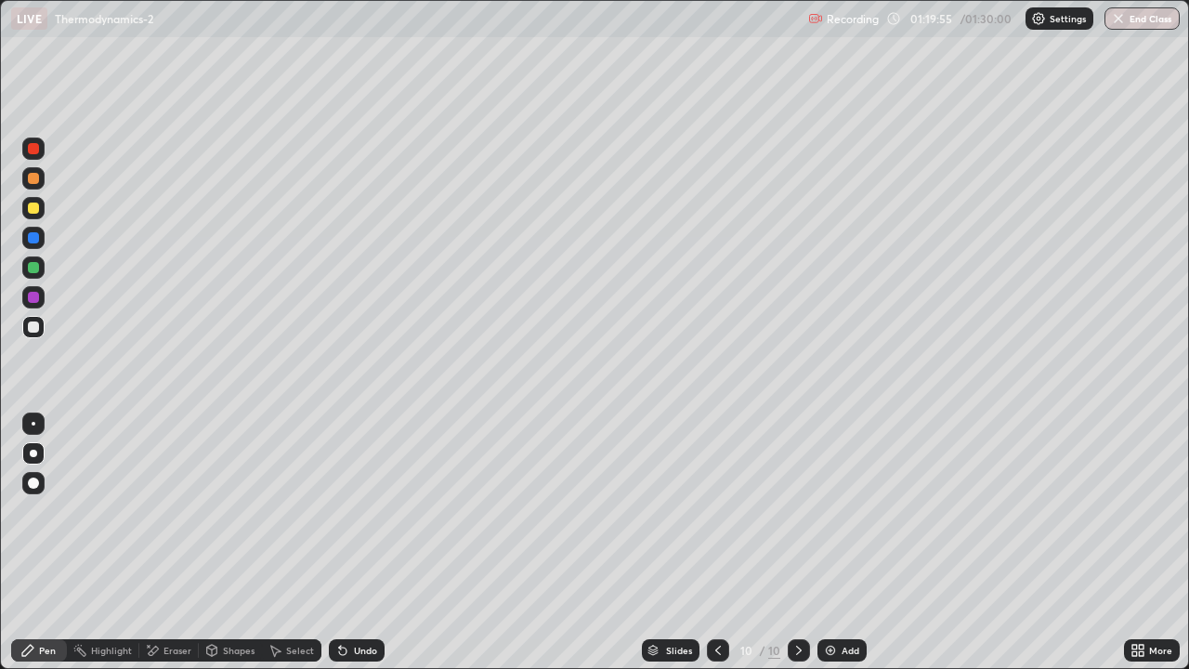
click at [35, 177] on div at bounding box center [33, 178] width 11 height 11
click at [32, 181] on div at bounding box center [33, 178] width 11 height 11
click at [35, 179] on div at bounding box center [33, 178] width 11 height 11
click at [32, 182] on div at bounding box center [33, 178] width 11 height 11
click at [30, 182] on div at bounding box center [33, 178] width 11 height 11
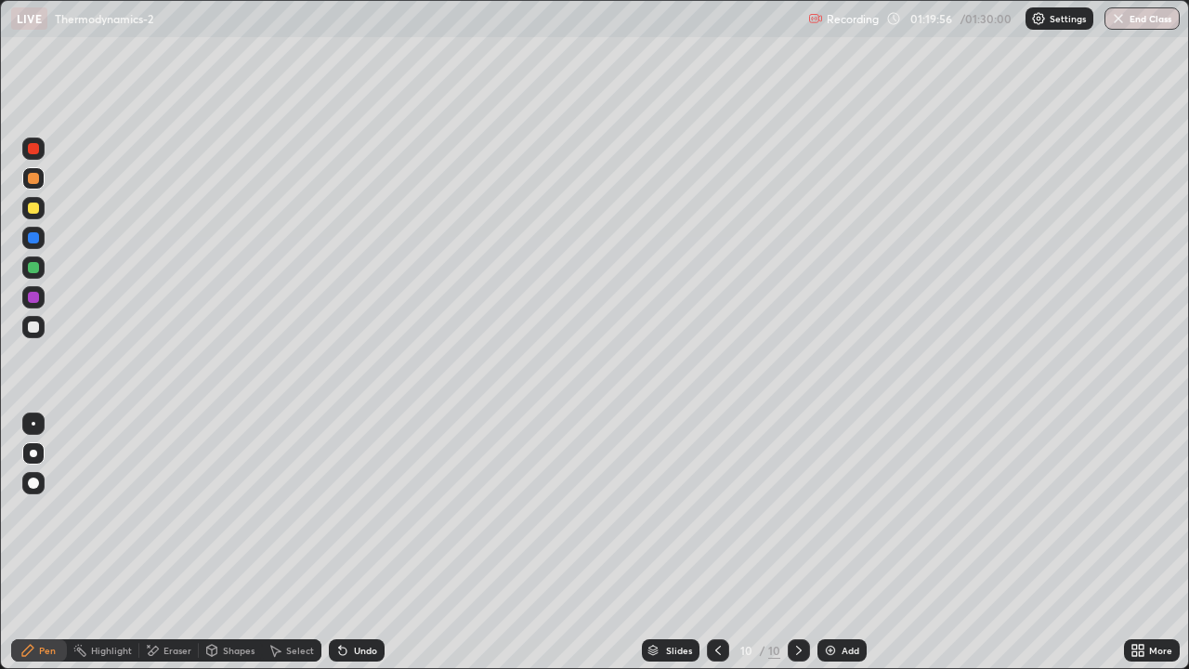
click at [34, 150] on div at bounding box center [33, 148] width 11 height 11
click at [31, 183] on div at bounding box center [33, 178] width 11 height 11
click at [346, 599] on icon at bounding box center [342, 650] width 15 height 15
click at [35, 207] on div at bounding box center [33, 207] width 11 height 11
click at [42, 331] on div at bounding box center [33, 327] width 22 height 22
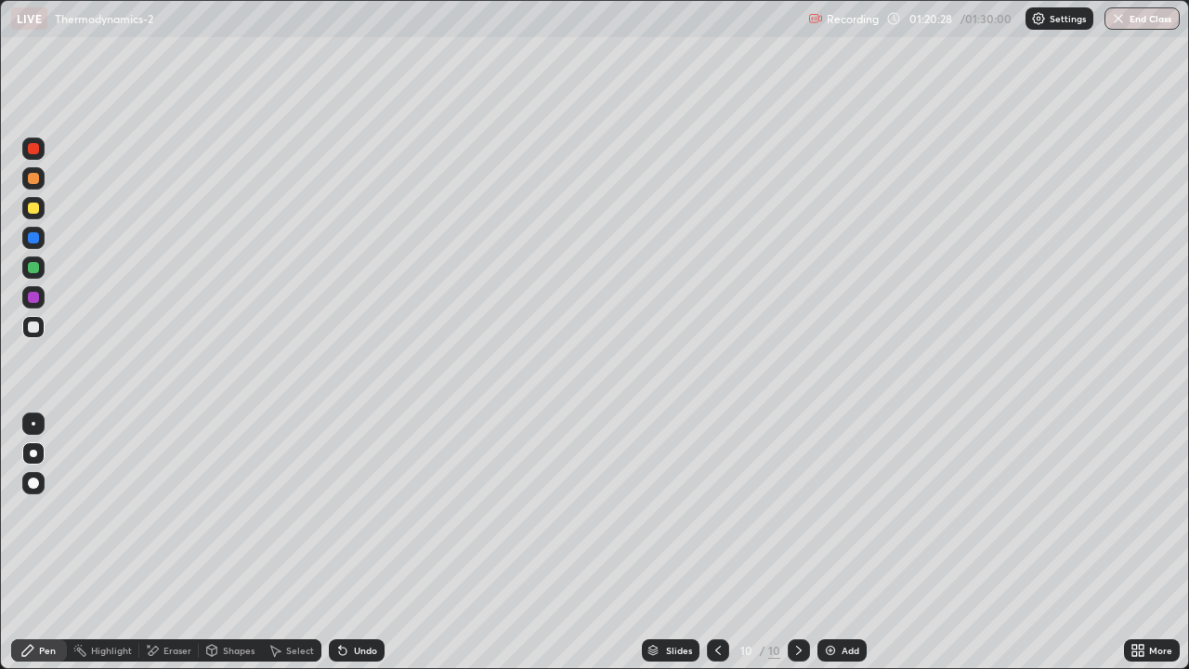
click at [43, 273] on div at bounding box center [33, 267] width 22 height 22
click at [33, 207] on div at bounding box center [33, 207] width 11 height 11
click at [339, 599] on icon at bounding box center [340, 646] width 2 height 2
click at [369, 599] on div "Undo" at bounding box center [365, 649] width 23 height 9
click at [362, 599] on div "Undo" at bounding box center [357, 650] width 56 height 22
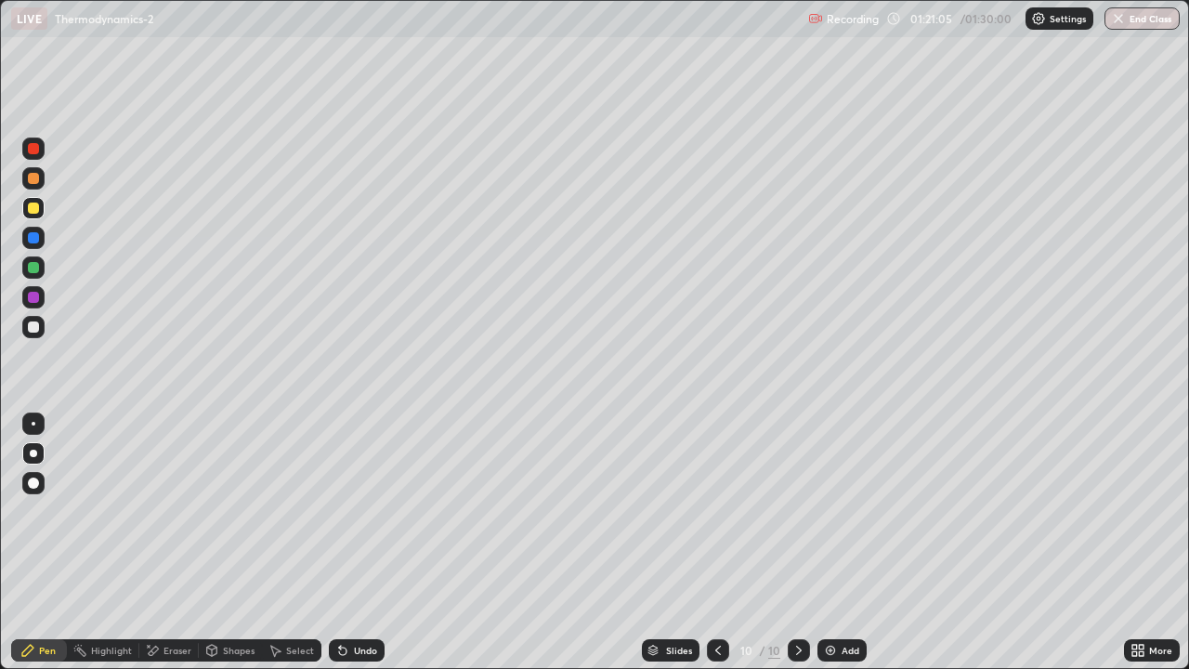
click at [359, 599] on div "Undo" at bounding box center [365, 649] width 23 height 9
click at [357, 599] on div "Undo" at bounding box center [365, 649] width 23 height 9
click at [355, 599] on div "Undo" at bounding box center [365, 649] width 23 height 9
click at [354, 599] on div "Undo" at bounding box center [365, 649] width 23 height 9
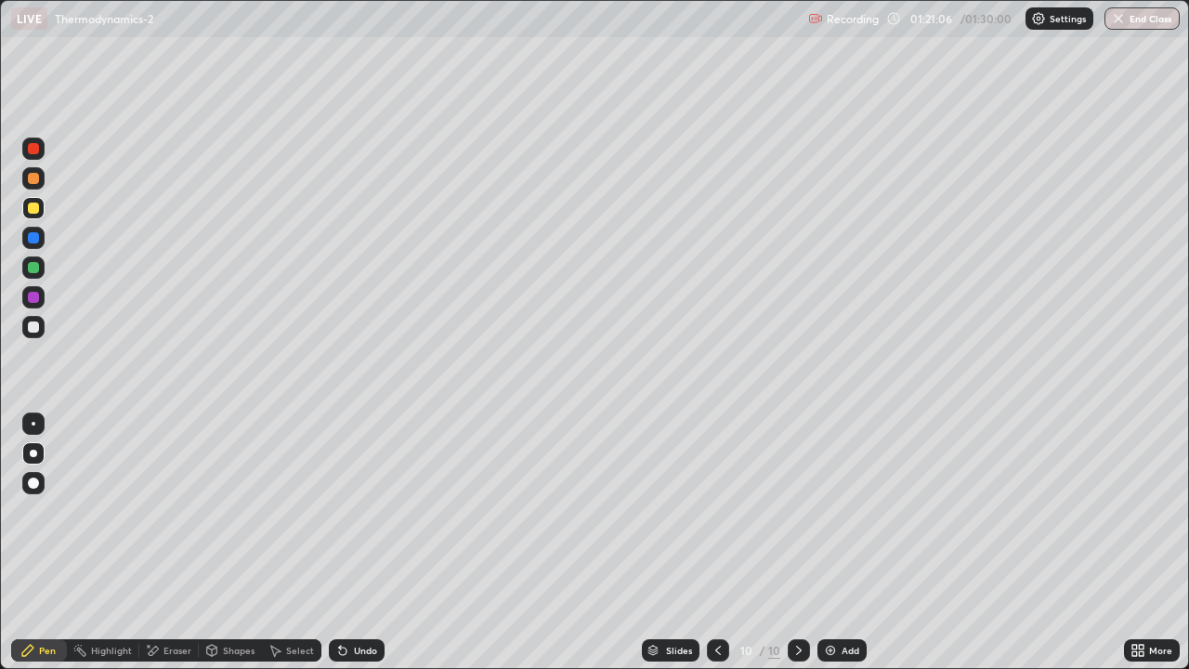
click at [348, 599] on div "Undo" at bounding box center [357, 650] width 56 height 22
click at [351, 599] on div "Undo" at bounding box center [357, 650] width 56 height 22
click at [353, 599] on div "Undo" at bounding box center [357, 650] width 56 height 22
click at [357, 599] on div "Undo" at bounding box center [357, 650] width 56 height 22
click at [366, 599] on div "Undo" at bounding box center [365, 649] width 23 height 9
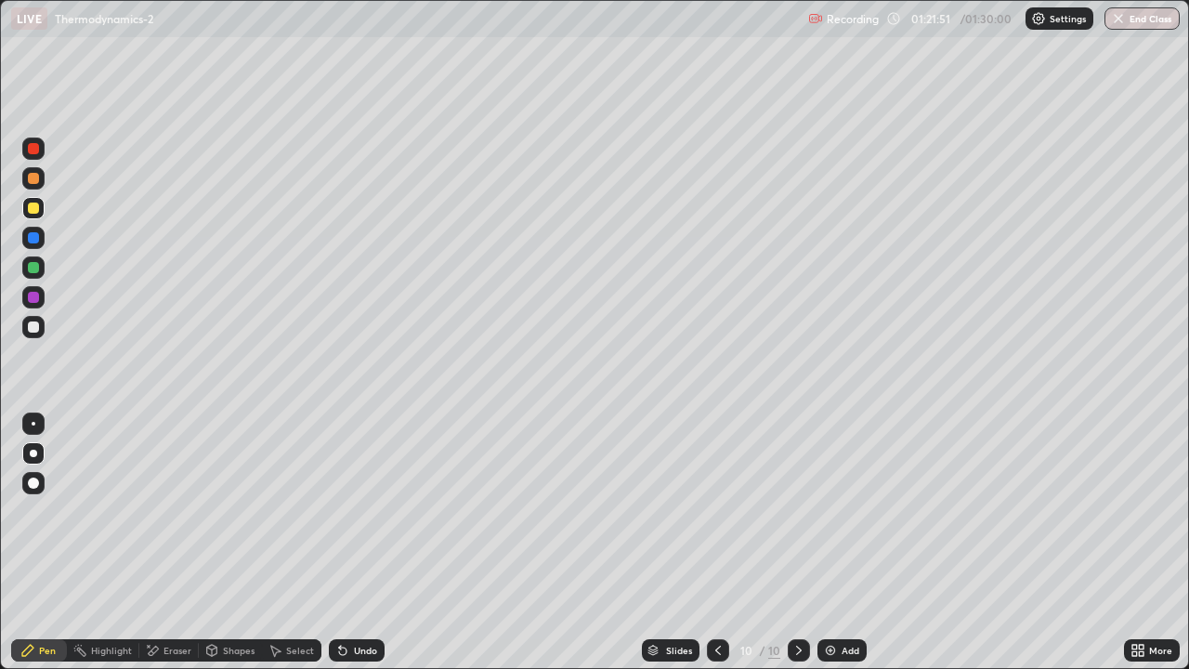
click at [376, 599] on div "Undo" at bounding box center [357, 650] width 56 height 22
click at [371, 599] on div "Undo" at bounding box center [365, 649] width 23 height 9
click at [368, 599] on div "Undo" at bounding box center [357, 650] width 56 height 22
click at [34, 211] on div at bounding box center [33, 207] width 11 height 11
click at [34, 208] on div at bounding box center [33, 207] width 11 height 11
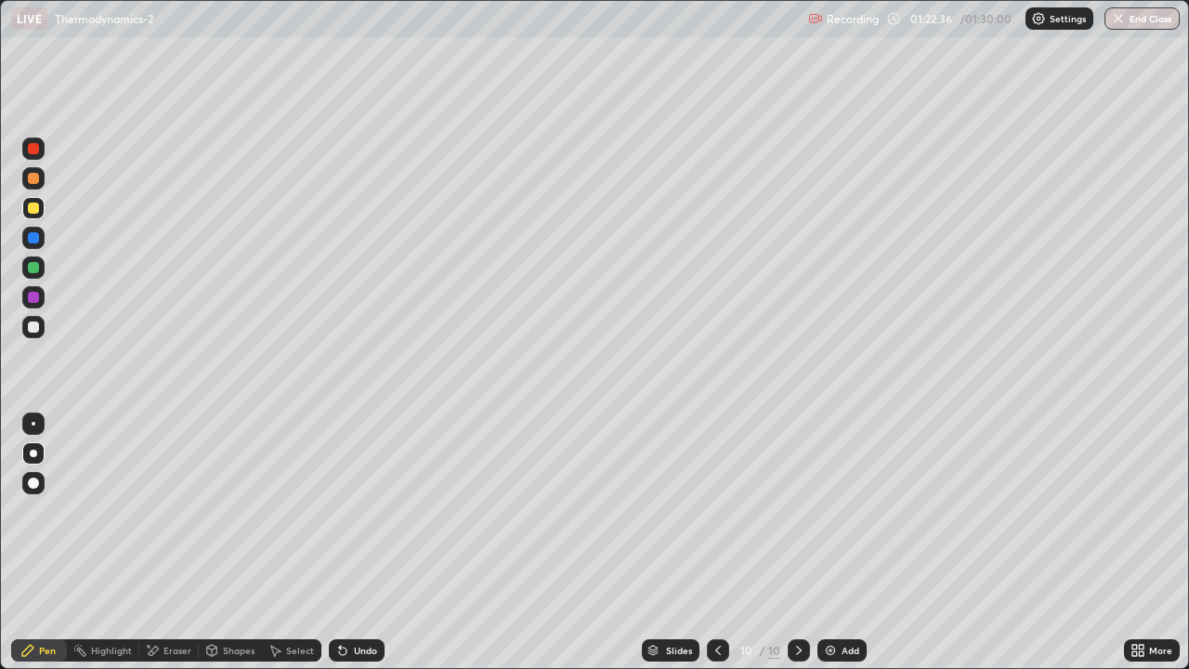
click at [40, 210] on div at bounding box center [33, 208] width 22 height 22
click at [194, 599] on div "Eraser" at bounding box center [168, 650] width 59 height 22
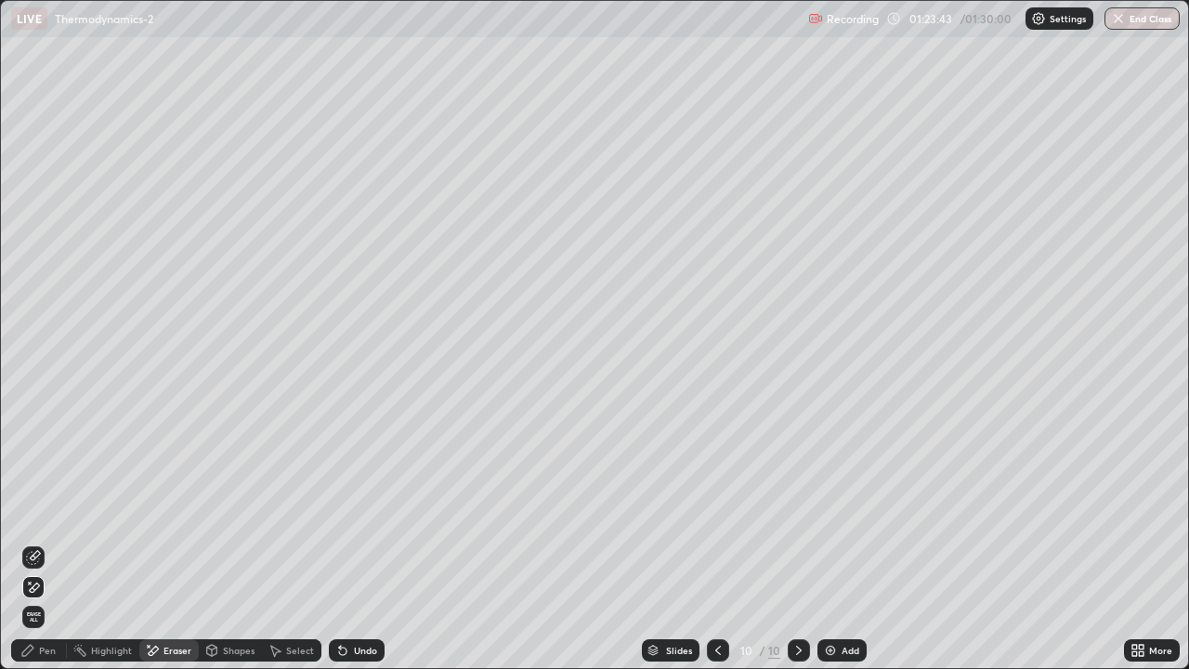
click at [371, 599] on div "Undo" at bounding box center [365, 649] width 23 height 9
click at [362, 599] on div "Undo" at bounding box center [357, 650] width 56 height 22
click at [361, 599] on div "Undo" at bounding box center [365, 649] width 23 height 9
click at [46, 599] on div "Pen" at bounding box center [39, 650] width 56 height 22
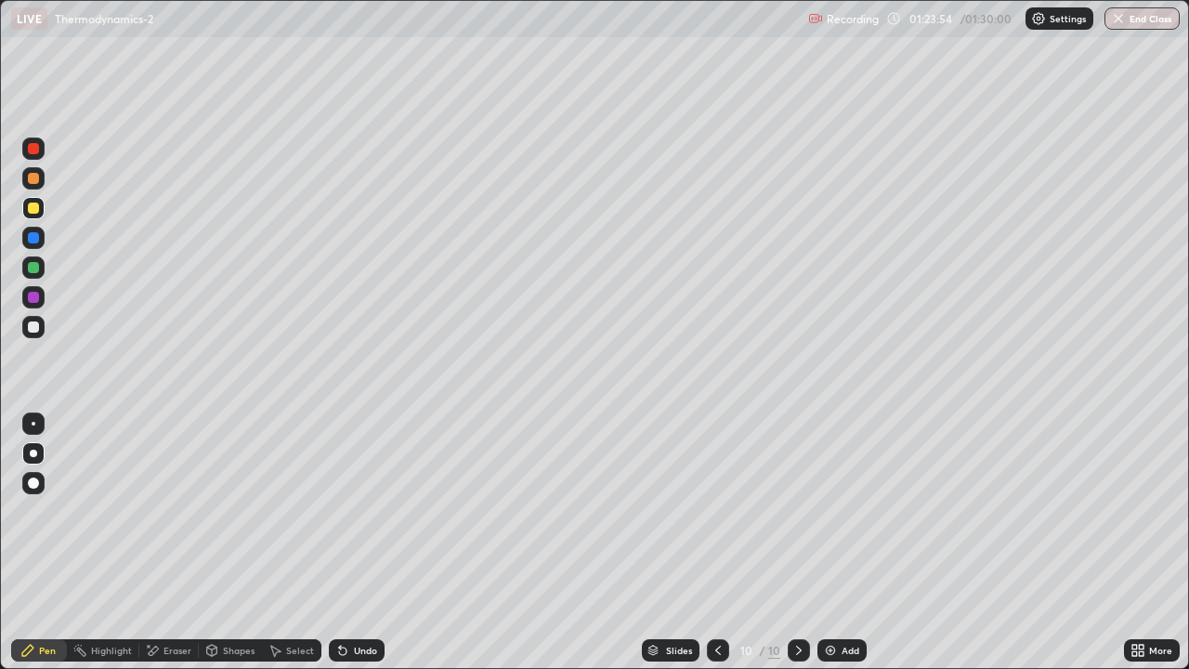
click at [42, 212] on div at bounding box center [33, 208] width 22 height 22
click at [31, 209] on div at bounding box center [33, 207] width 11 height 11
click at [34, 238] on div at bounding box center [33, 237] width 11 height 11
click at [34, 237] on div at bounding box center [33, 237] width 11 height 11
click at [174, 599] on div "Eraser" at bounding box center [168, 650] width 59 height 22
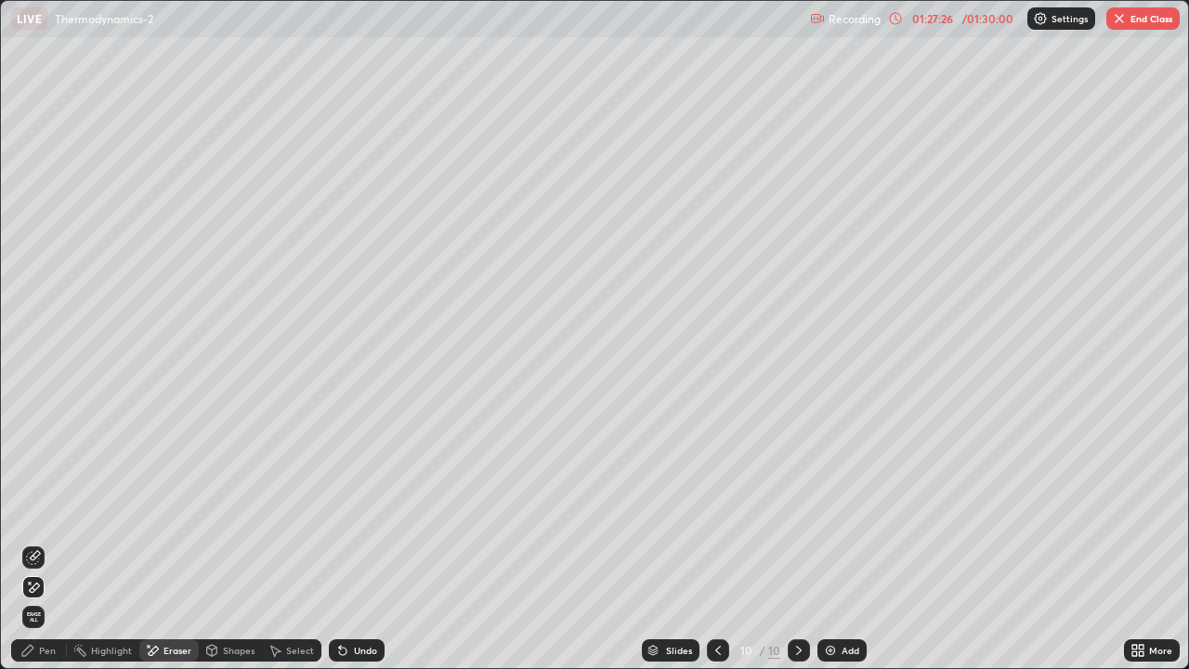
click at [43, 599] on div "Pen" at bounding box center [39, 650] width 56 height 22
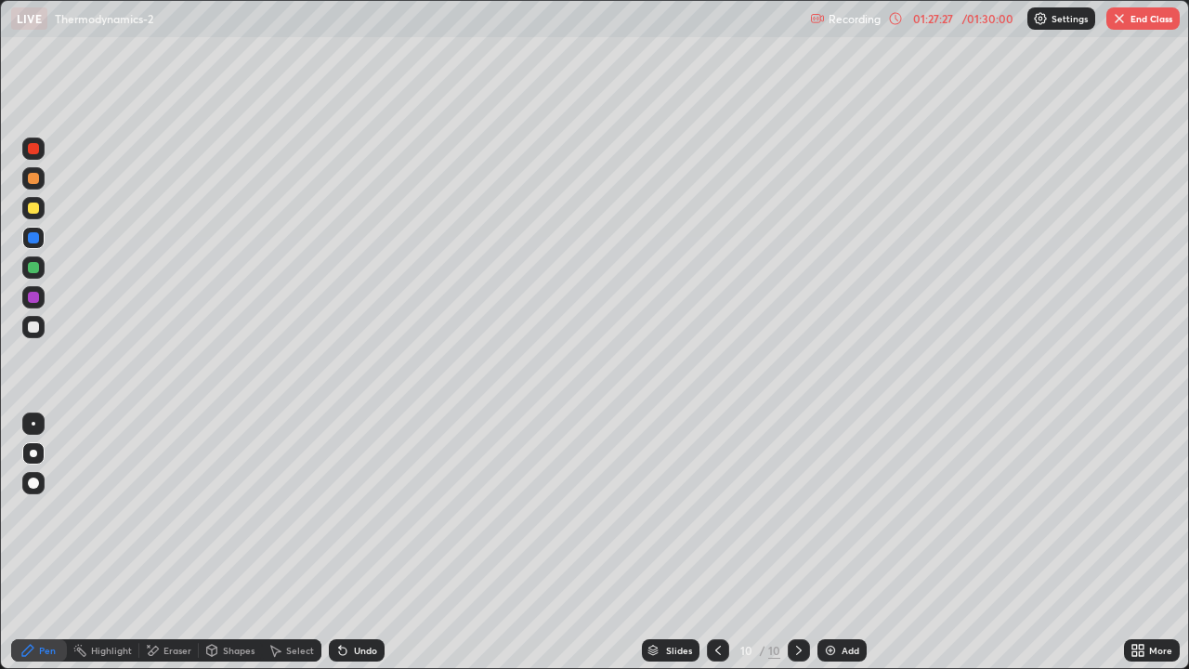
click at [33, 263] on div at bounding box center [33, 267] width 11 height 11
click at [1127, 17] on button "End Class" at bounding box center [1142, 18] width 73 height 22
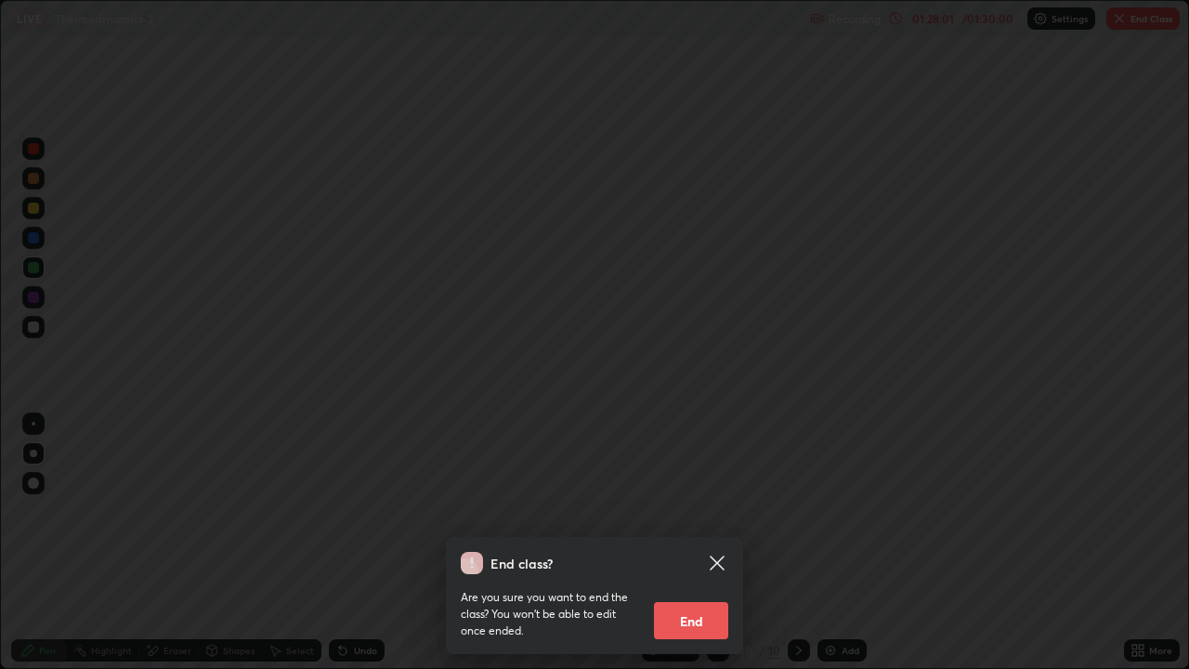
click at [696, 599] on button "End" at bounding box center [691, 620] width 74 height 37
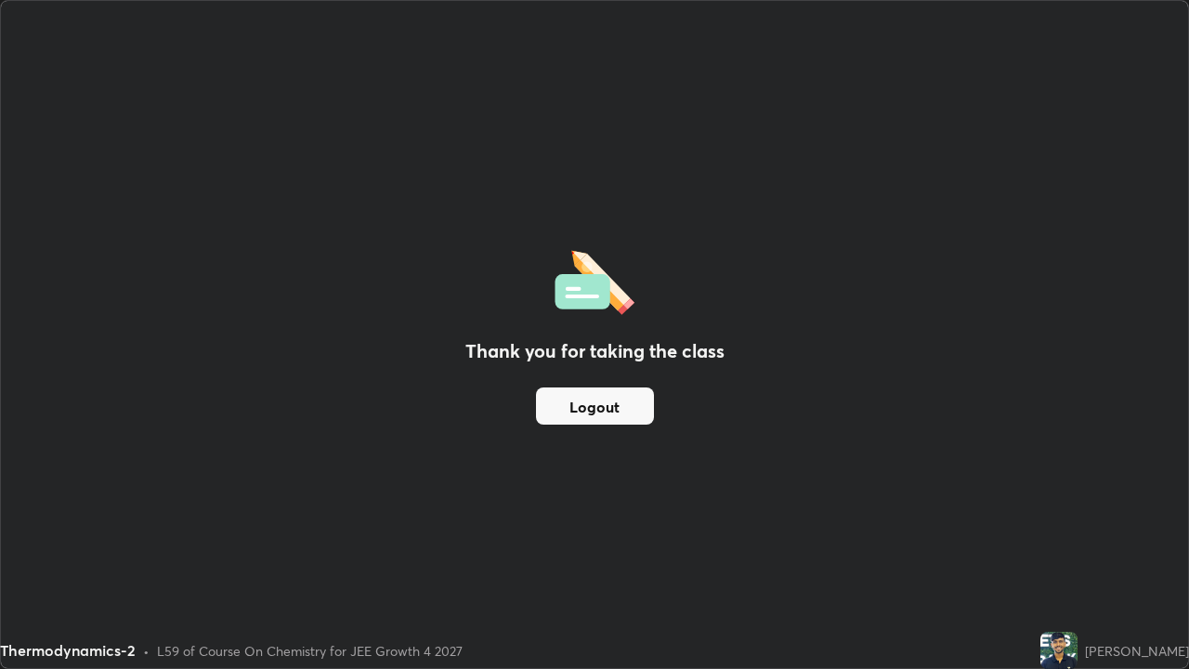
click at [590, 408] on button "Logout" at bounding box center [595, 405] width 118 height 37
click at [593, 408] on button "Logout" at bounding box center [595, 405] width 118 height 37
click at [600, 401] on button "Logout" at bounding box center [595, 405] width 118 height 37
click at [605, 403] on button "Logout" at bounding box center [595, 405] width 118 height 37
click at [615, 405] on button "Logout" at bounding box center [595, 405] width 118 height 37
